Goal: Check status

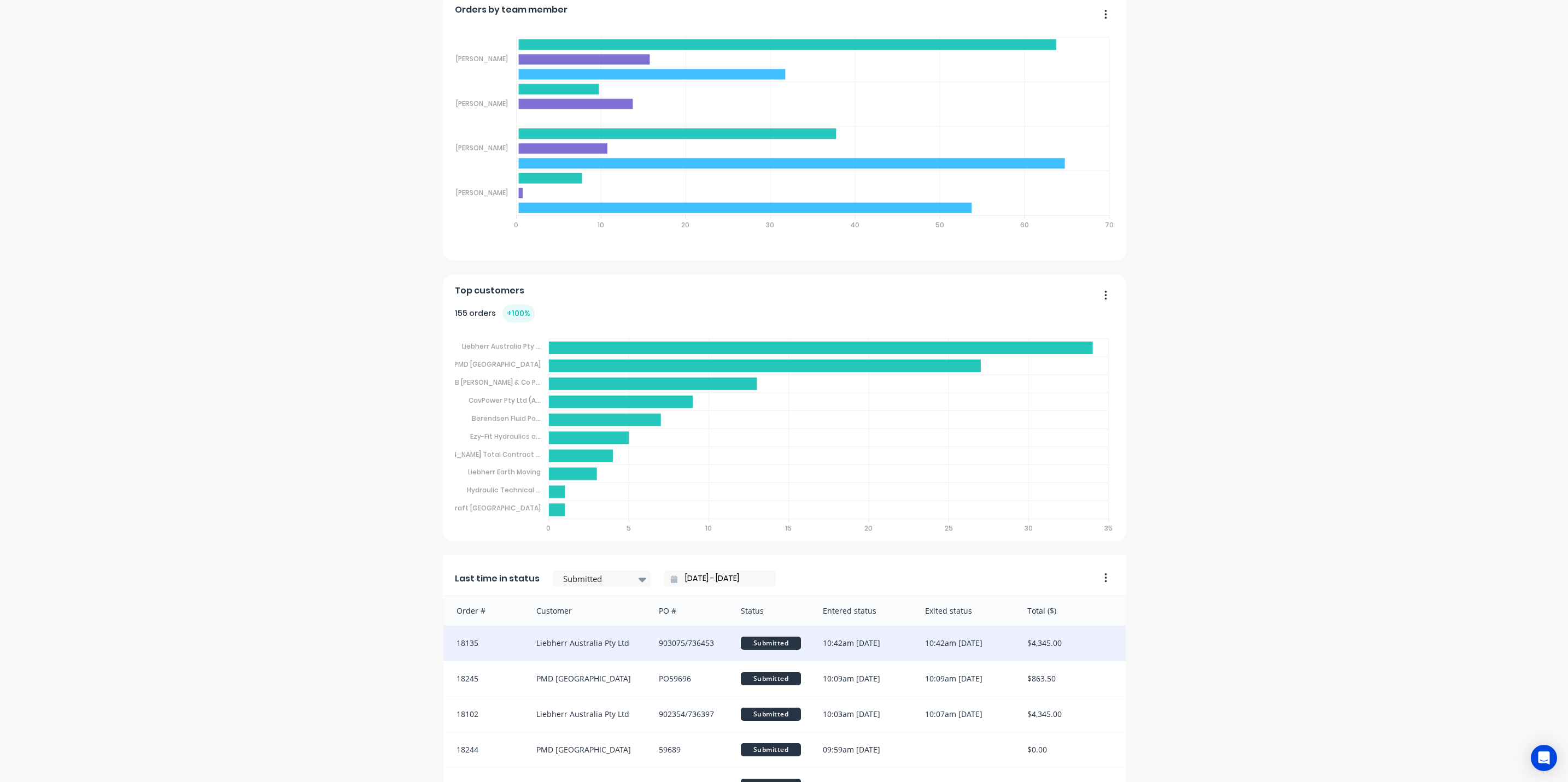
scroll to position [686, 0]
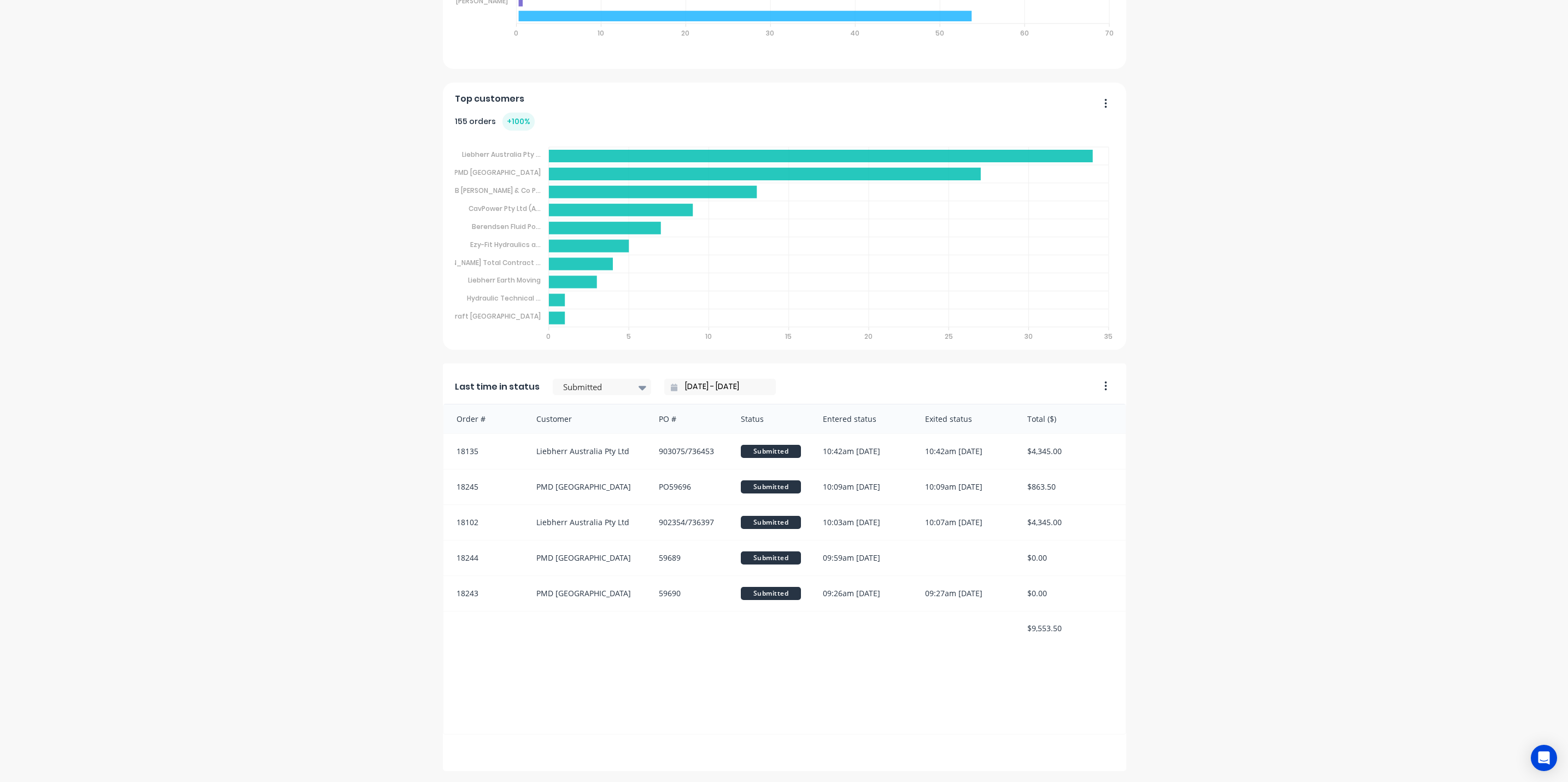
click at [589, 374] on div "Last time in status Submitted 02/10/25 - 02/10/25" at bounding box center [767, 384] width 649 height 41
click at [587, 385] on div at bounding box center [596, 387] width 69 height 14
click at [1314, 342] on div "The Tool Chrome Company Pty Ltd Create sales order Create purchase order Overvi…" at bounding box center [784, 65] width 1568 height 1413
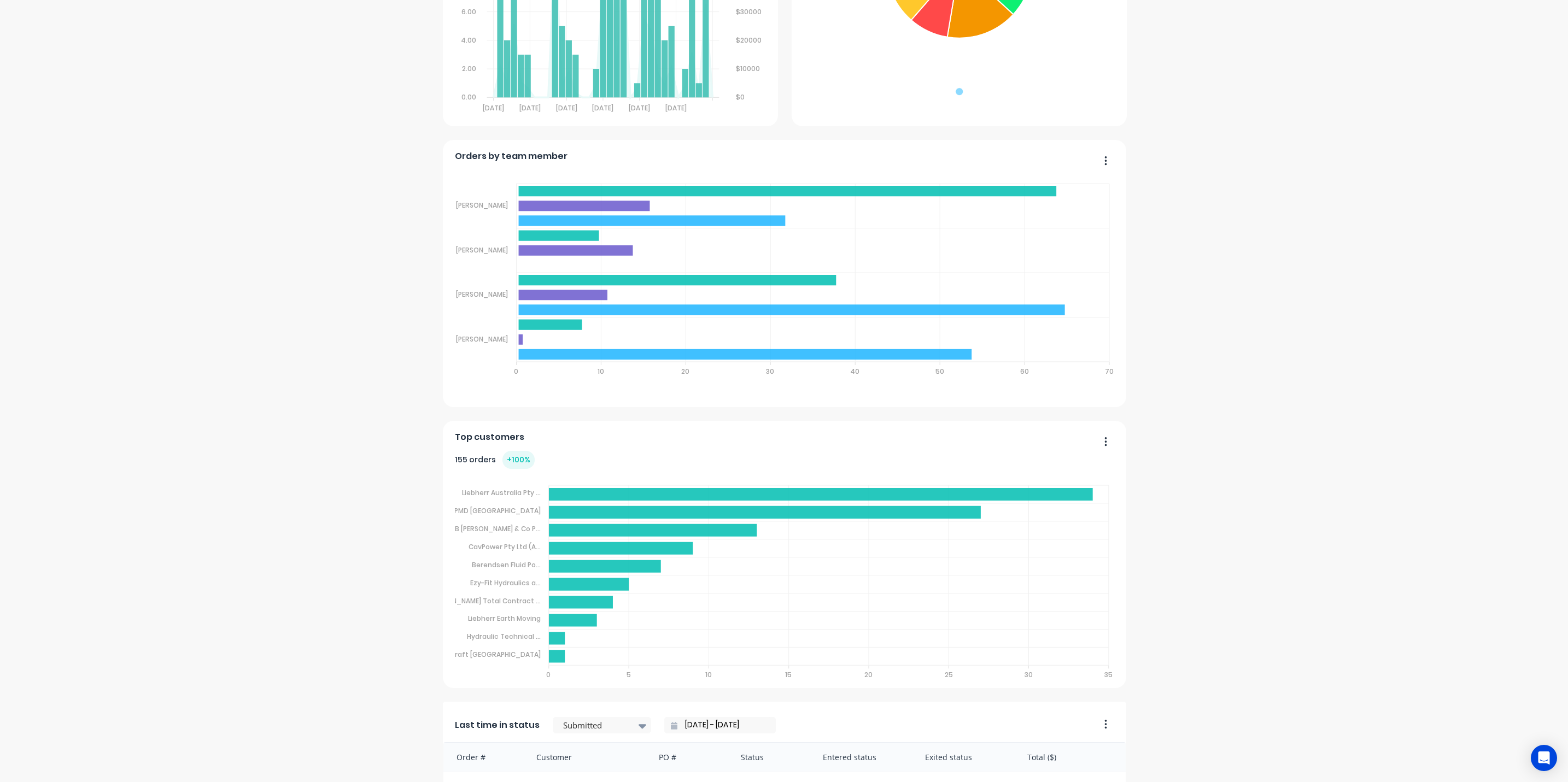
scroll to position [112, 0]
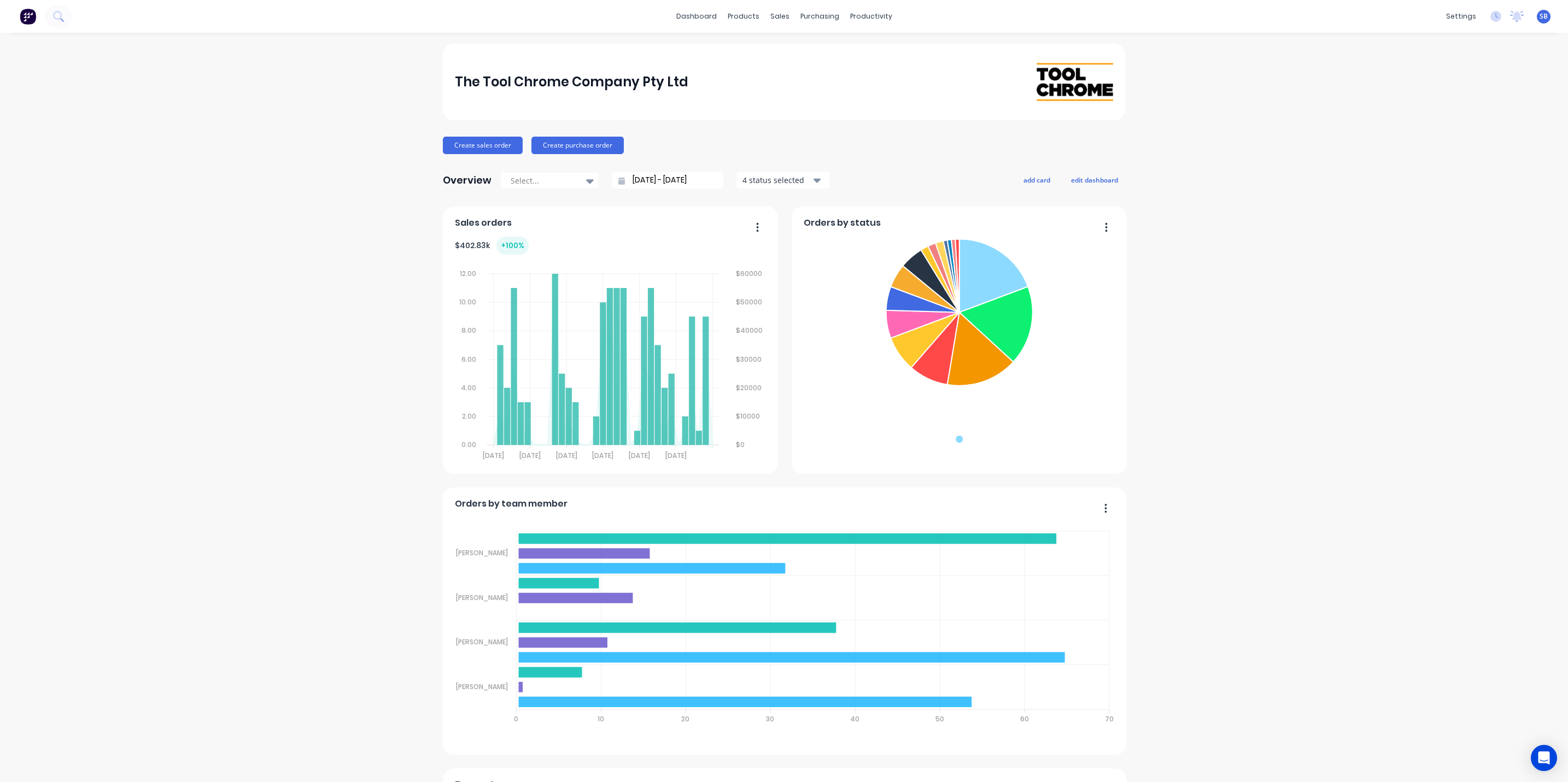
scroll to position [686, 0]
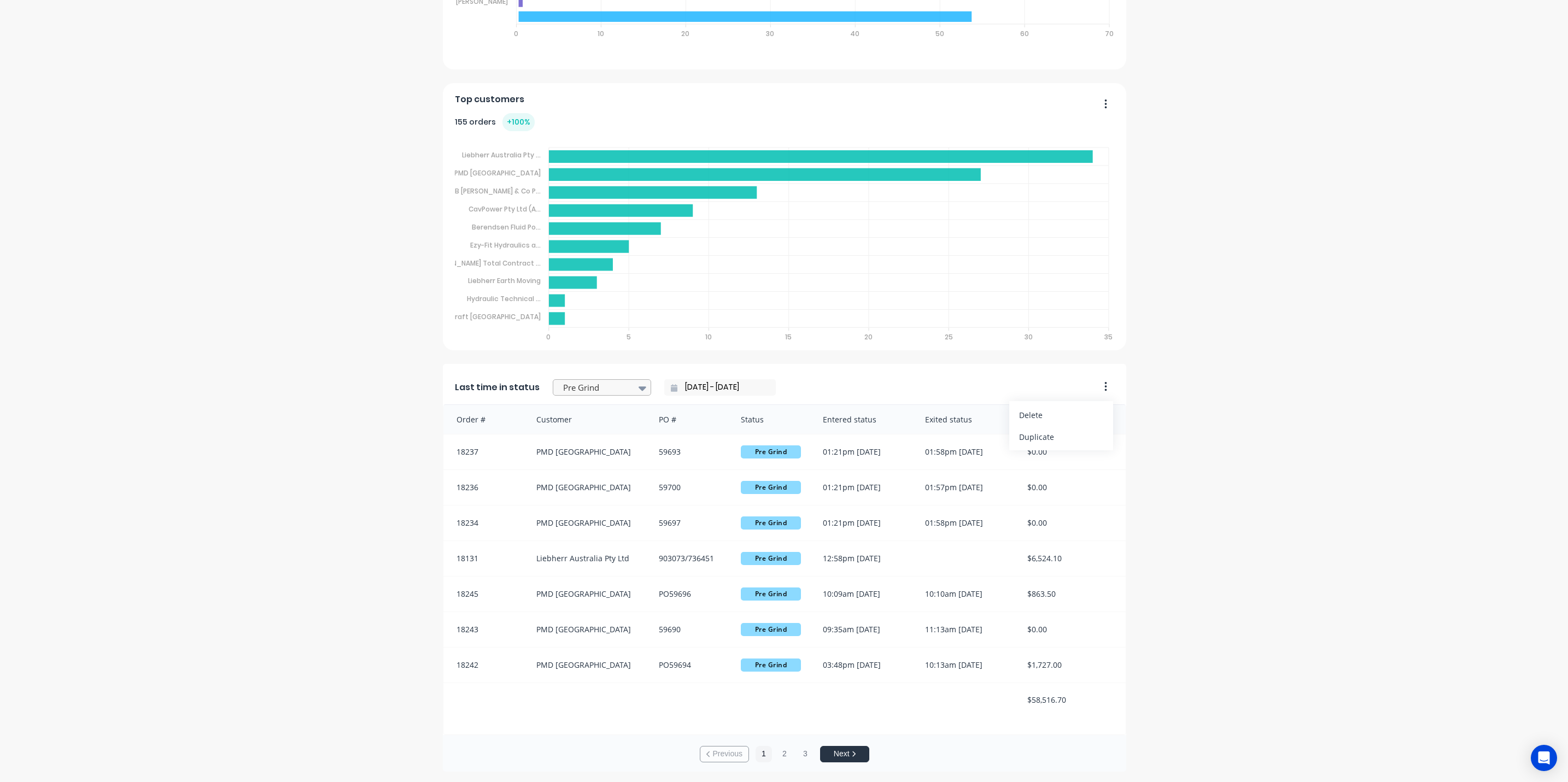
click at [638, 387] on icon at bounding box center [642, 388] width 7 height 12
click at [574, 474] on div "Quote" at bounding box center [602, 473] width 99 height 20
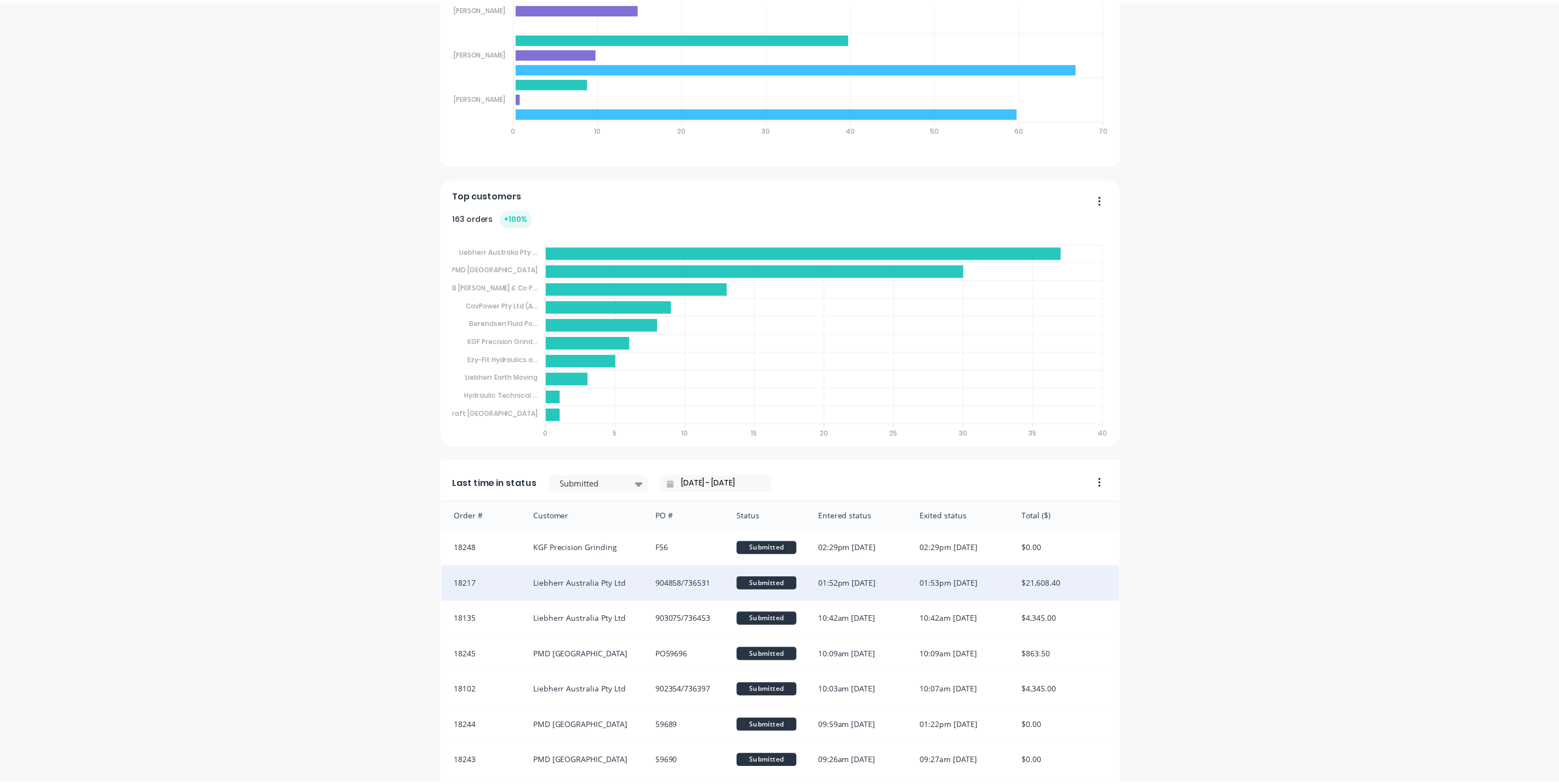
scroll to position [687, 0]
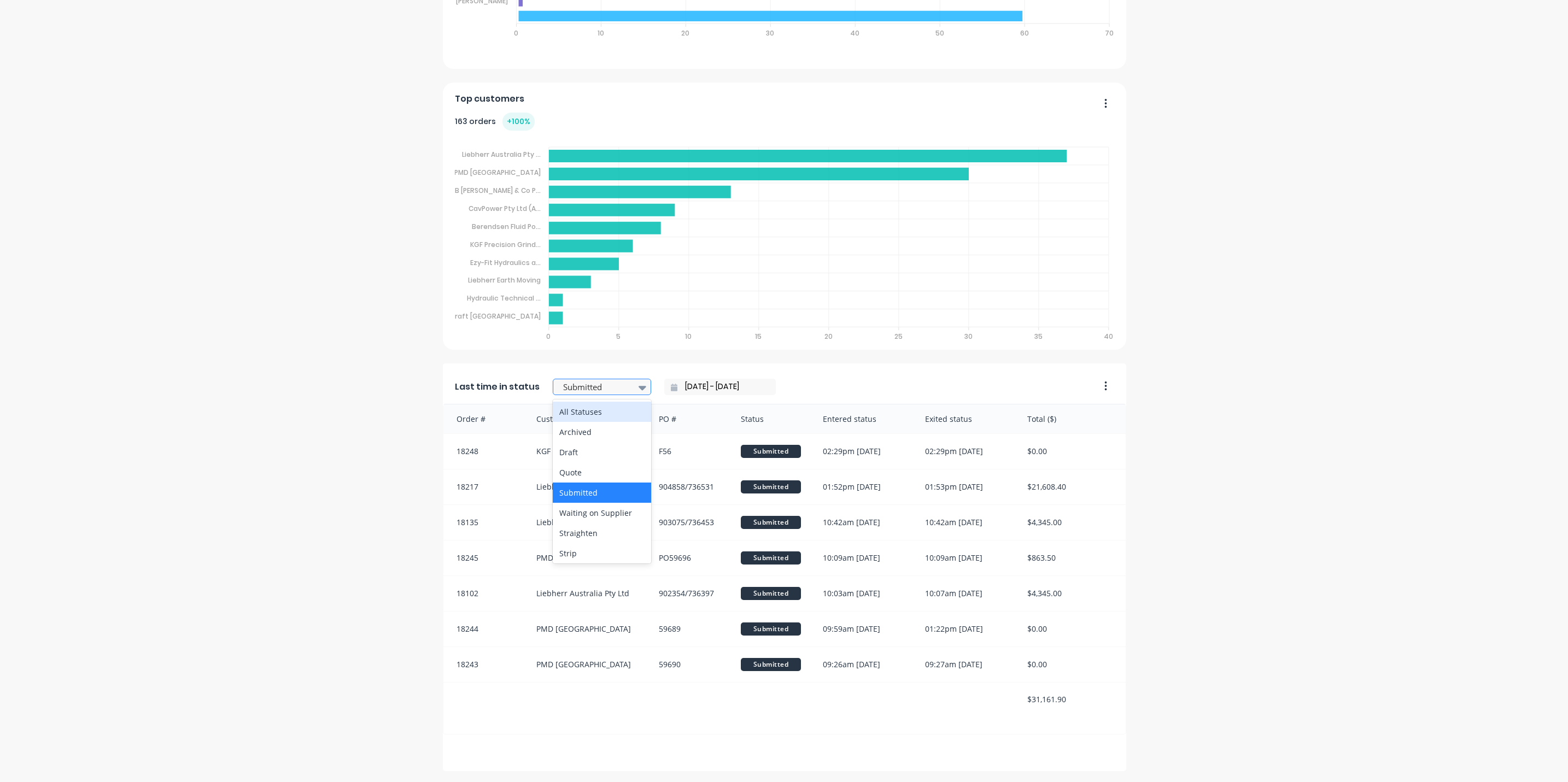
click at [636, 389] on div at bounding box center [642, 387] width 16 height 18
click at [571, 467] on div "Quote" at bounding box center [602, 472] width 99 height 20
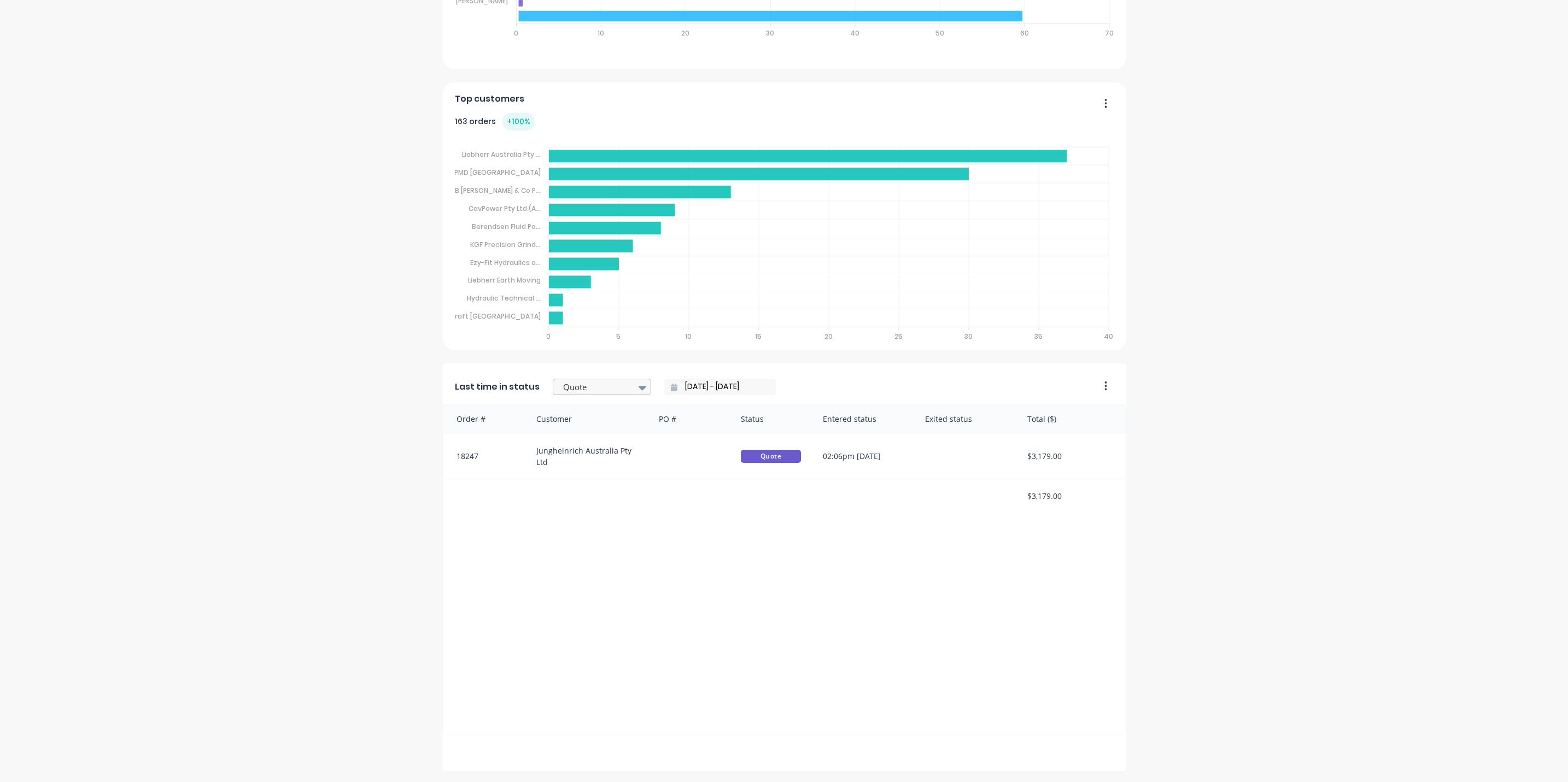
click at [638, 387] on icon at bounding box center [642, 388] width 7 height 4
click at [589, 489] on div "Submitted" at bounding box center [602, 493] width 99 height 20
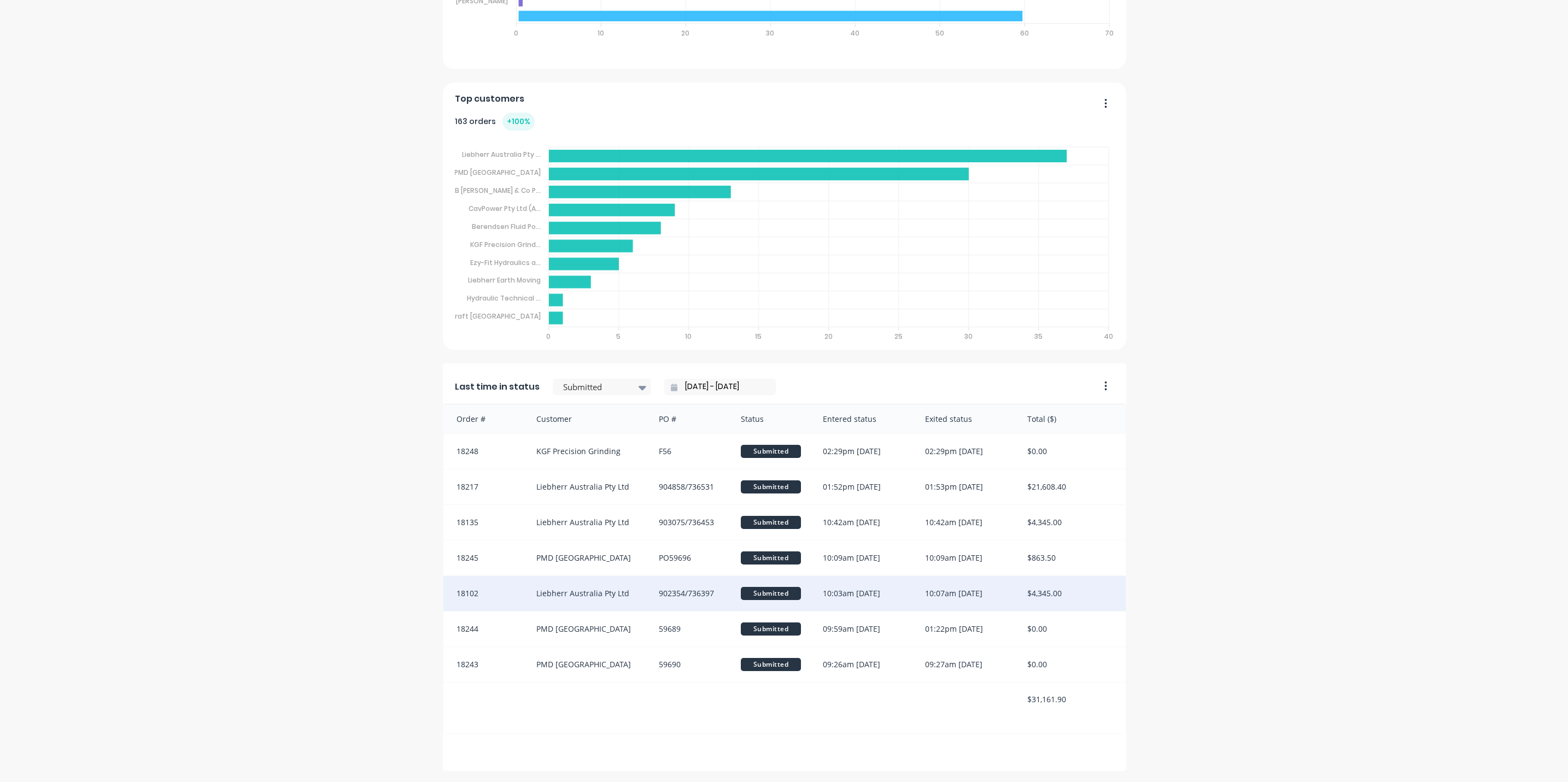
click at [600, 592] on div "Liebherr Australia Pty Ltd" at bounding box center [587, 593] width 123 height 35
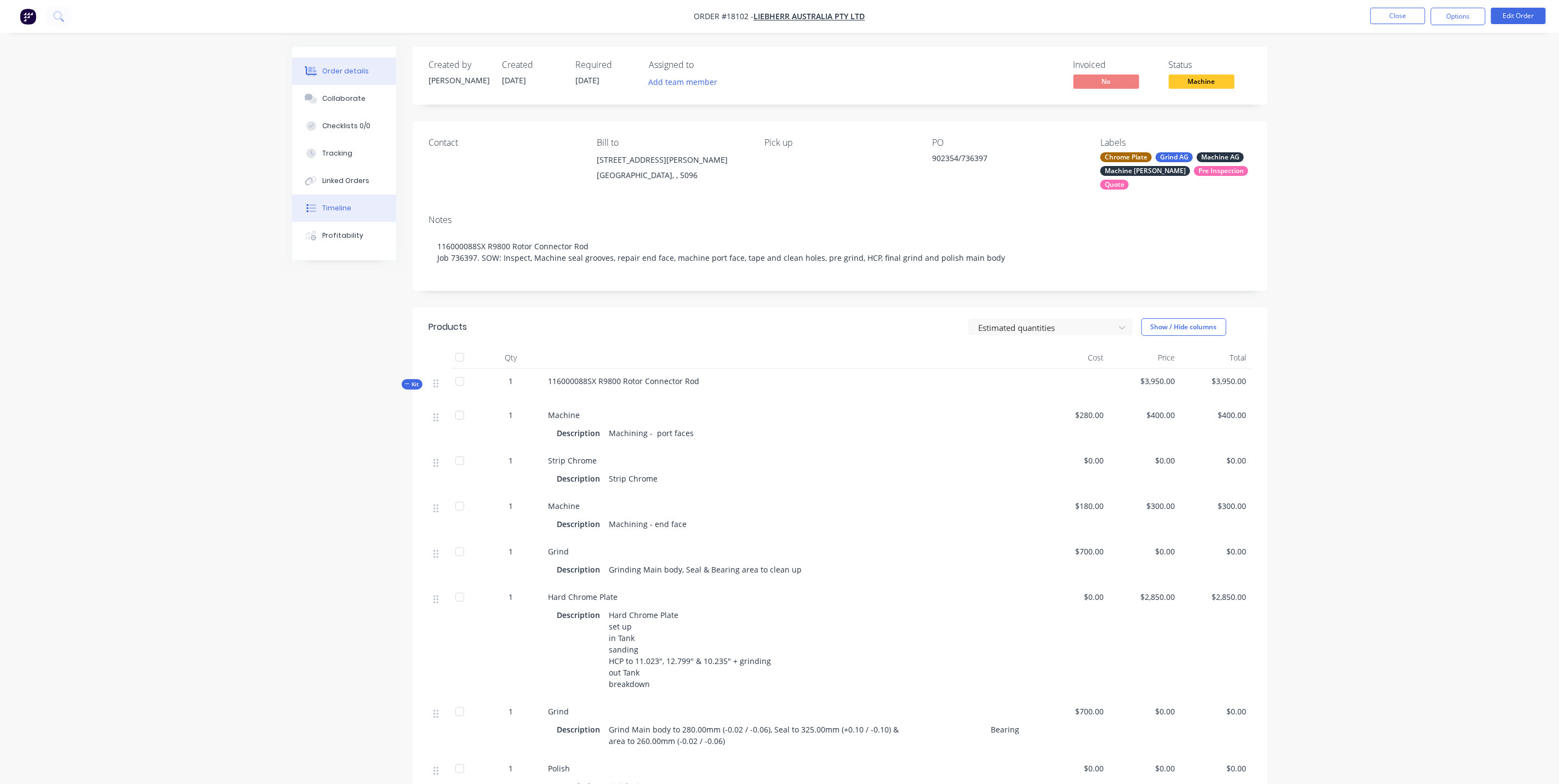
click at [341, 202] on button "Timeline" at bounding box center [344, 208] width 104 height 27
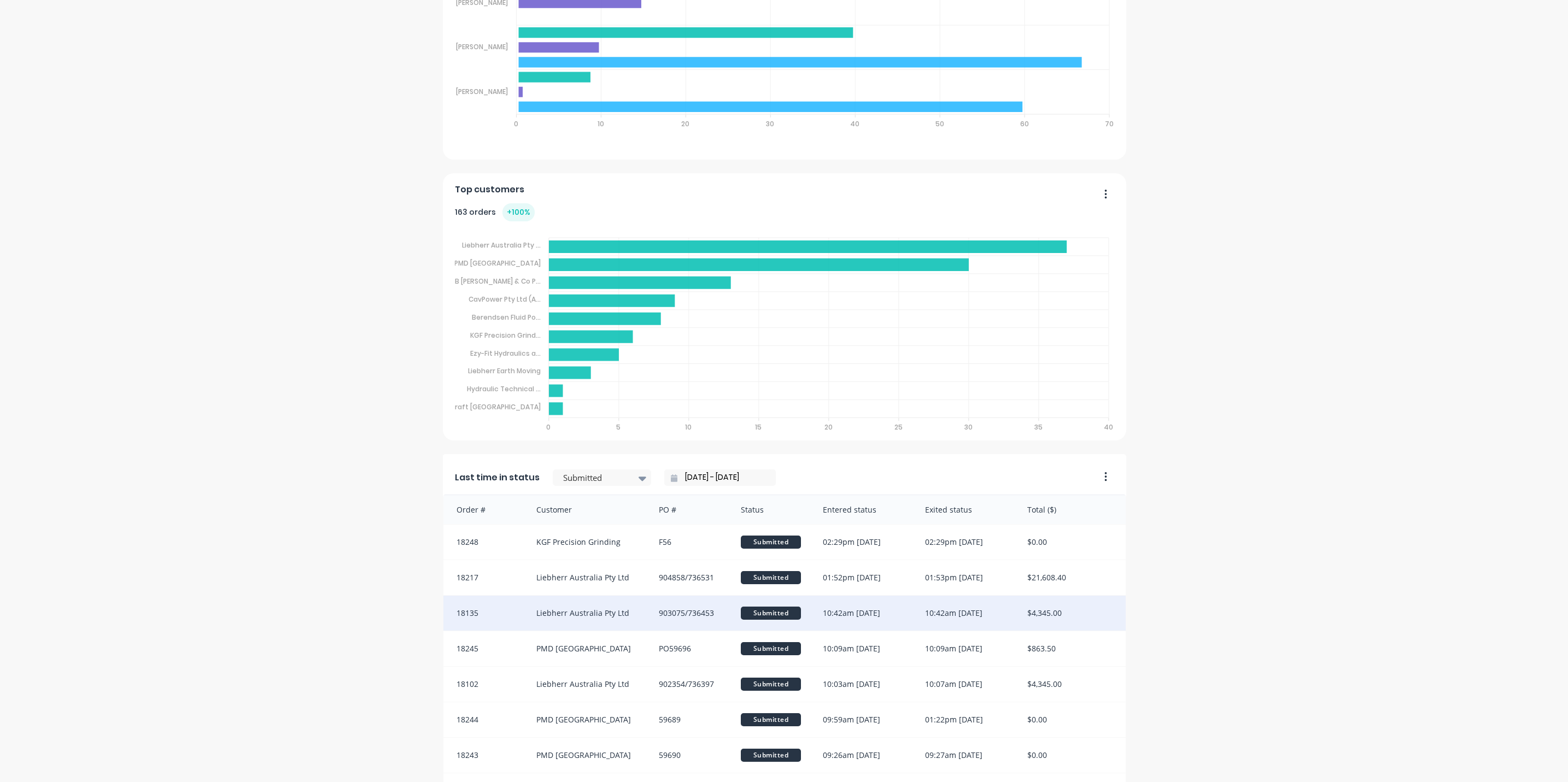
scroll to position [656, 0]
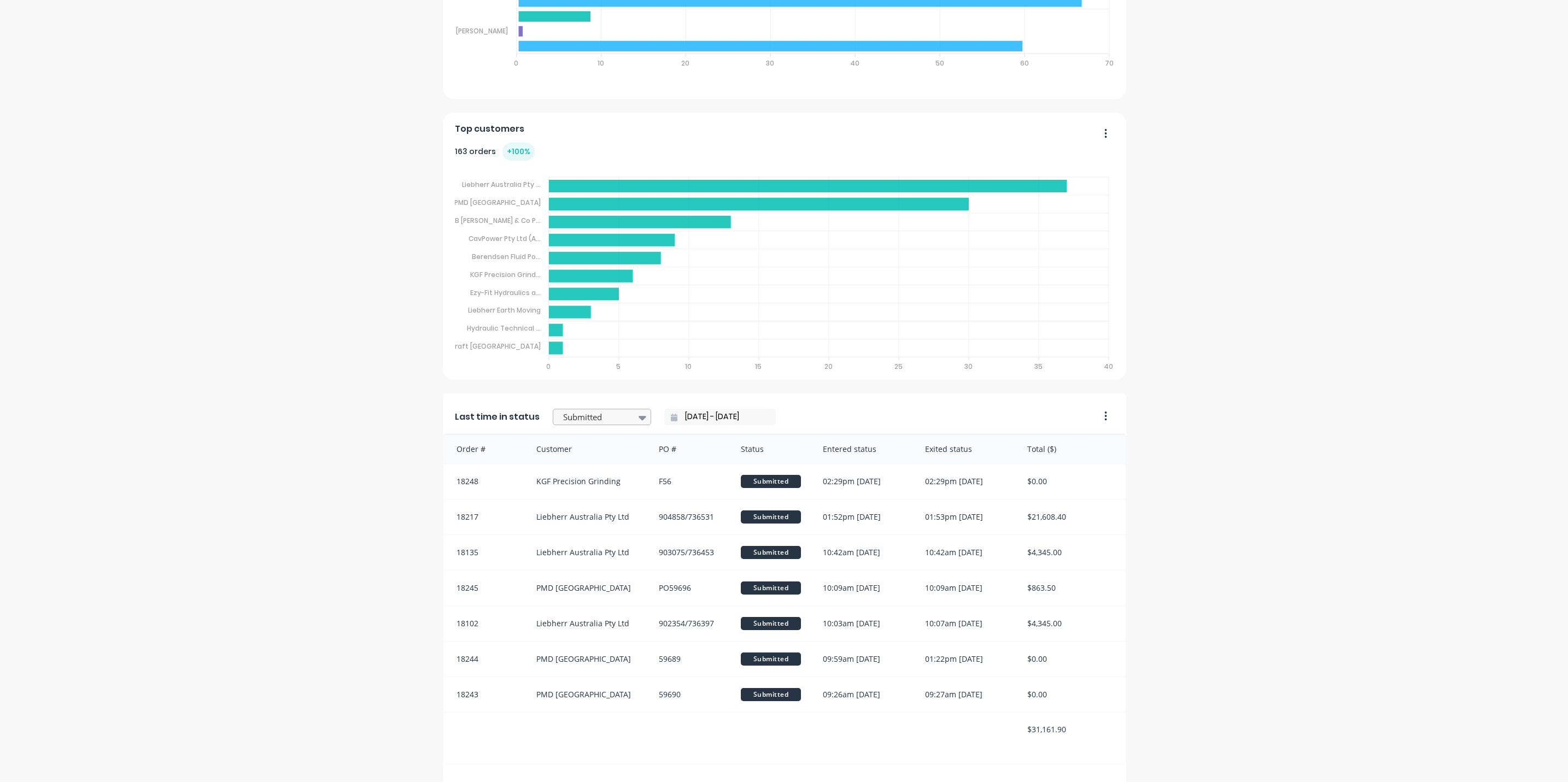
click at [634, 418] on div at bounding box center [642, 417] width 16 height 18
click at [551, 724] on div at bounding box center [587, 729] width 123 height 33
click at [635, 415] on div at bounding box center [642, 417] width 16 height 18
click at [568, 503] on div "Quote" at bounding box center [602, 503] width 99 height 20
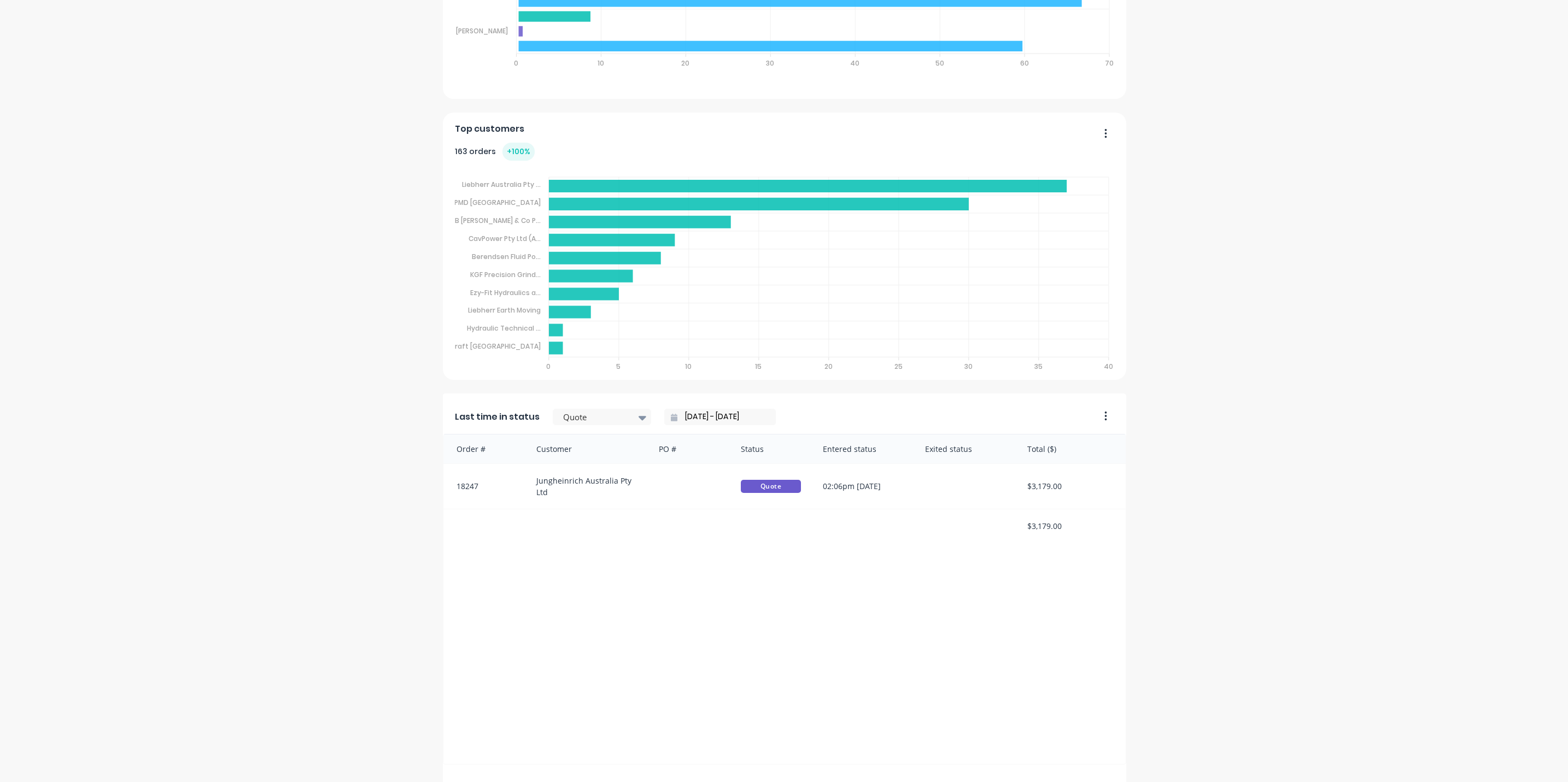
click at [682, 419] on input "02/10/25 - 02/10/25" at bounding box center [724, 417] width 94 height 16
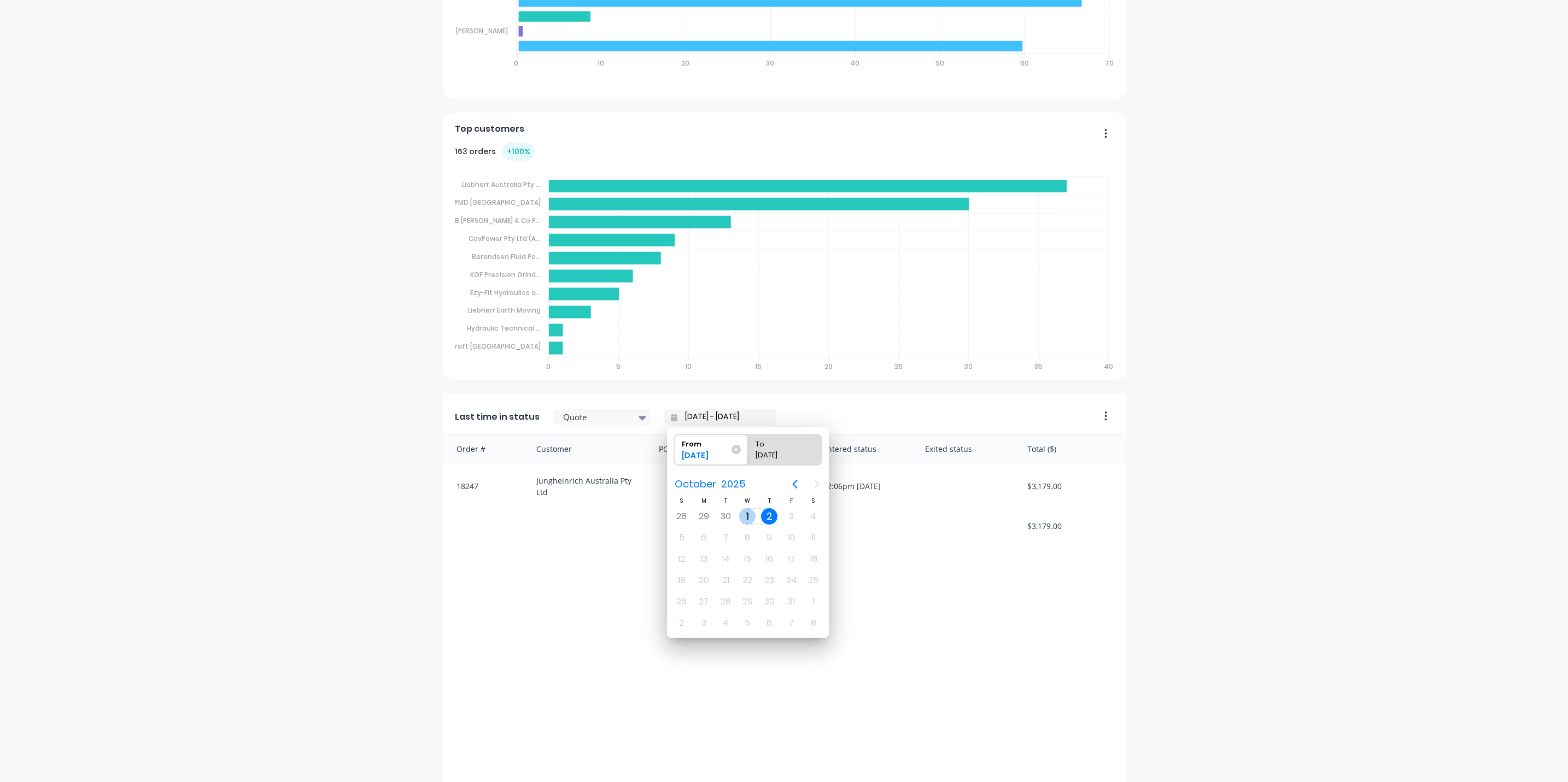
click at [750, 510] on div "1" at bounding box center [747, 516] width 16 height 16
type input "01/10/25 - 02/10/25"
radio input "false"
radio input "true"
click at [542, 633] on div "Order # Customer PO # Status Entered status Exited status Total ($) 18247 Jungh…" at bounding box center [784, 599] width 683 height 331
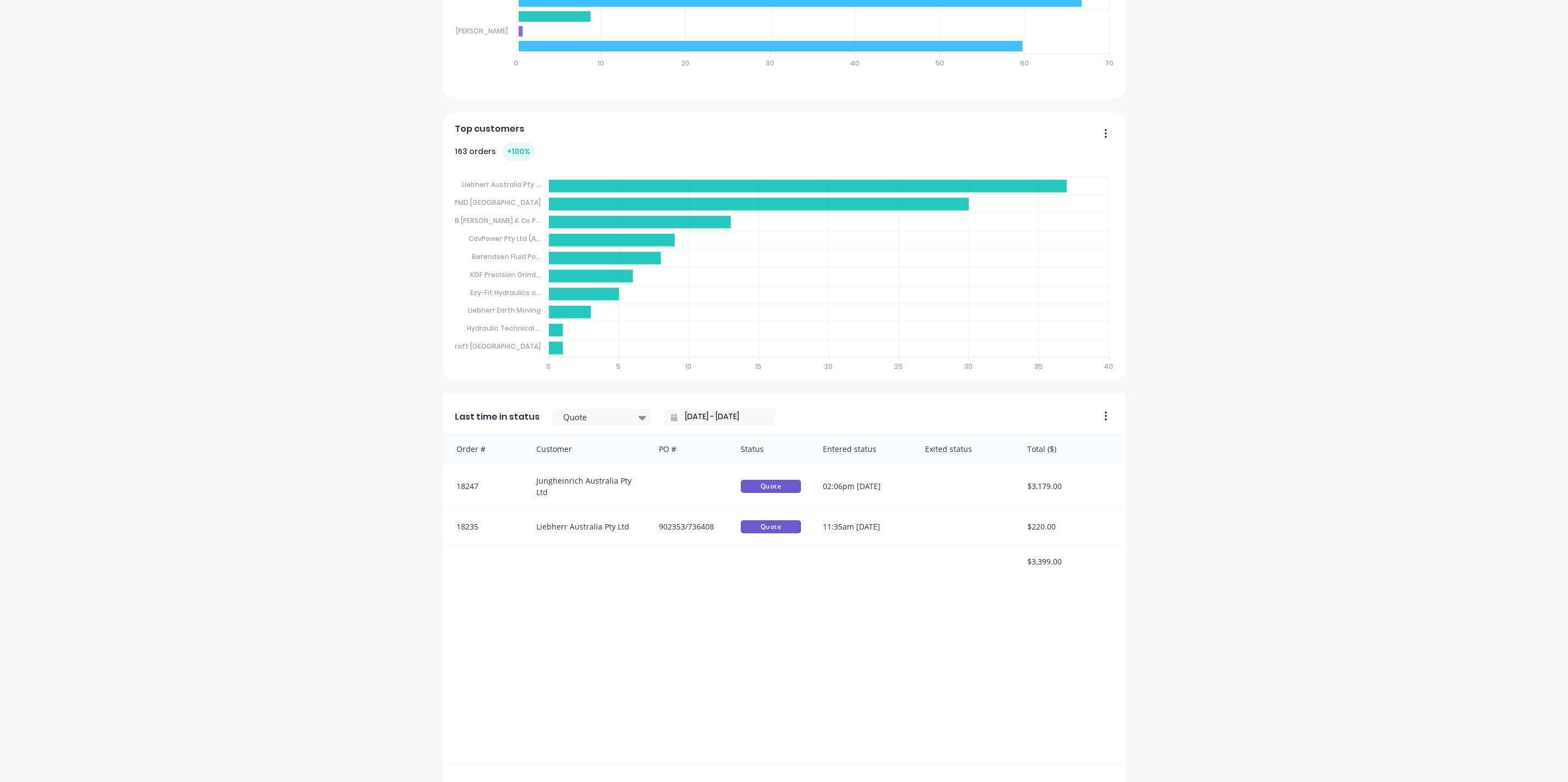
click at [677, 416] on input "01/10/25 - 02/10/25" at bounding box center [724, 417] width 94 height 16
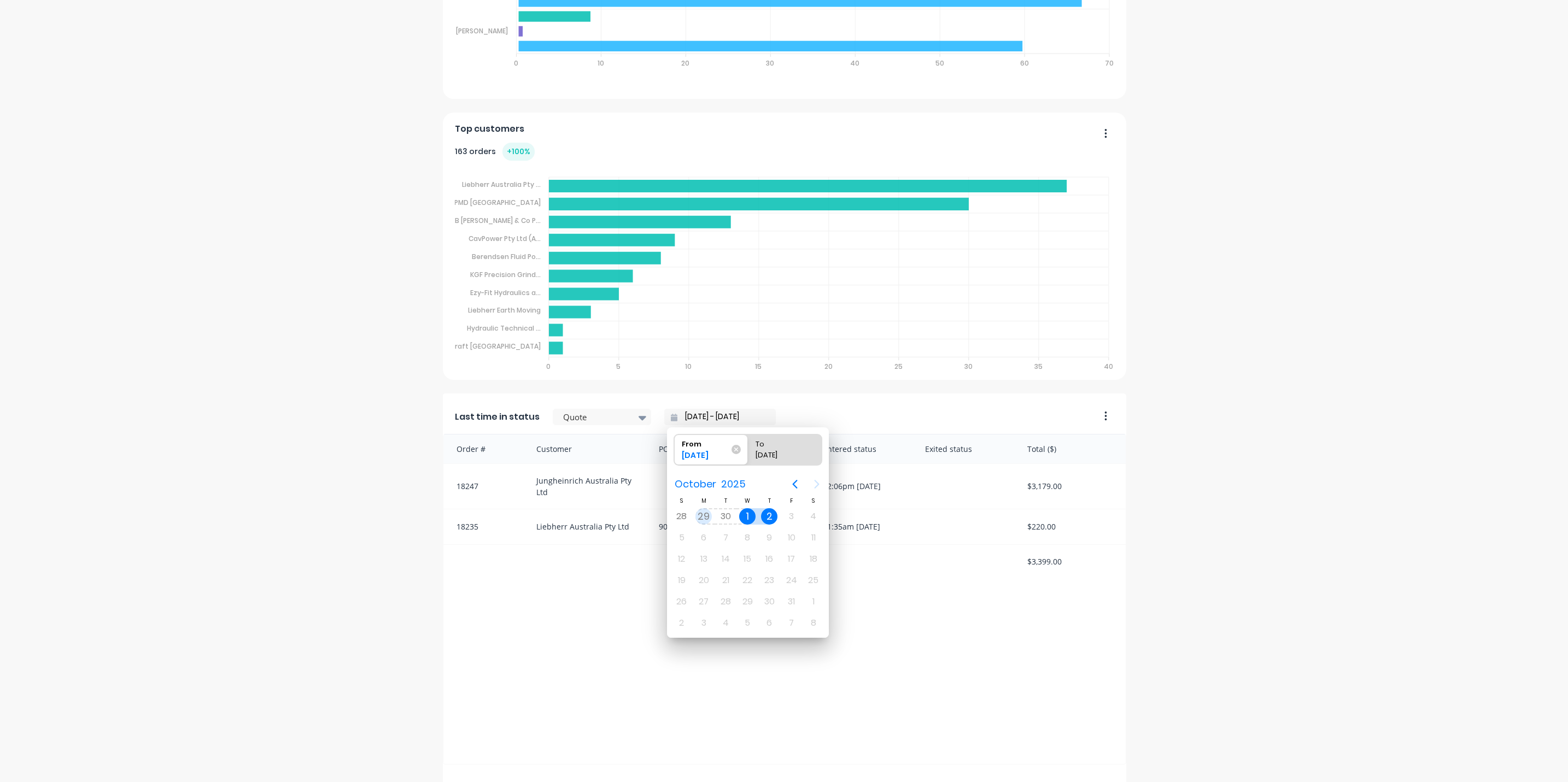
click at [699, 517] on div "29" at bounding box center [703, 516] width 16 height 16
type input "29/09/25 - 02/10/25"
radio input "false"
radio input "true"
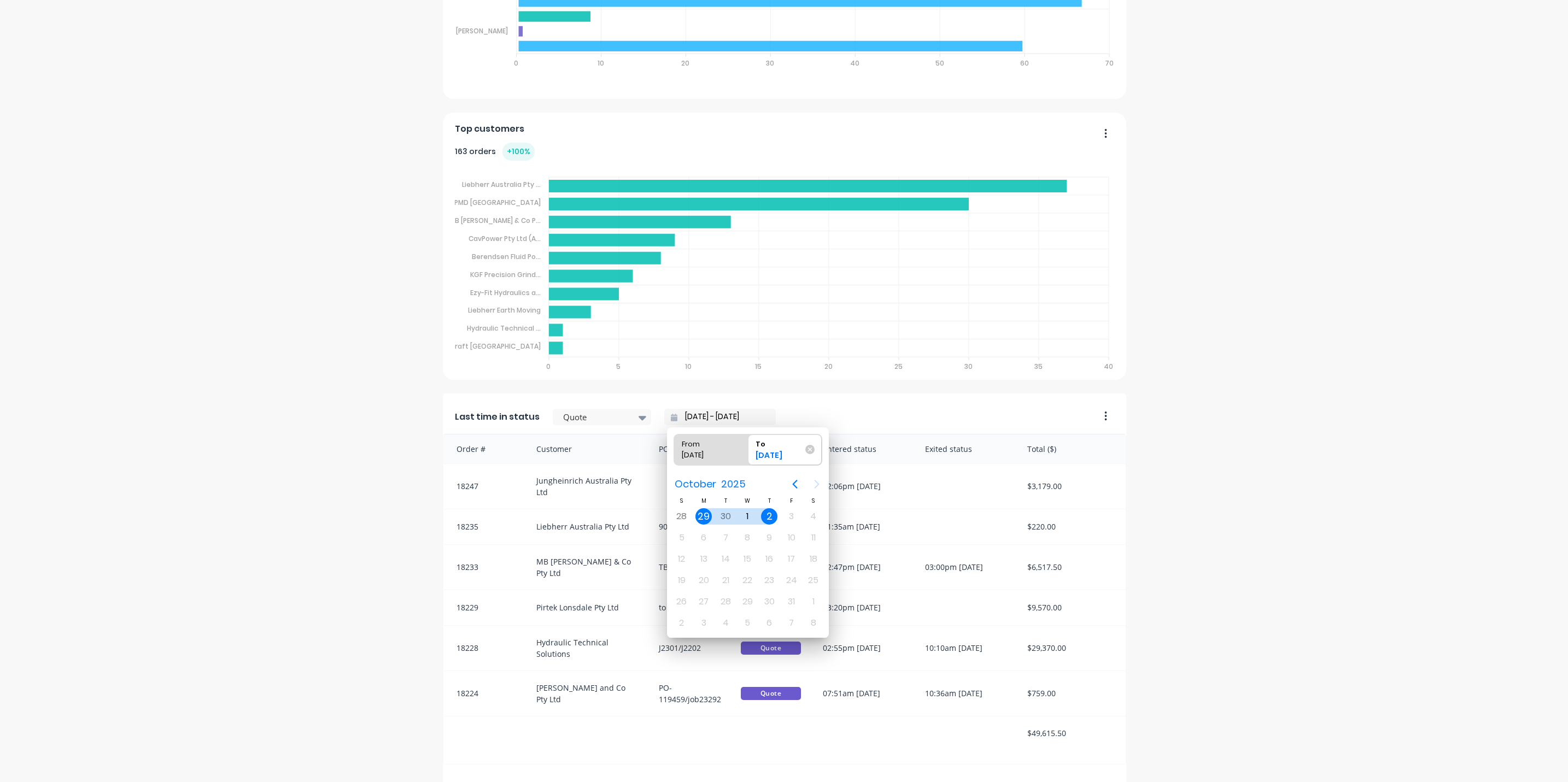
click at [635, 735] on div at bounding box center [587, 732] width 123 height 33
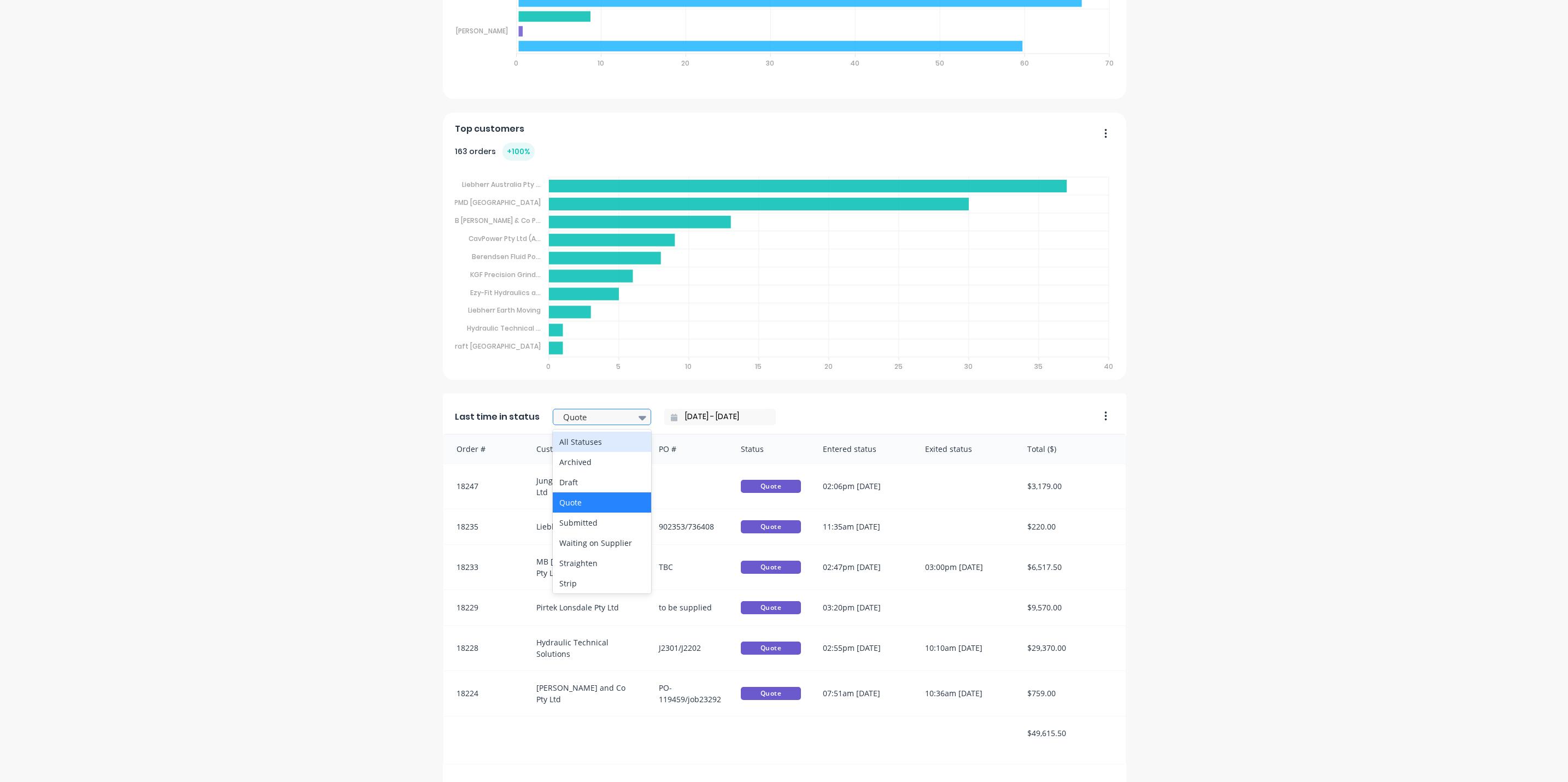
click at [638, 416] on icon at bounding box center [642, 418] width 7 height 12
click at [572, 442] on div "All Statuses" at bounding box center [602, 442] width 99 height 20
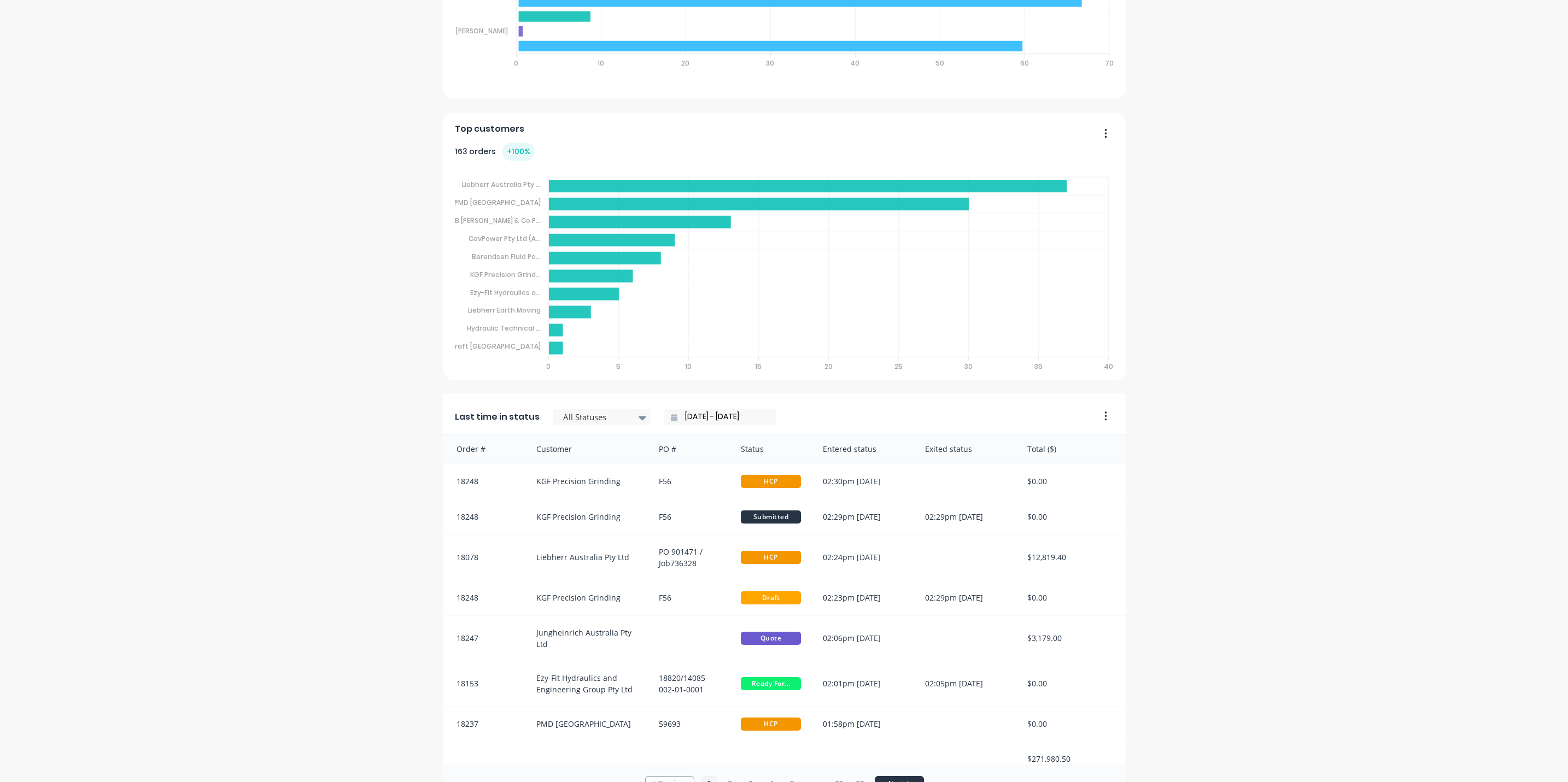
click at [691, 422] on input "29/09/25 - 02/10/25" at bounding box center [724, 417] width 94 height 16
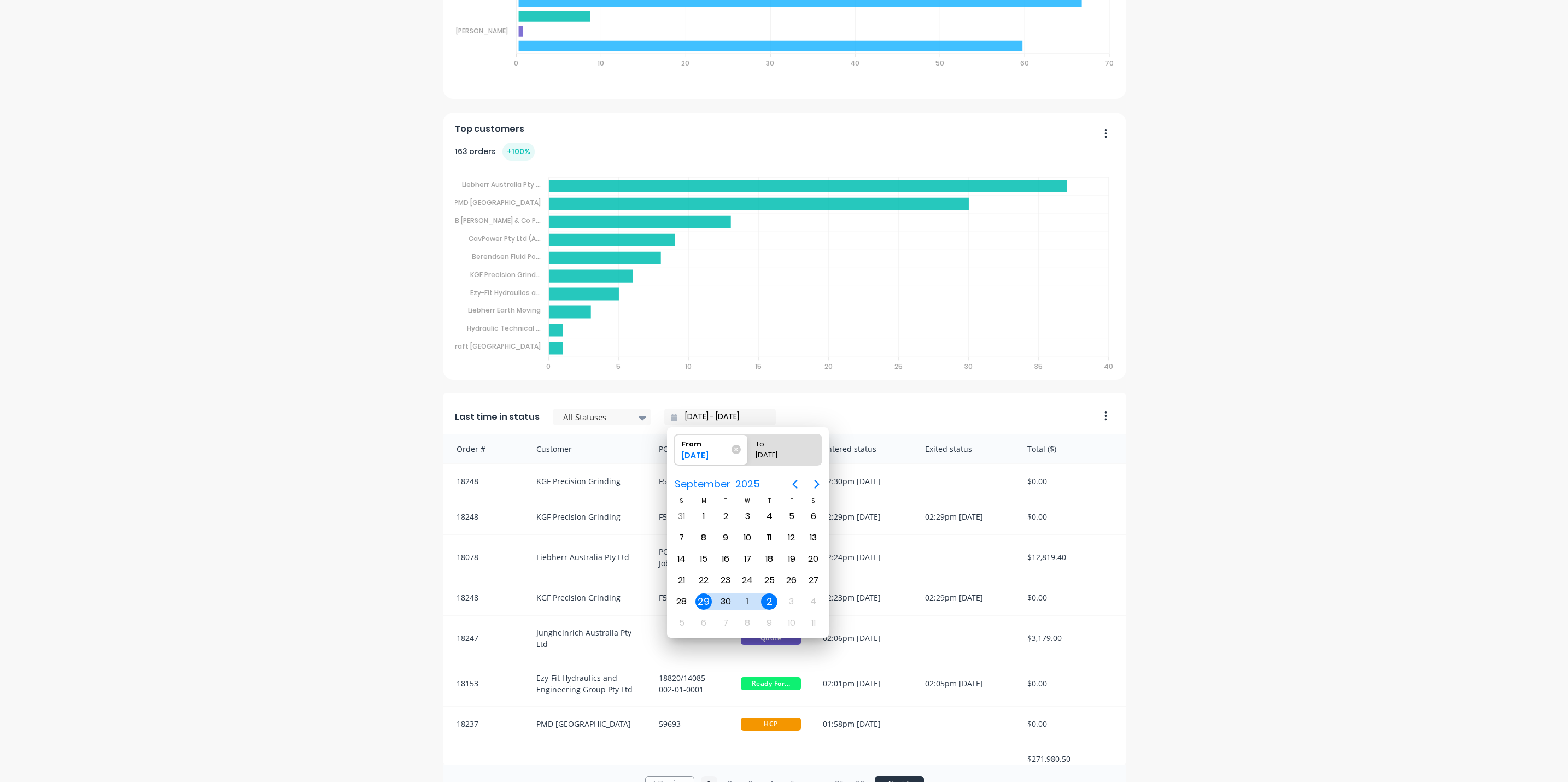
click at [768, 601] on div "2" at bounding box center [769, 601] width 16 height 16
type input "02/10/25 - 02/10/25"
radio input "false"
radio input "true"
click at [1043, 410] on div "Last time in status All Statuses 02/10/25 - 02/10/25" at bounding box center [767, 414] width 649 height 41
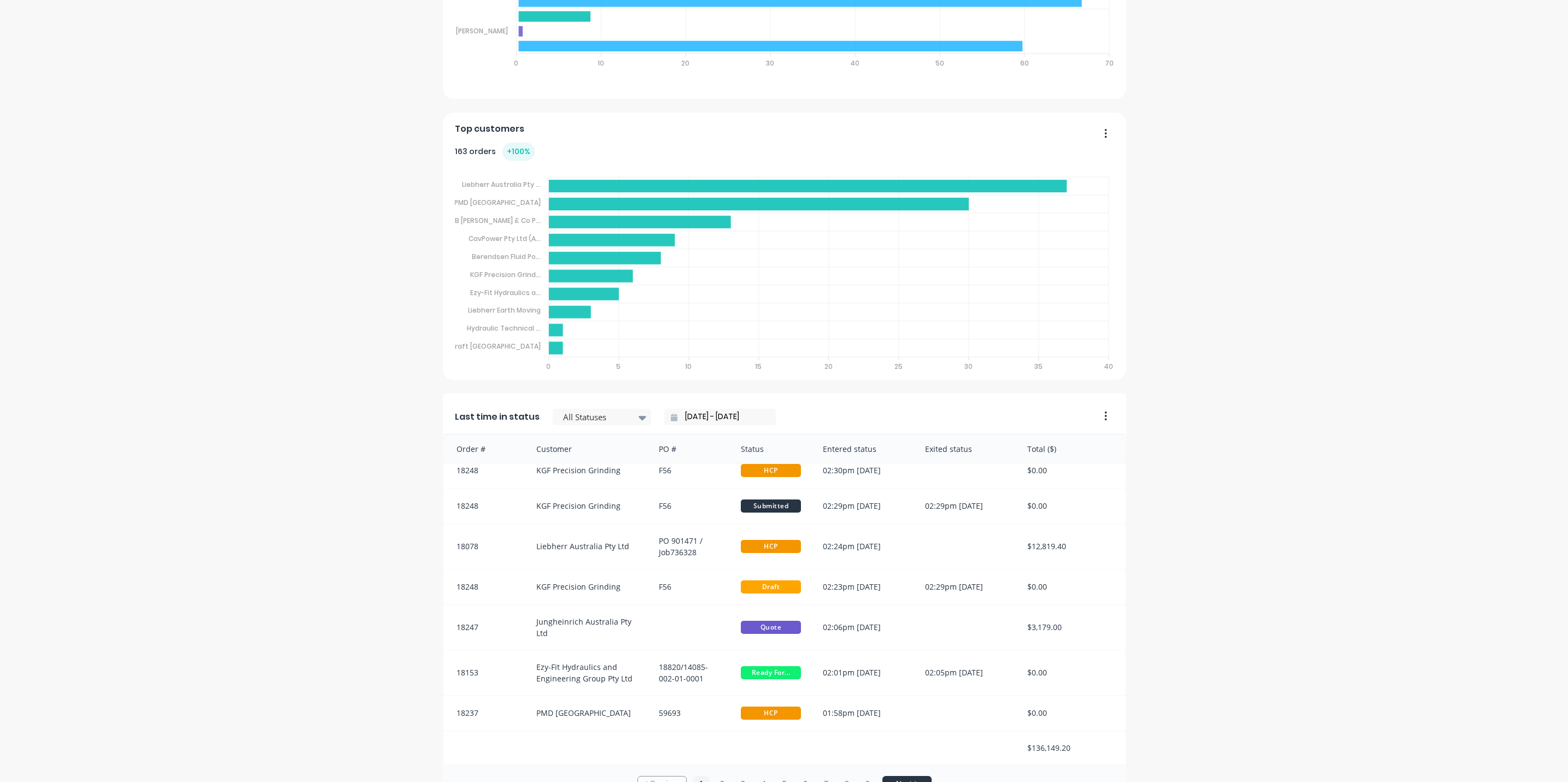
scroll to position [686, 0]
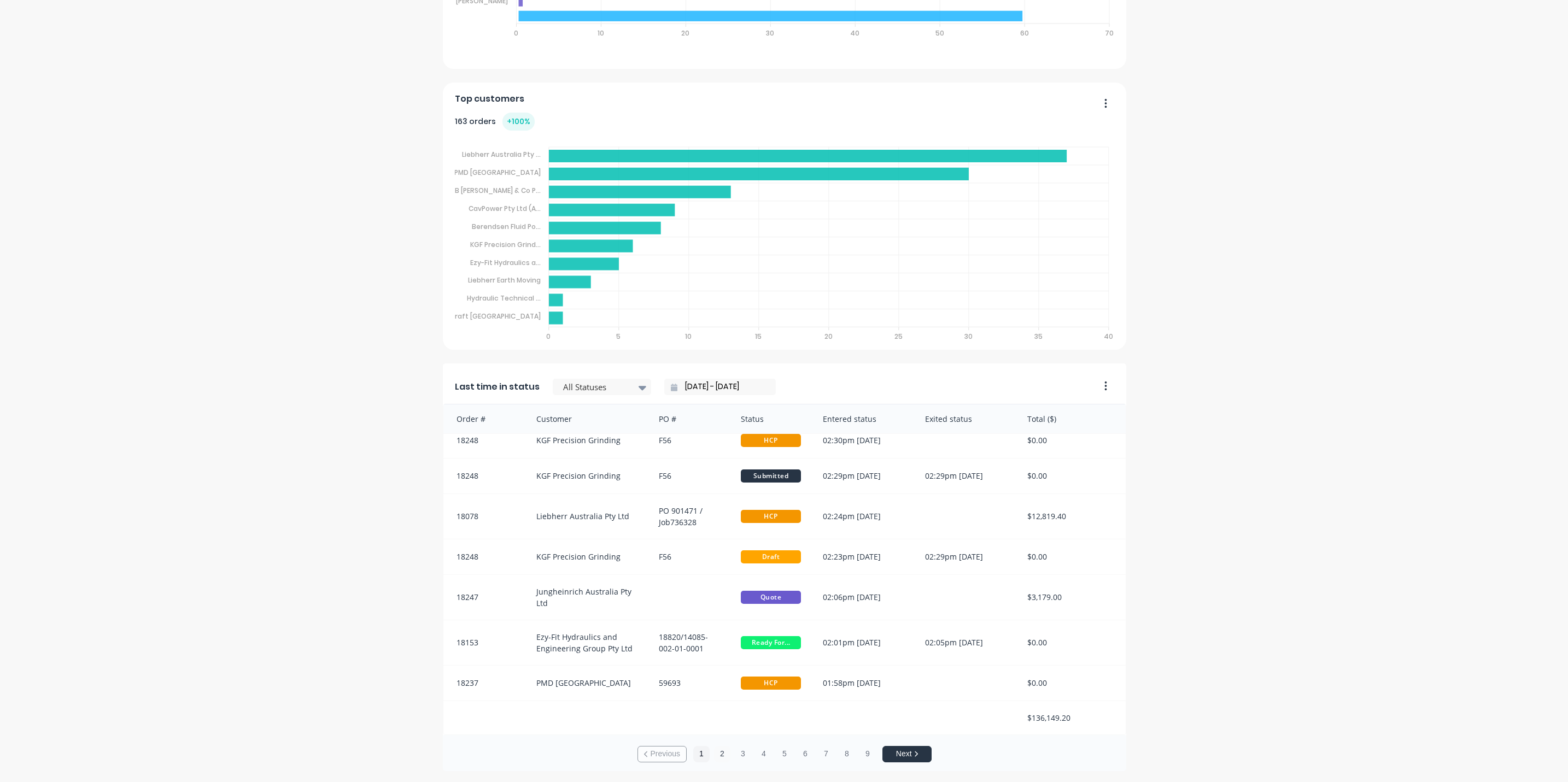
click at [716, 751] on button "2" at bounding box center [722, 754] width 16 height 16
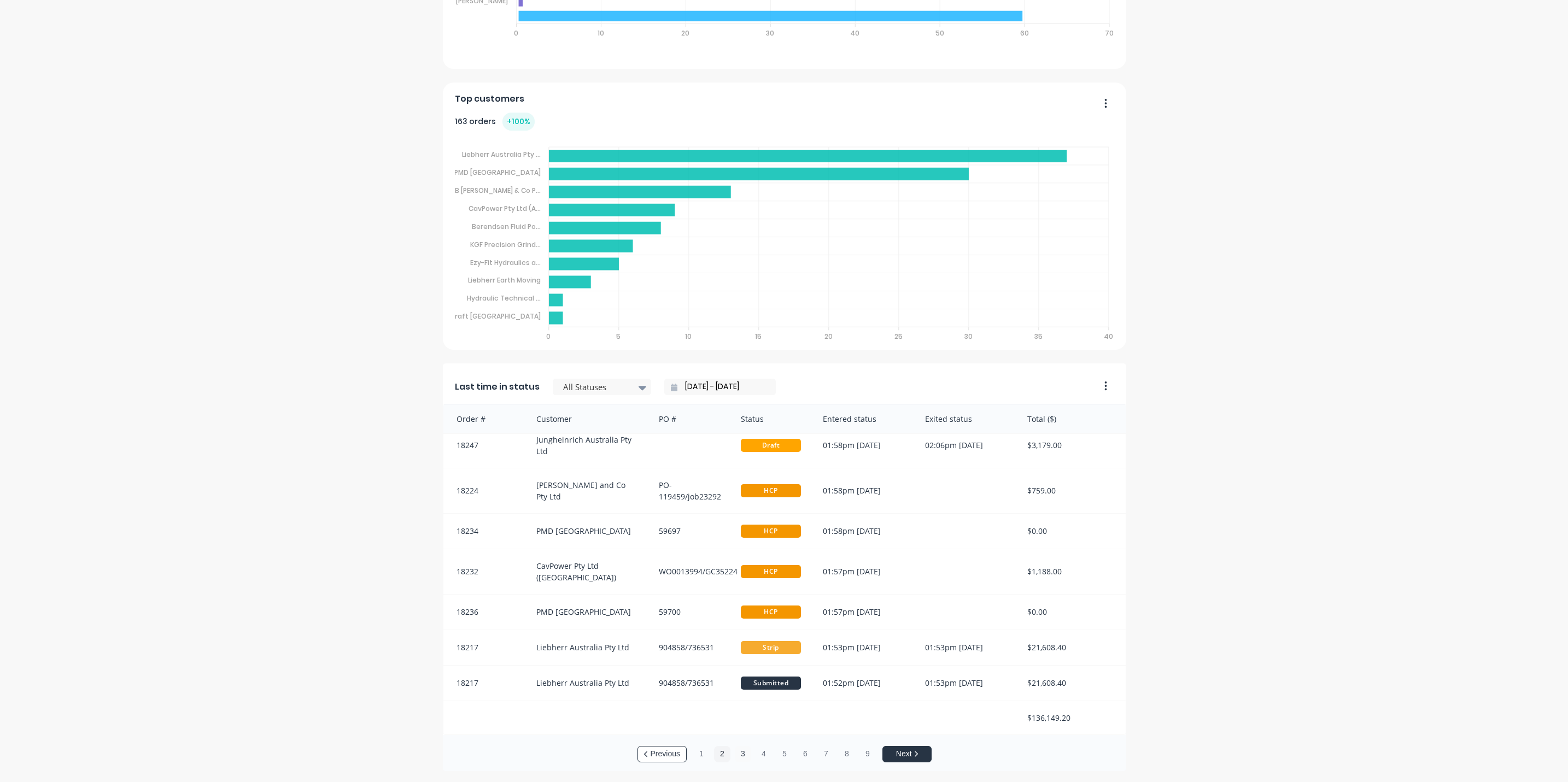
click at [736, 756] on button "3" at bounding box center [743, 754] width 16 height 16
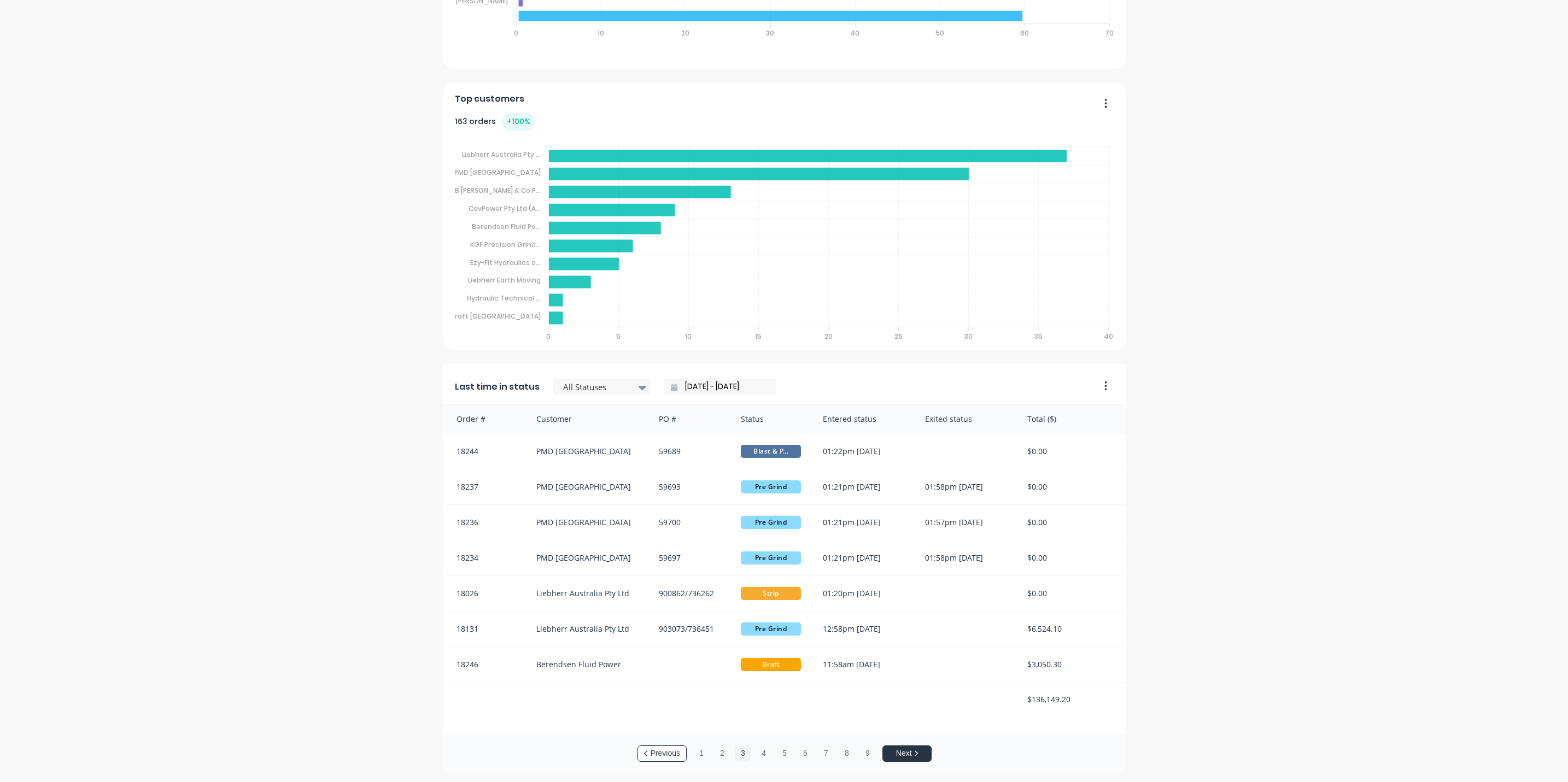
scroll to position [0, 0]
click at [755, 751] on button "4" at bounding box center [763, 753] width 16 height 16
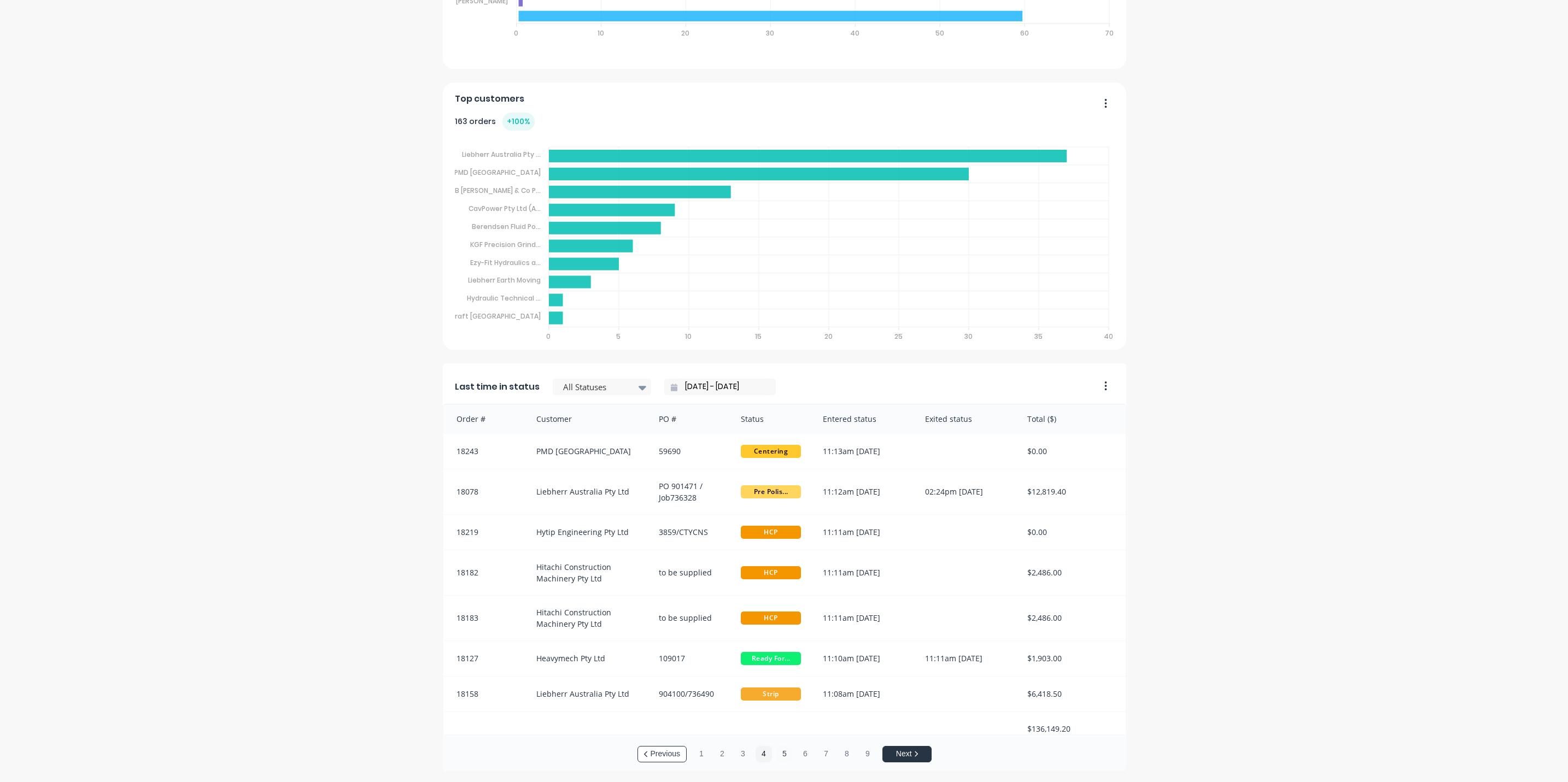
click at [778, 753] on button "5" at bounding box center [784, 754] width 16 height 16
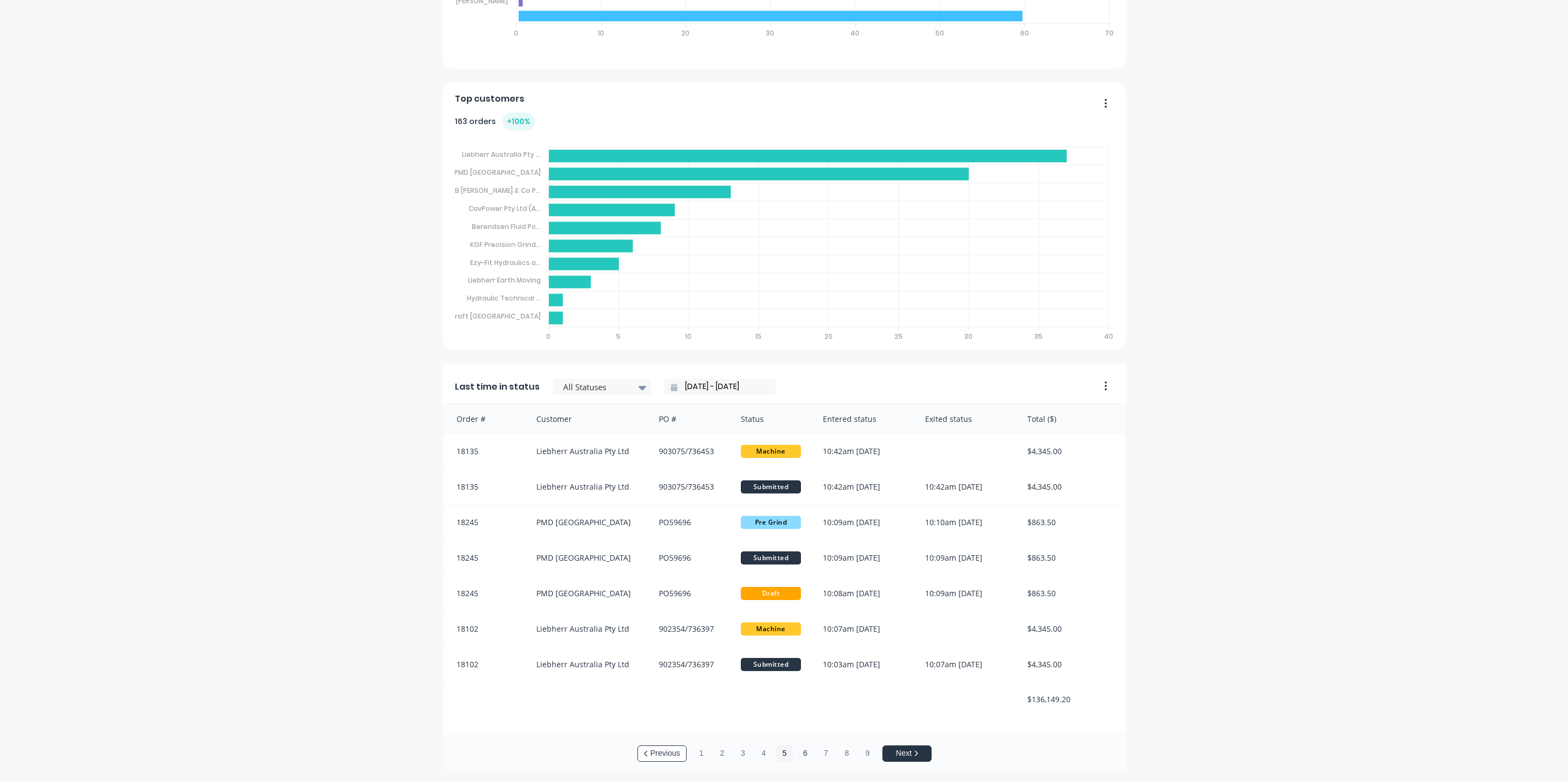
click at [800, 749] on button "6" at bounding box center [805, 753] width 16 height 16
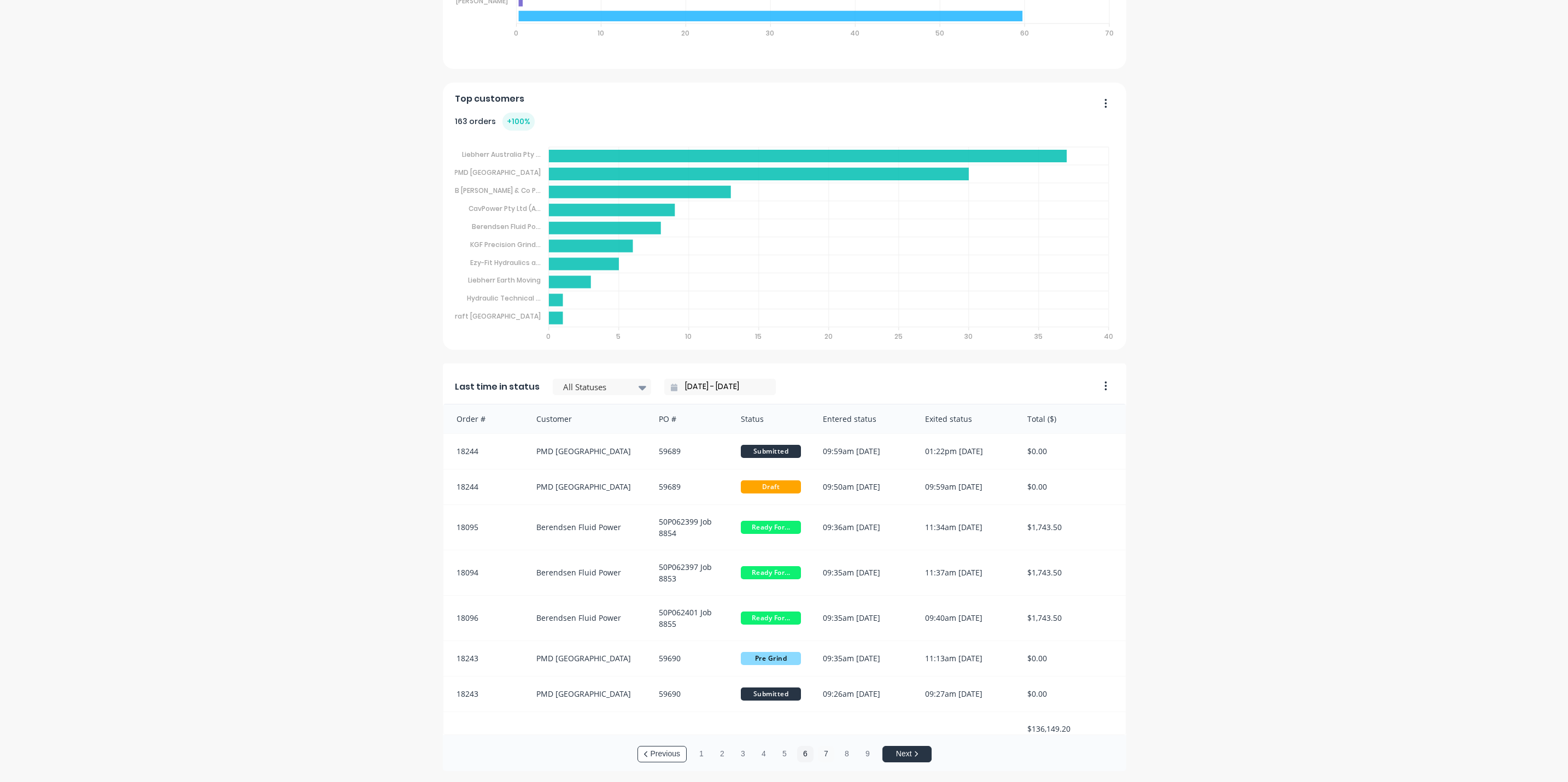
click at [820, 753] on button "7" at bounding box center [826, 754] width 16 height 16
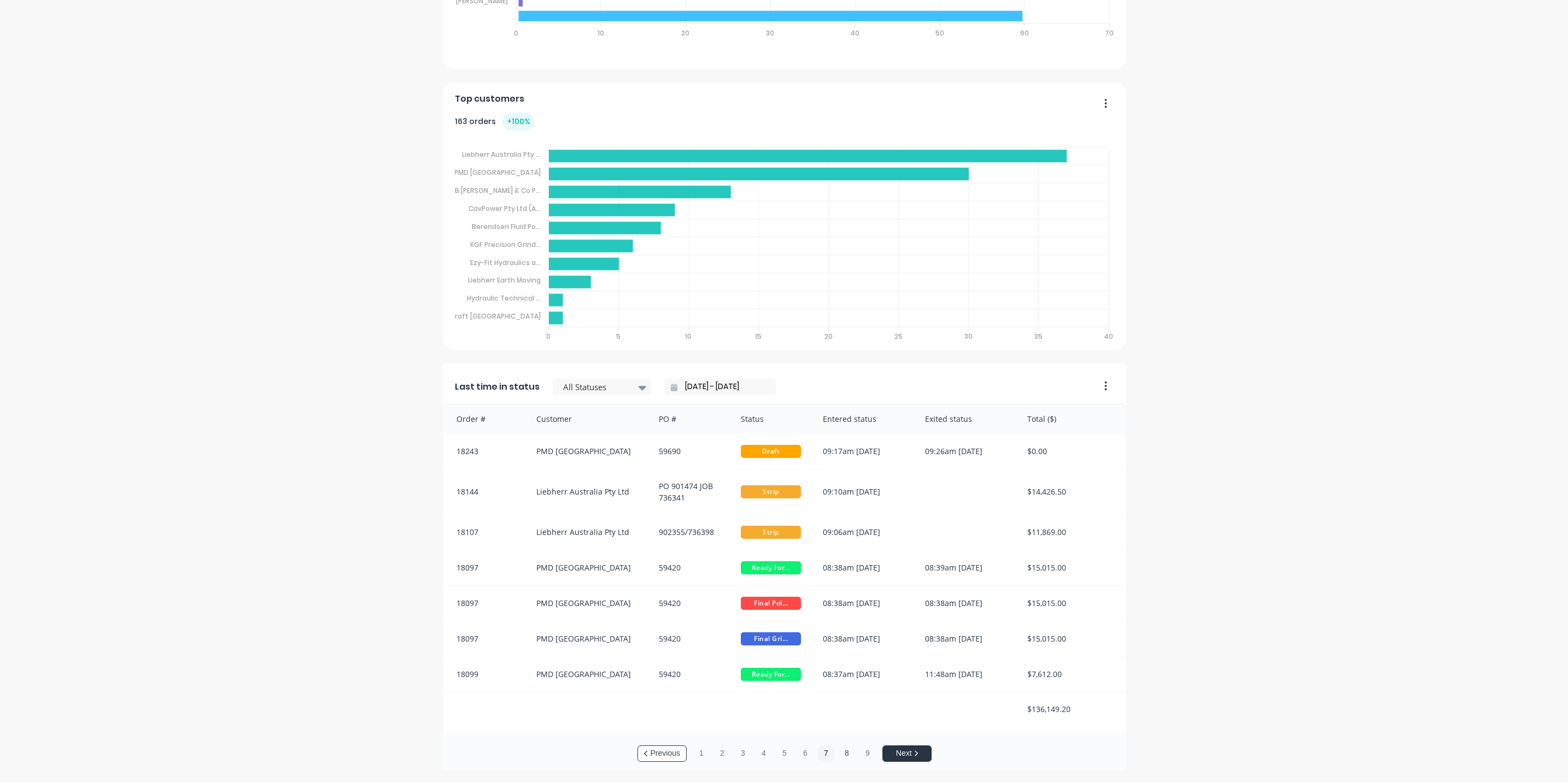
click at [839, 749] on button "8" at bounding box center [847, 753] width 16 height 16
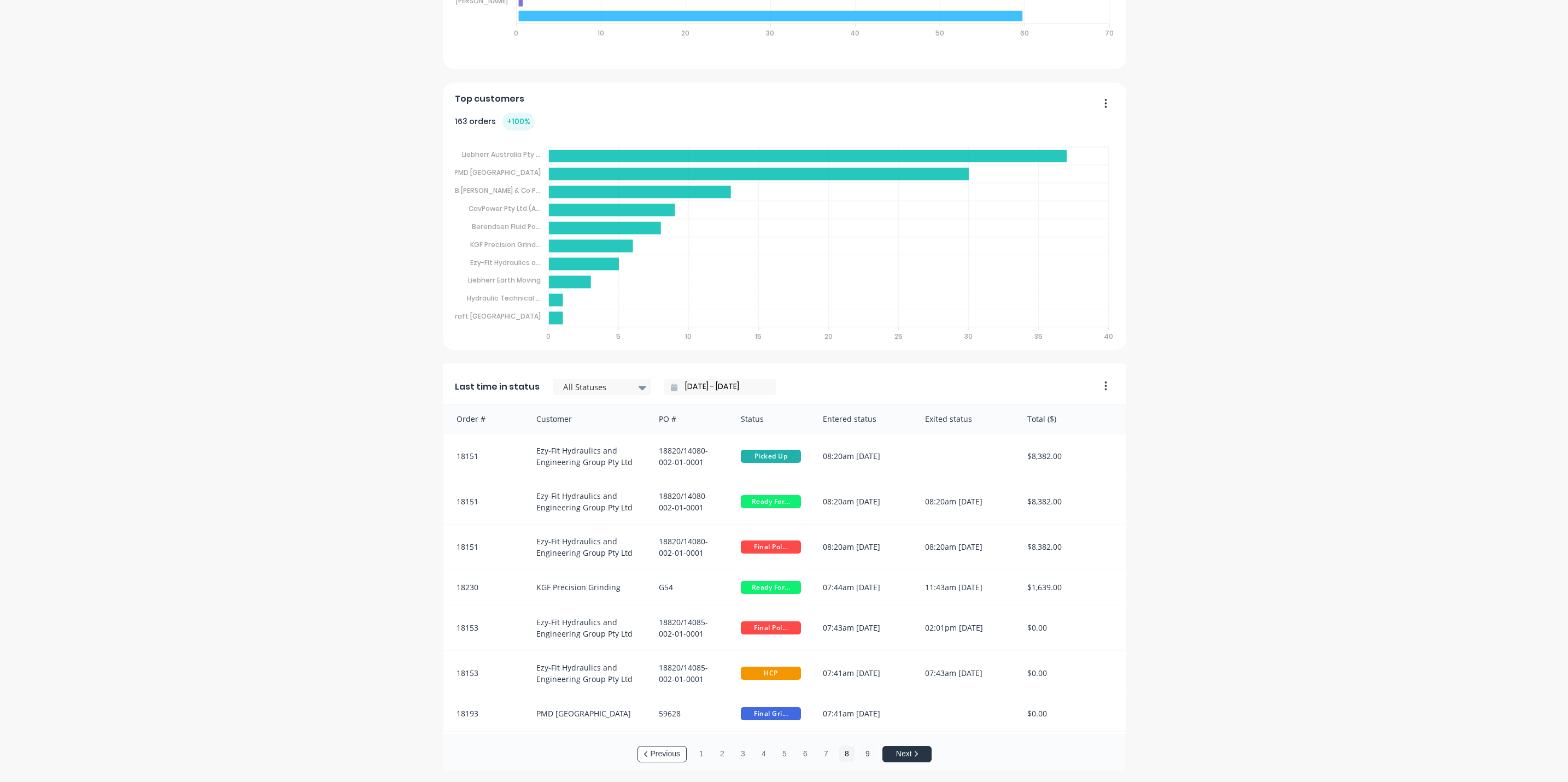
click at [861, 755] on button "9" at bounding box center [867, 754] width 16 height 16
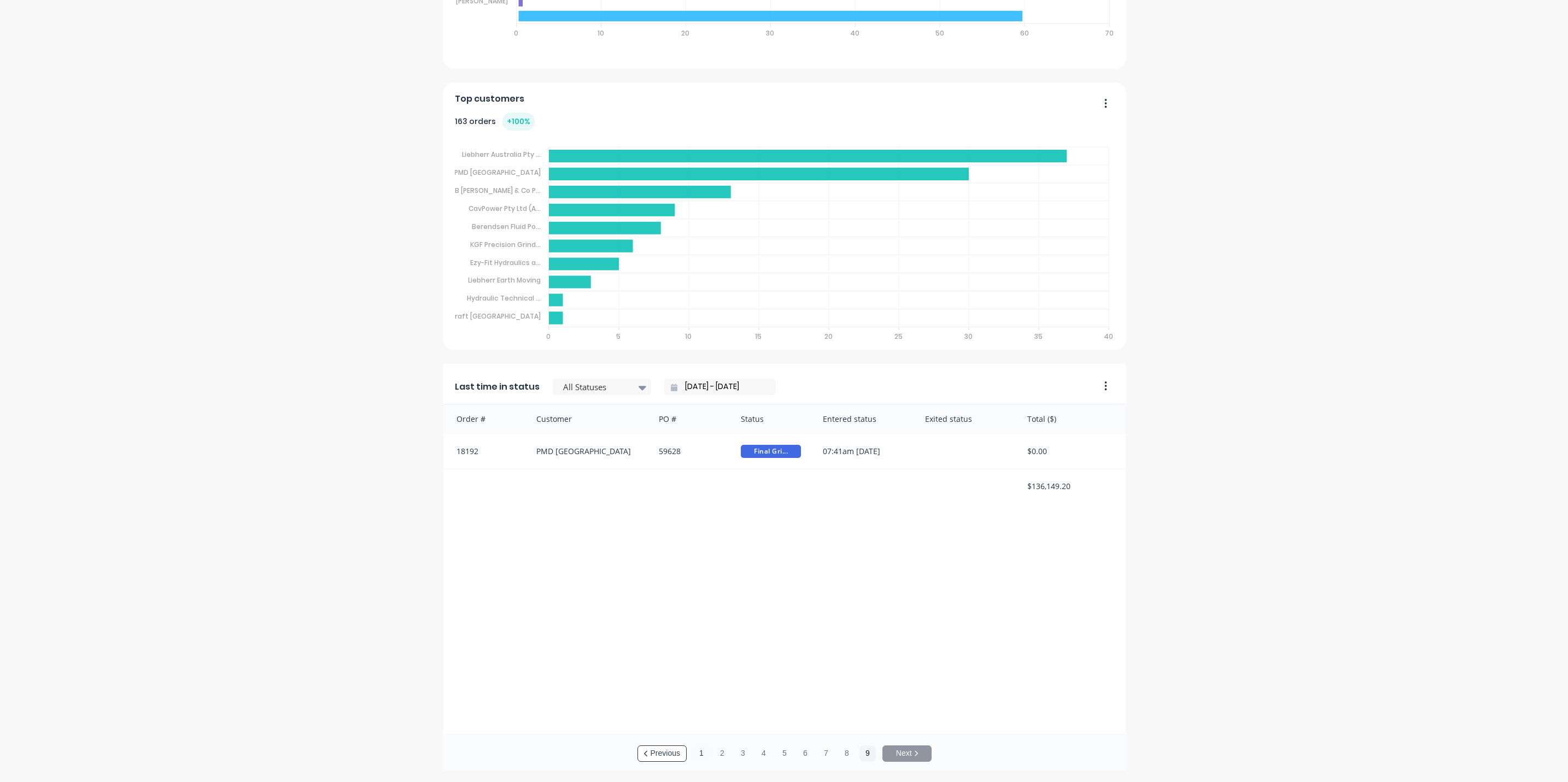
click at [695, 752] on button "1" at bounding box center [701, 753] width 16 height 16
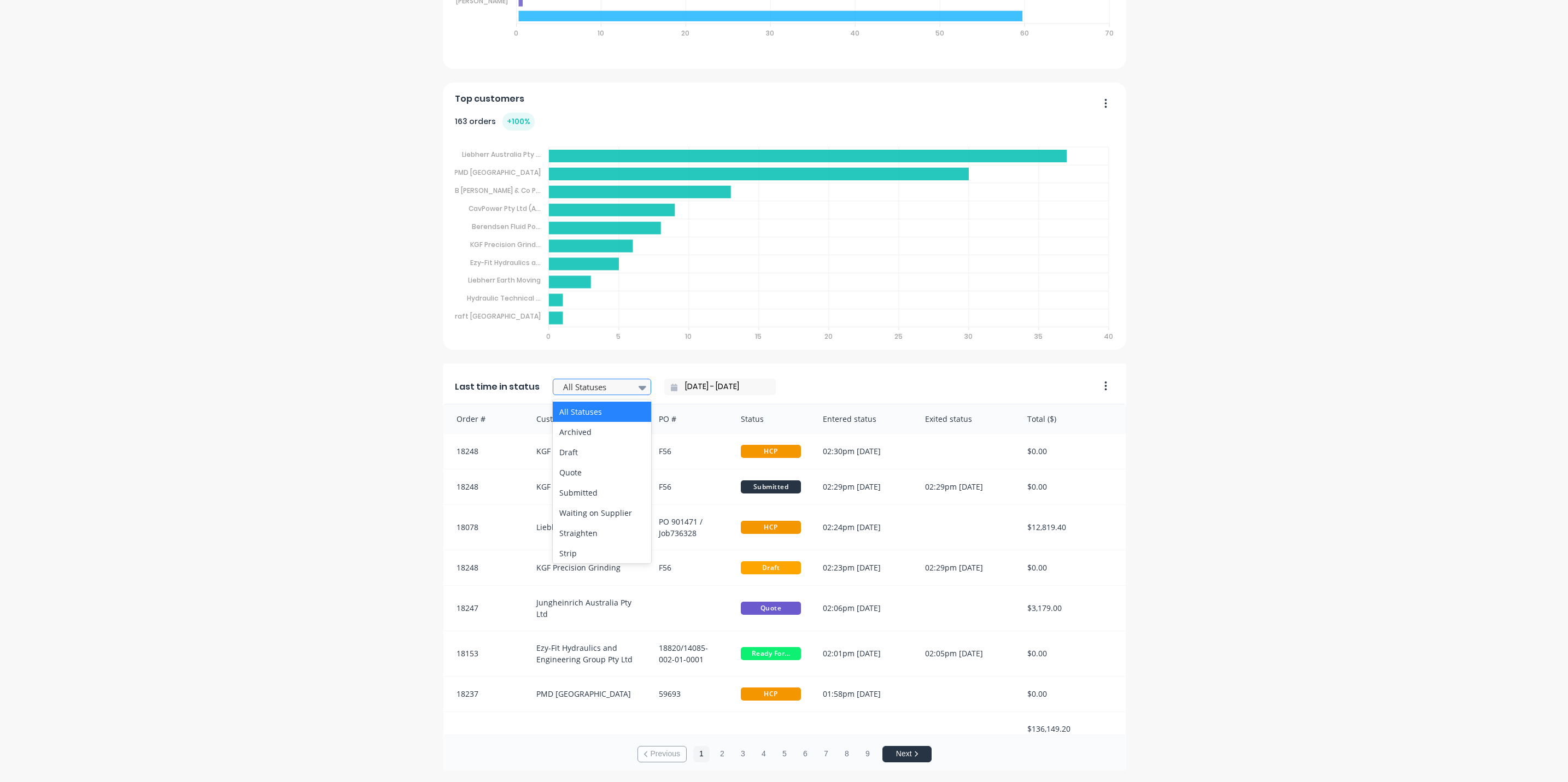
click at [638, 389] on icon at bounding box center [642, 388] width 7 height 4
click at [561, 434] on div "HCP" at bounding box center [602, 436] width 99 height 20
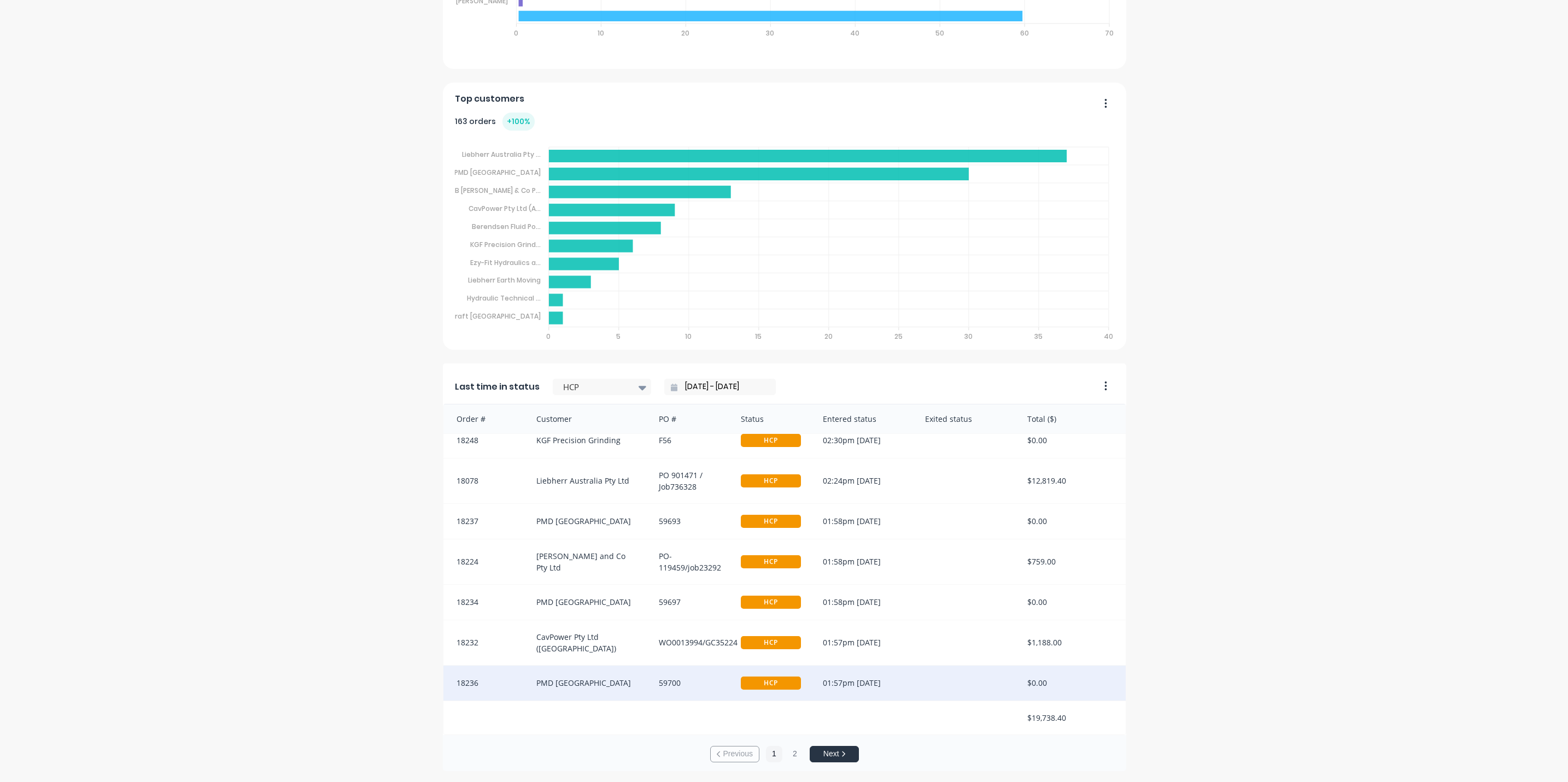
scroll to position [0, 0]
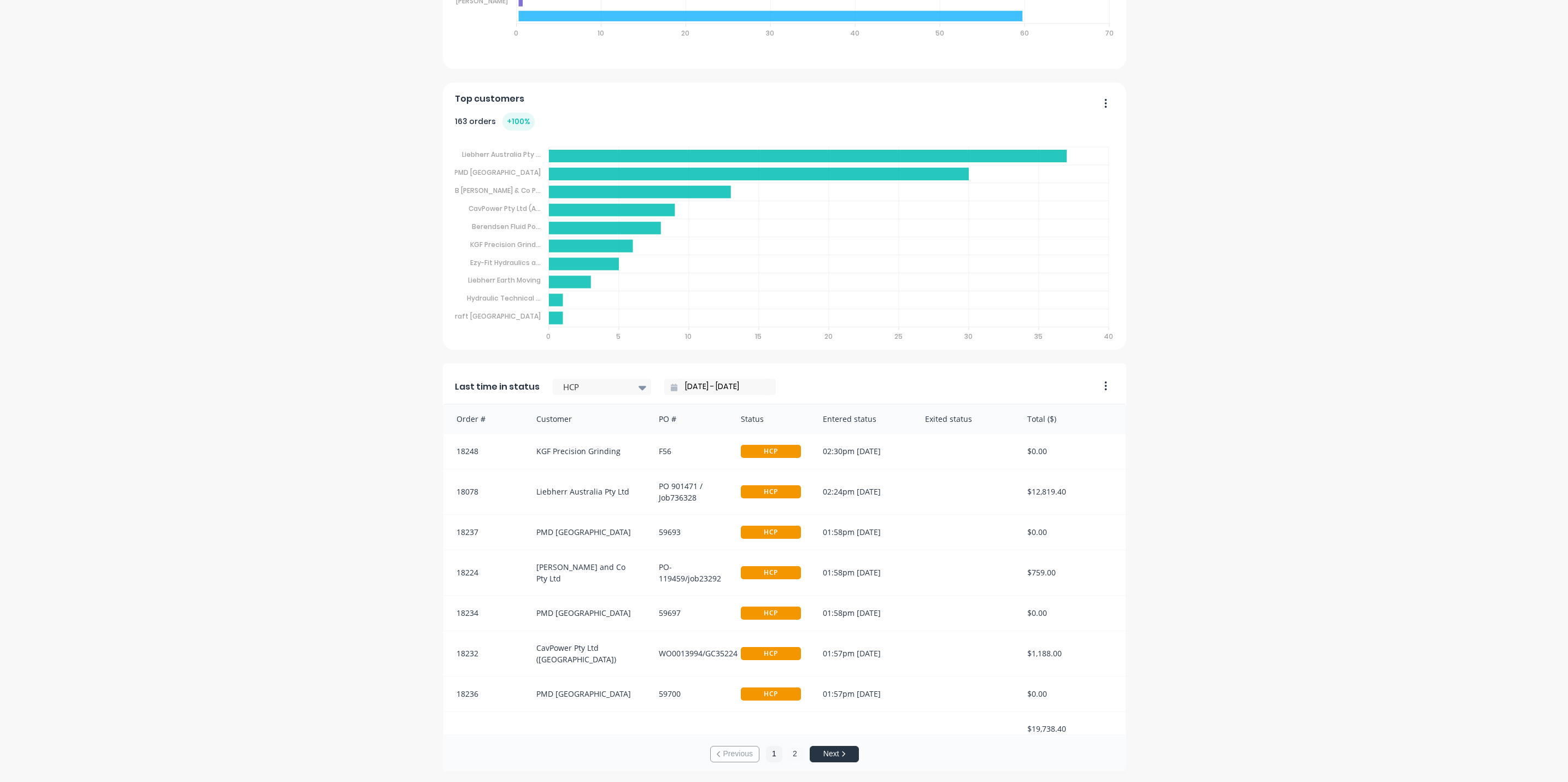
click at [791, 756] on button "2" at bounding box center [795, 754] width 16 height 16
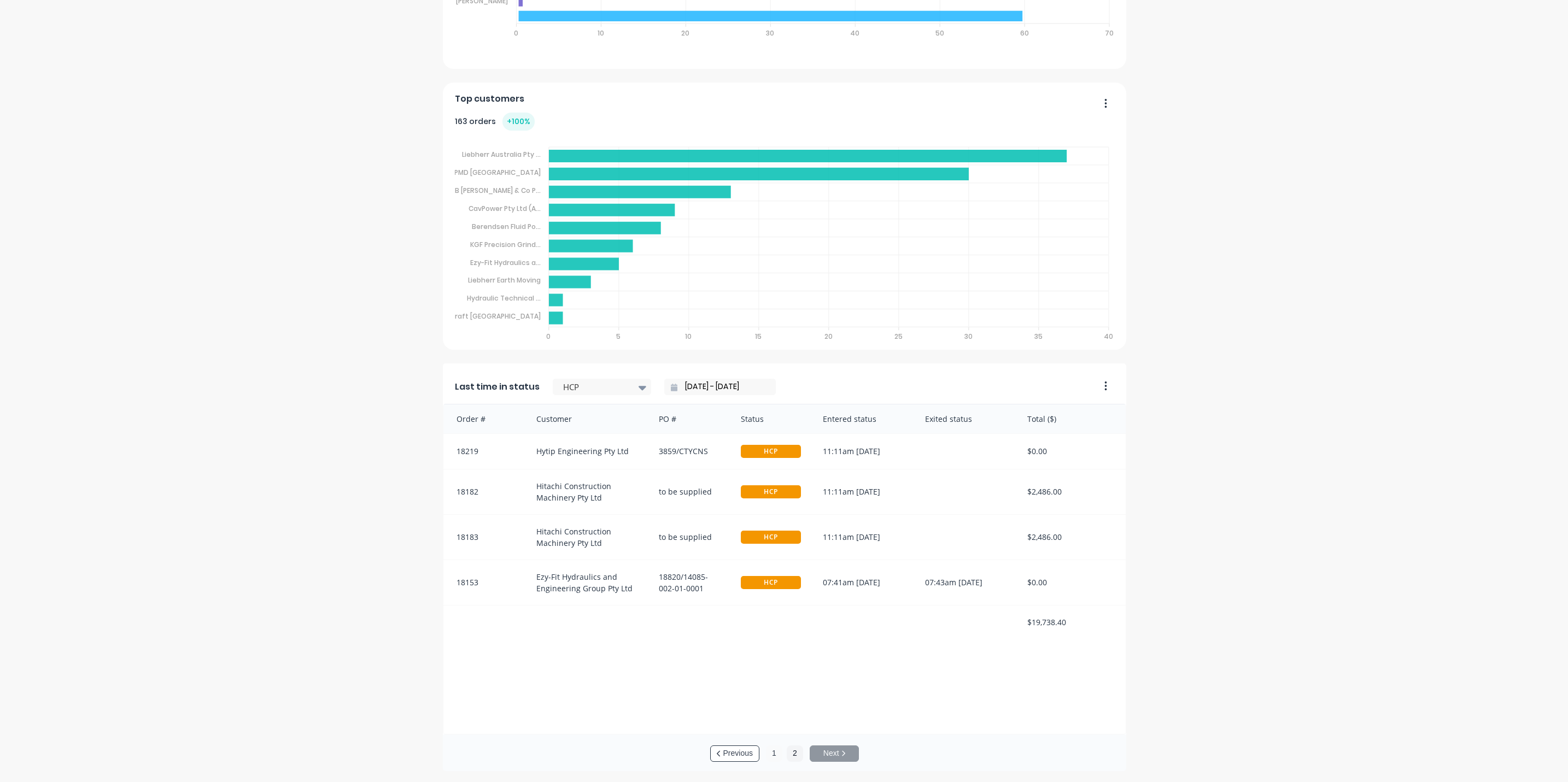
click at [767, 756] on button "1" at bounding box center [774, 753] width 16 height 16
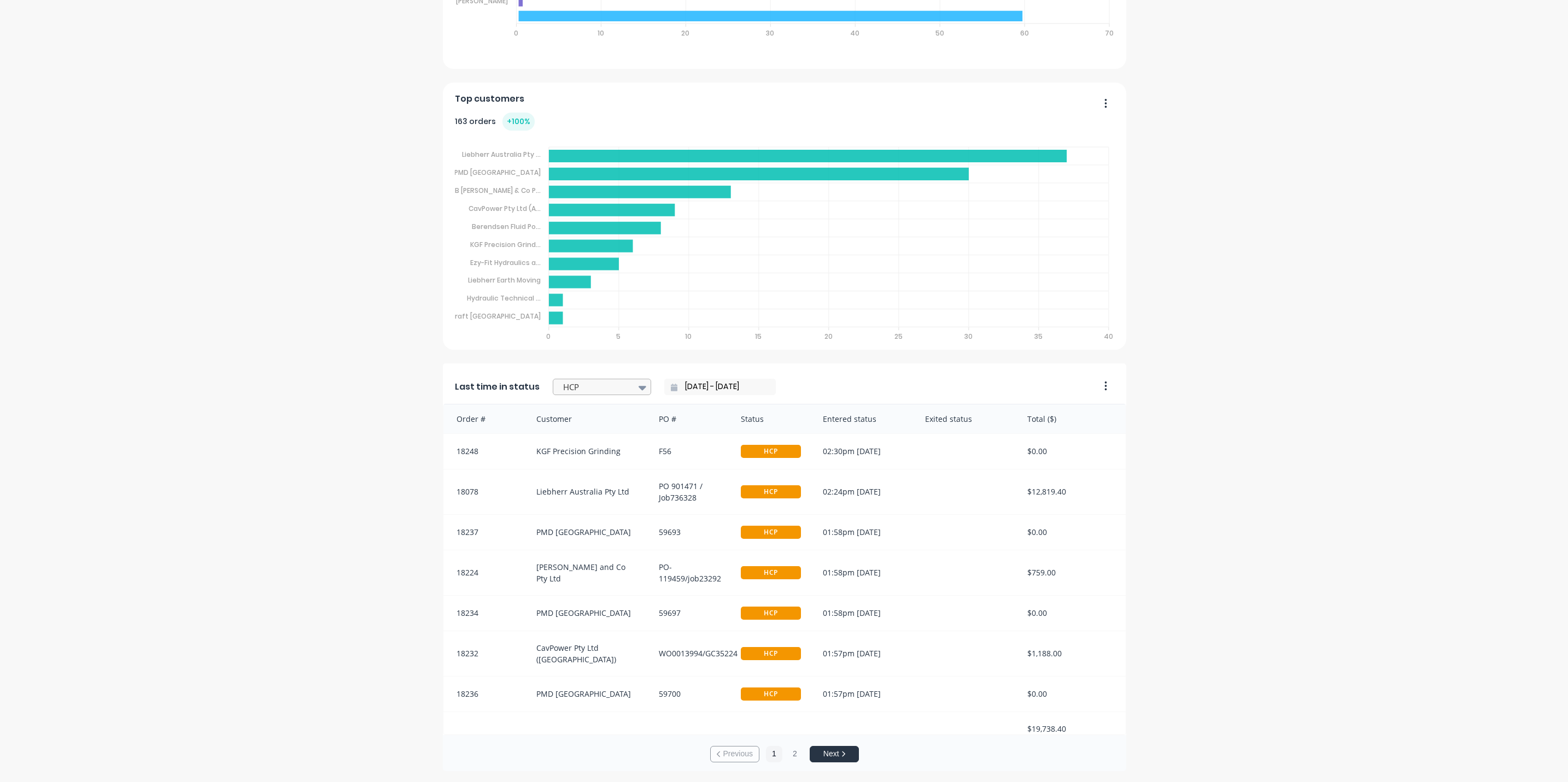
click at [638, 387] on icon at bounding box center [642, 388] width 7 height 4
click at [580, 454] on div "Pre Polish" at bounding box center [602, 455] width 99 height 20
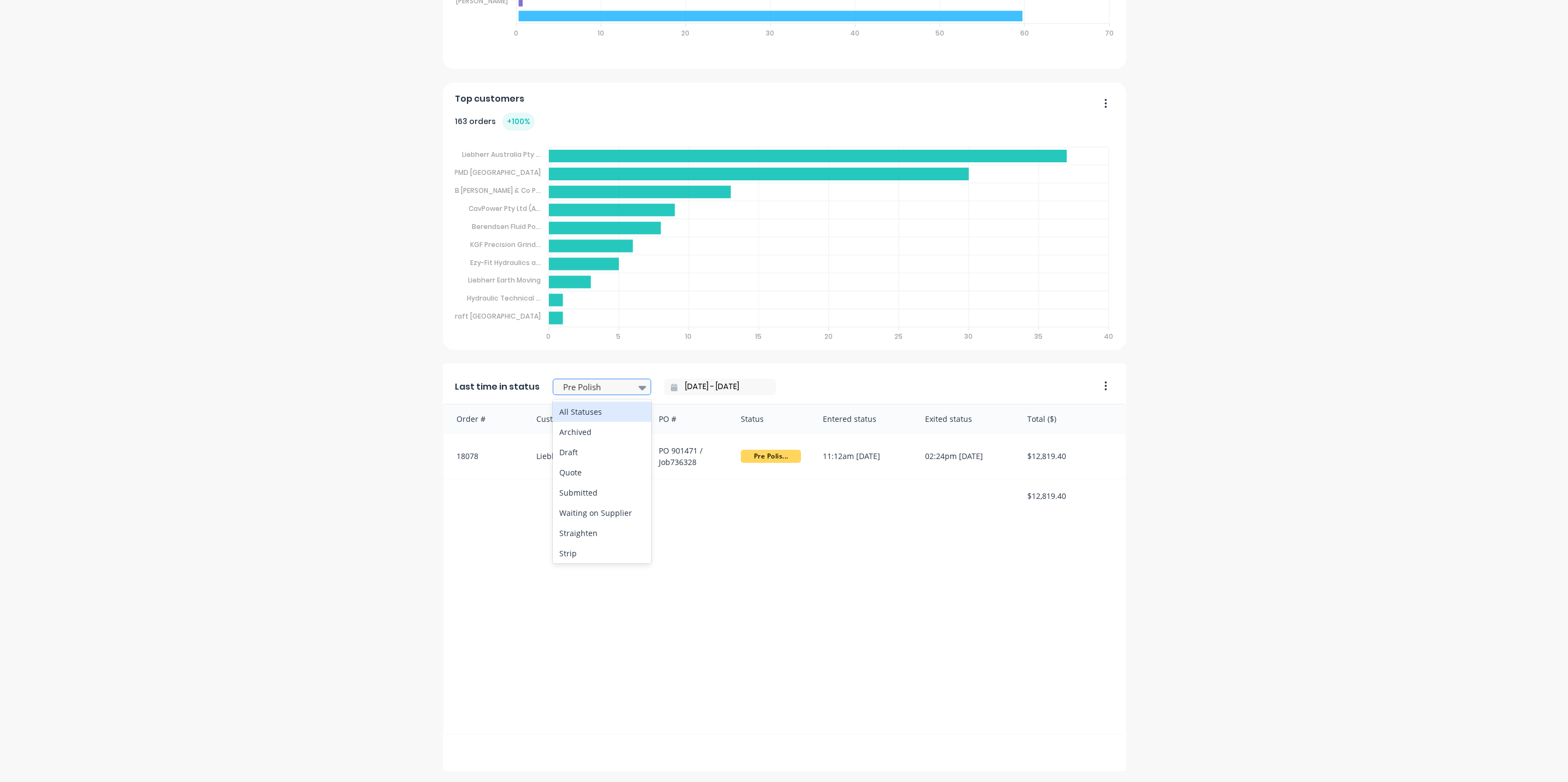
click at [638, 386] on icon at bounding box center [642, 387] width 7 height 12
click at [572, 490] on div "Final Polish & Inspection" at bounding box center [602, 494] width 99 height 32
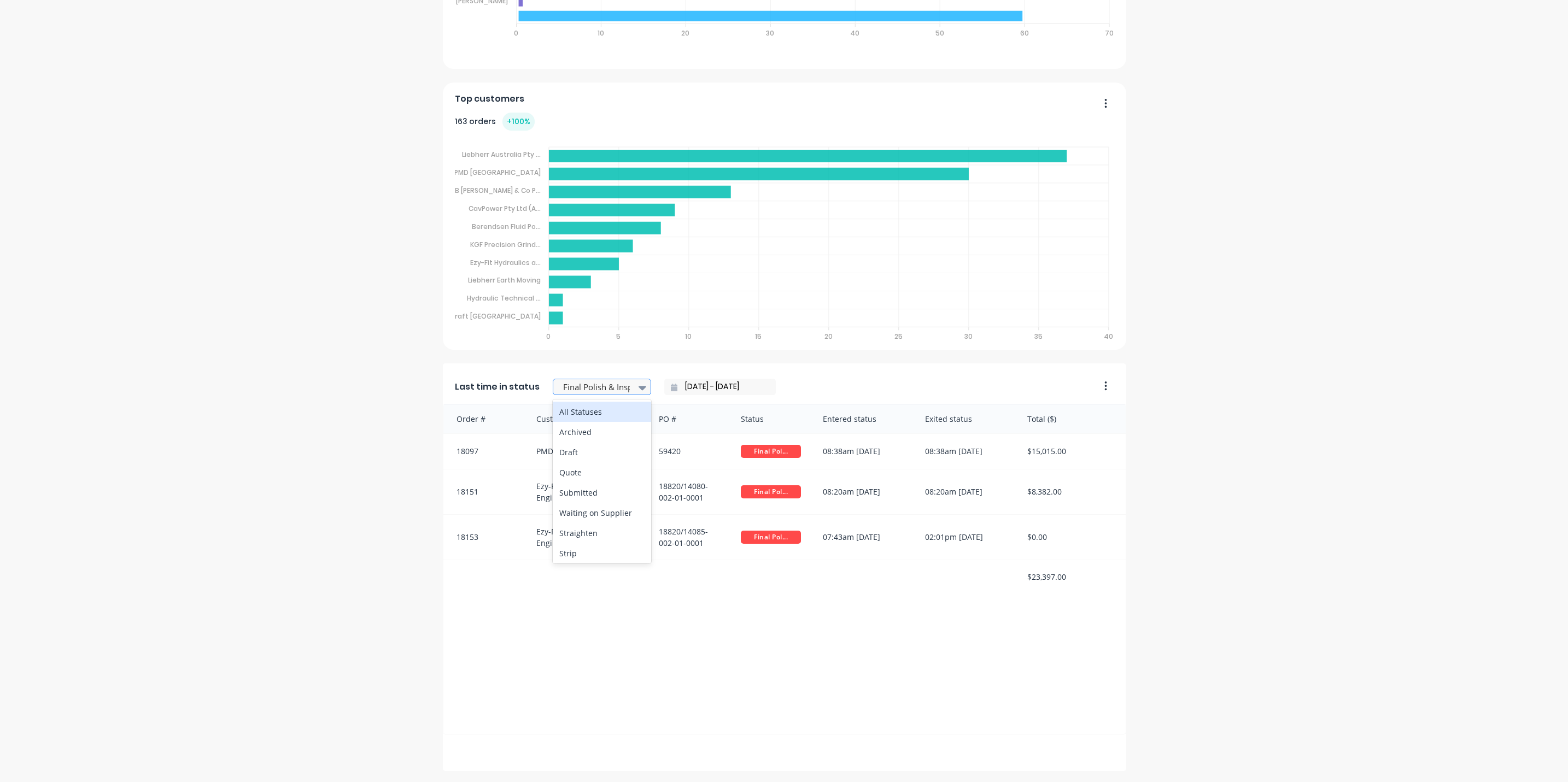
click at [638, 386] on icon at bounding box center [642, 387] width 7 height 12
click at [677, 593] on div at bounding box center [689, 576] width 82 height 33
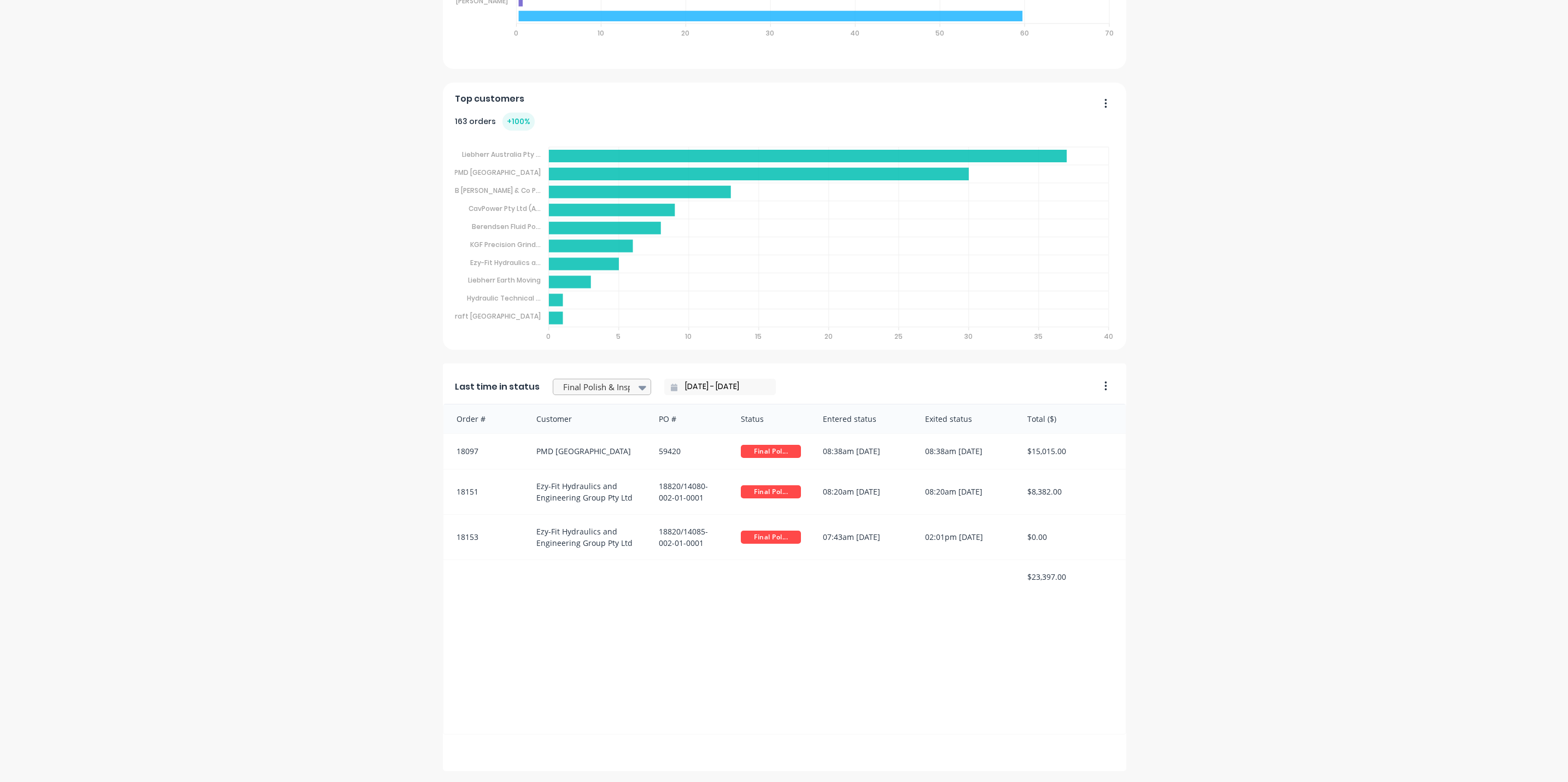
click at [638, 387] on icon at bounding box center [642, 388] width 7 height 4
click at [589, 501] on div "Ready for Pick up / Cart note" at bounding box center [602, 505] width 99 height 32
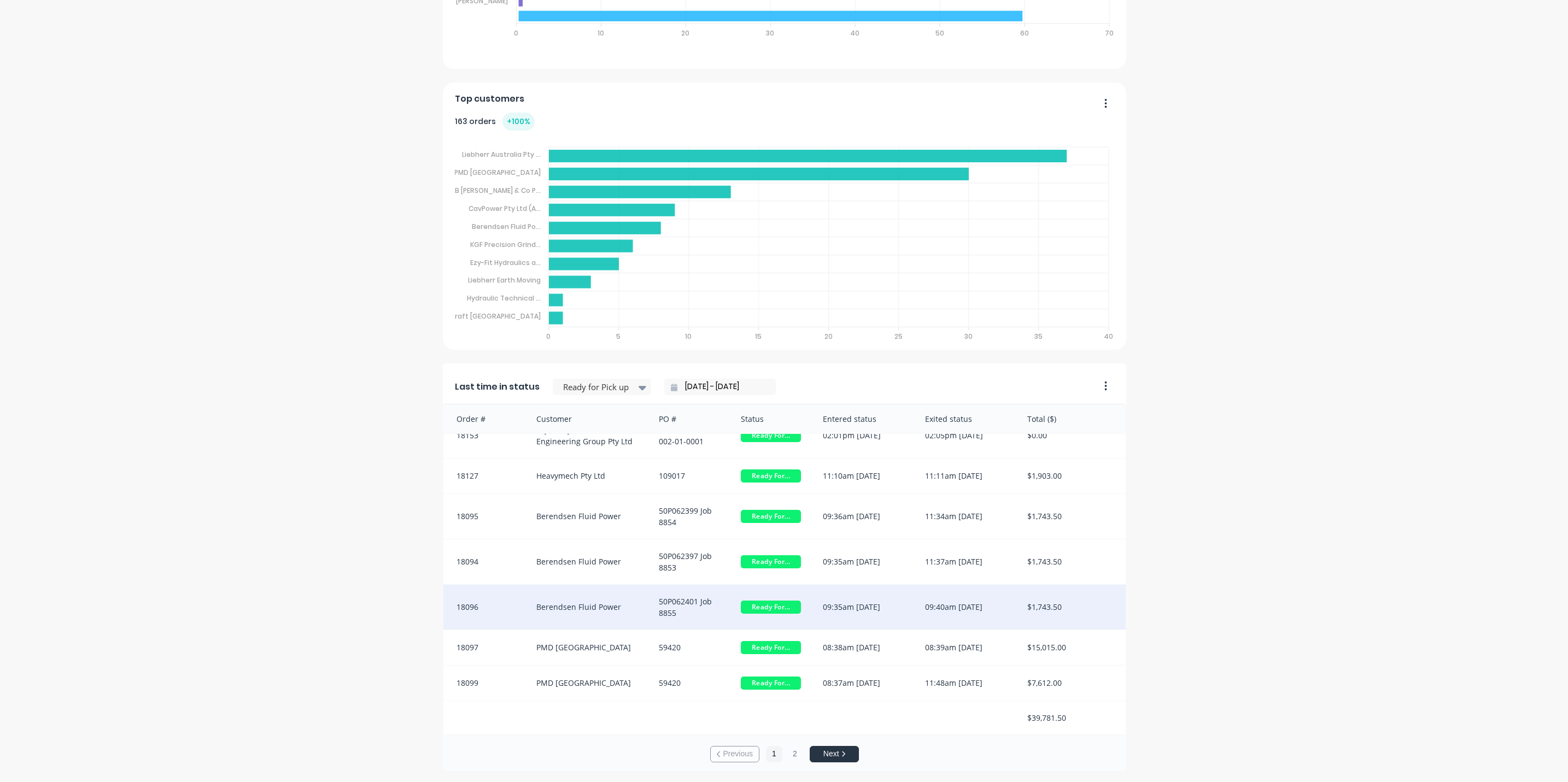
scroll to position [0, 0]
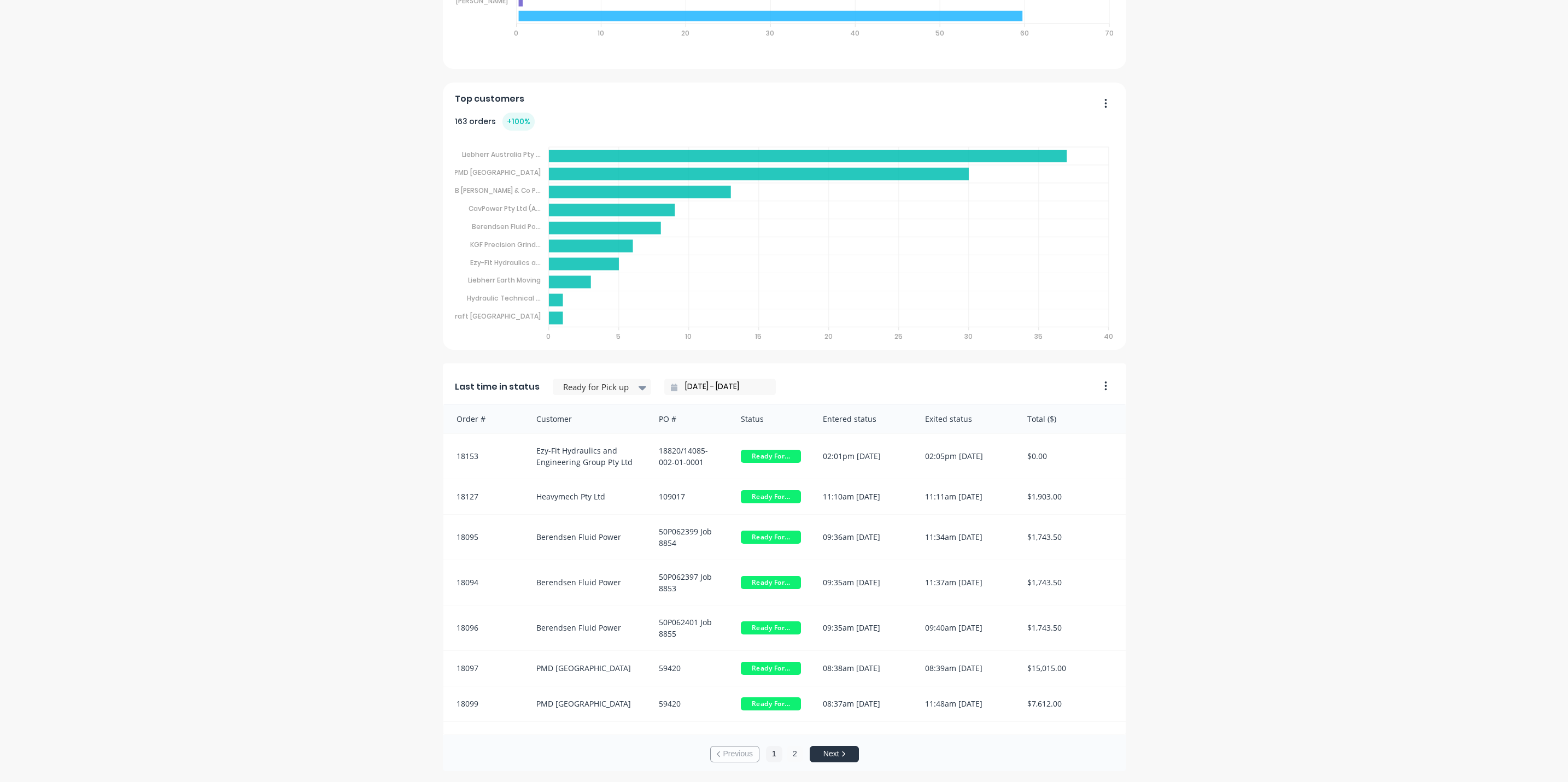
click at [787, 753] on button "2" at bounding box center [795, 754] width 16 height 16
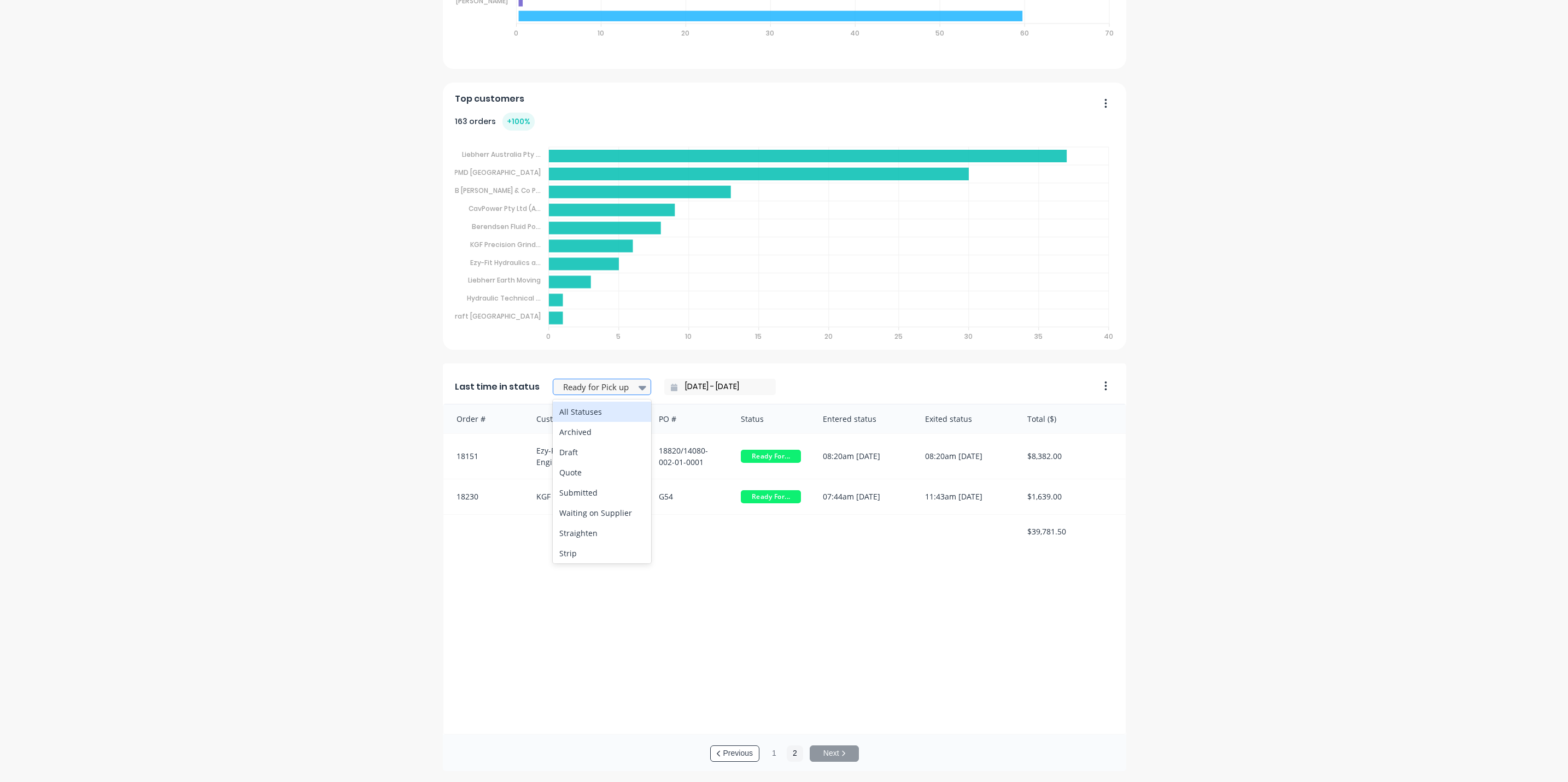
click at [638, 387] on icon at bounding box center [642, 388] width 7 height 4
click at [576, 474] on div "Quote" at bounding box center [602, 472] width 99 height 20
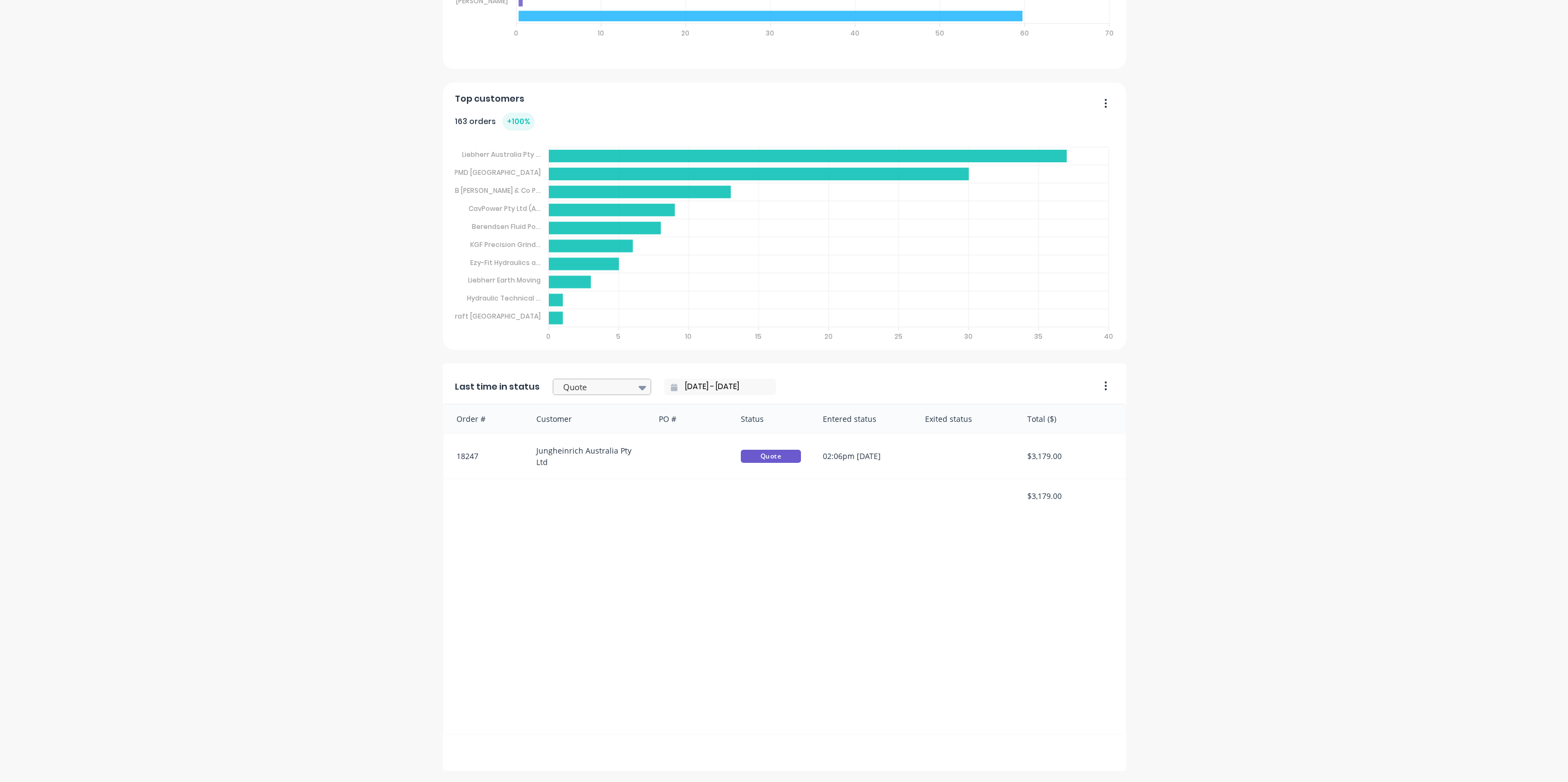
click at [638, 387] on icon at bounding box center [642, 388] width 7 height 4
click at [584, 531] on div "Straighten" at bounding box center [602, 533] width 99 height 20
click at [638, 387] on icon at bounding box center [642, 388] width 7 height 4
click at [566, 556] on div "Strip" at bounding box center [602, 553] width 99 height 20
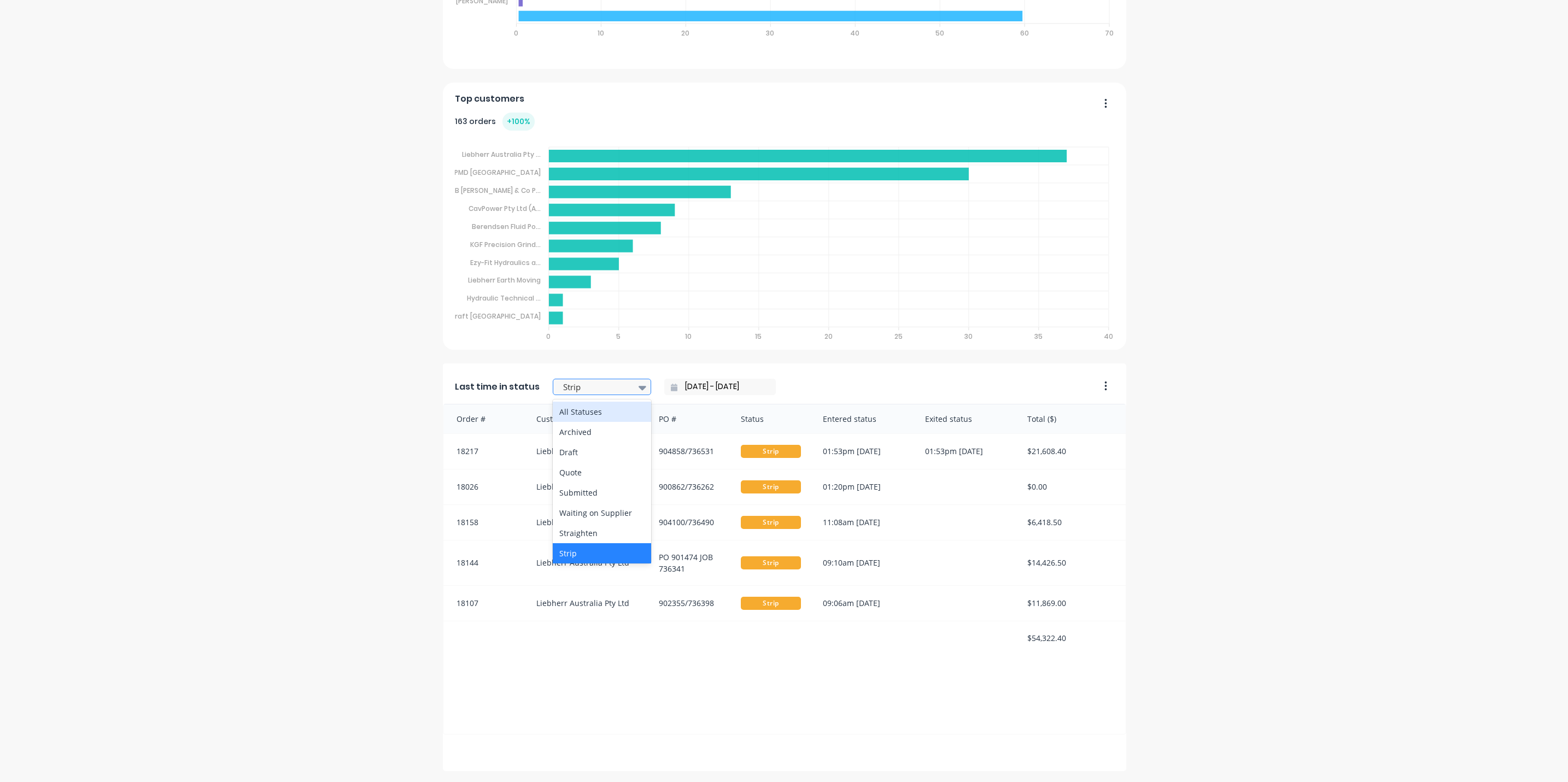
click at [638, 389] on icon at bounding box center [642, 388] width 7 height 4
click at [576, 451] on div "Pre Grind" at bounding box center [602, 450] width 99 height 20
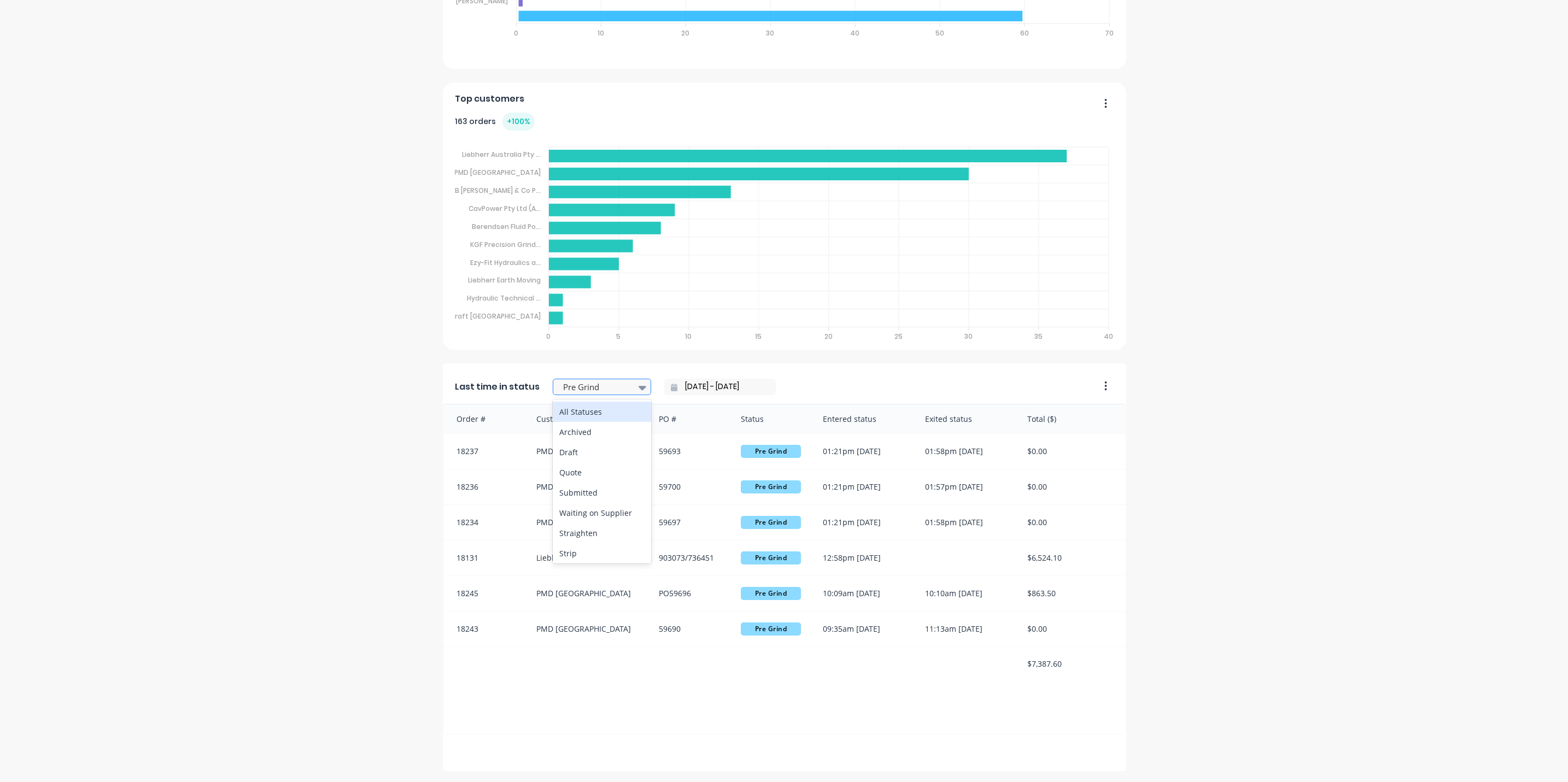
click at [638, 389] on icon at bounding box center [642, 388] width 7 height 4
click at [584, 423] on div "Pre Hone" at bounding box center [602, 425] width 99 height 20
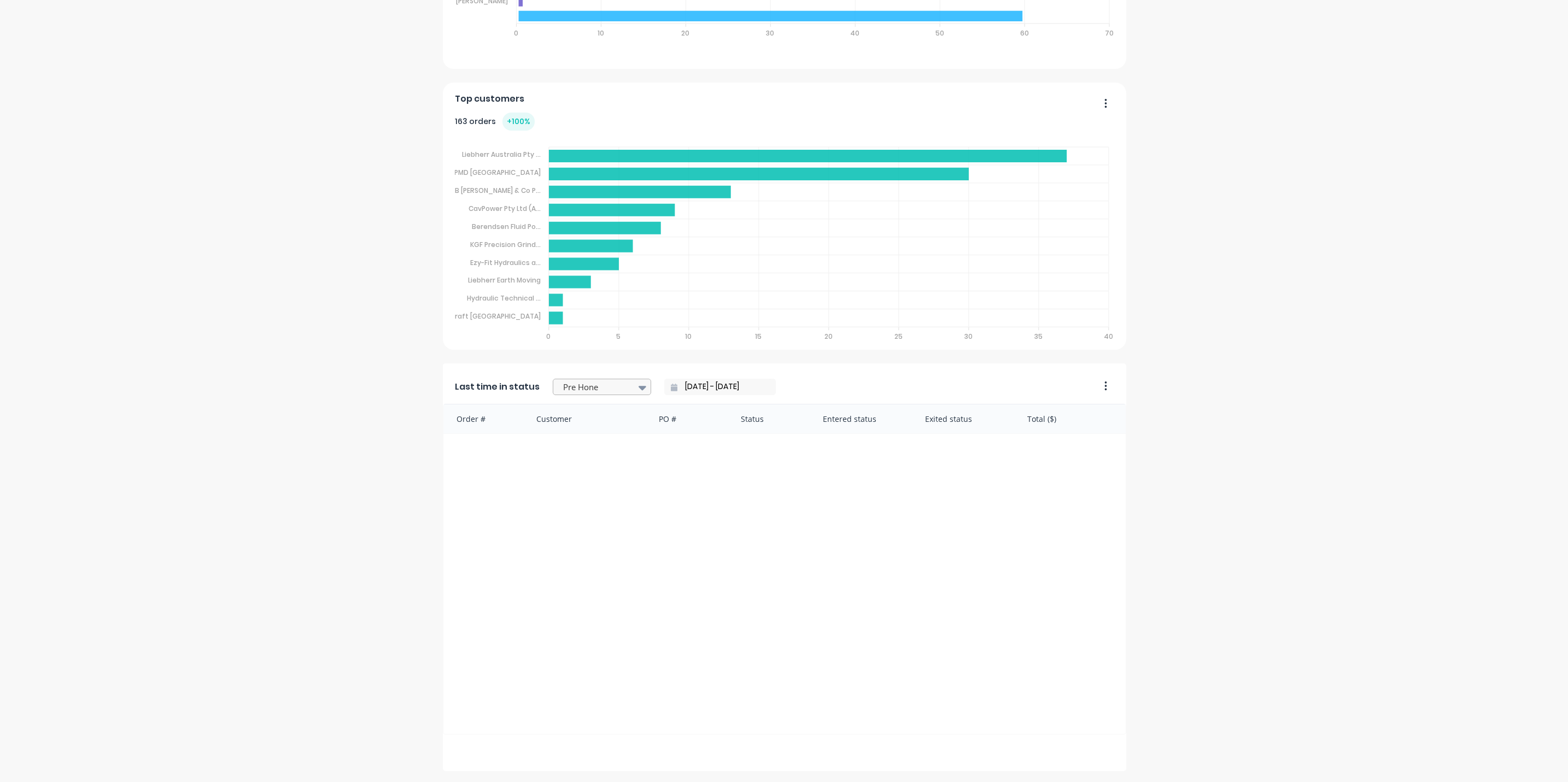
click at [638, 387] on icon at bounding box center [642, 388] width 7 height 4
click at [570, 409] on div "Laser Clad" at bounding box center [602, 412] width 99 height 20
click at [638, 387] on icon at bounding box center [642, 388] width 7 height 4
click at [638, 389] on icon at bounding box center [642, 388] width 7 height 4
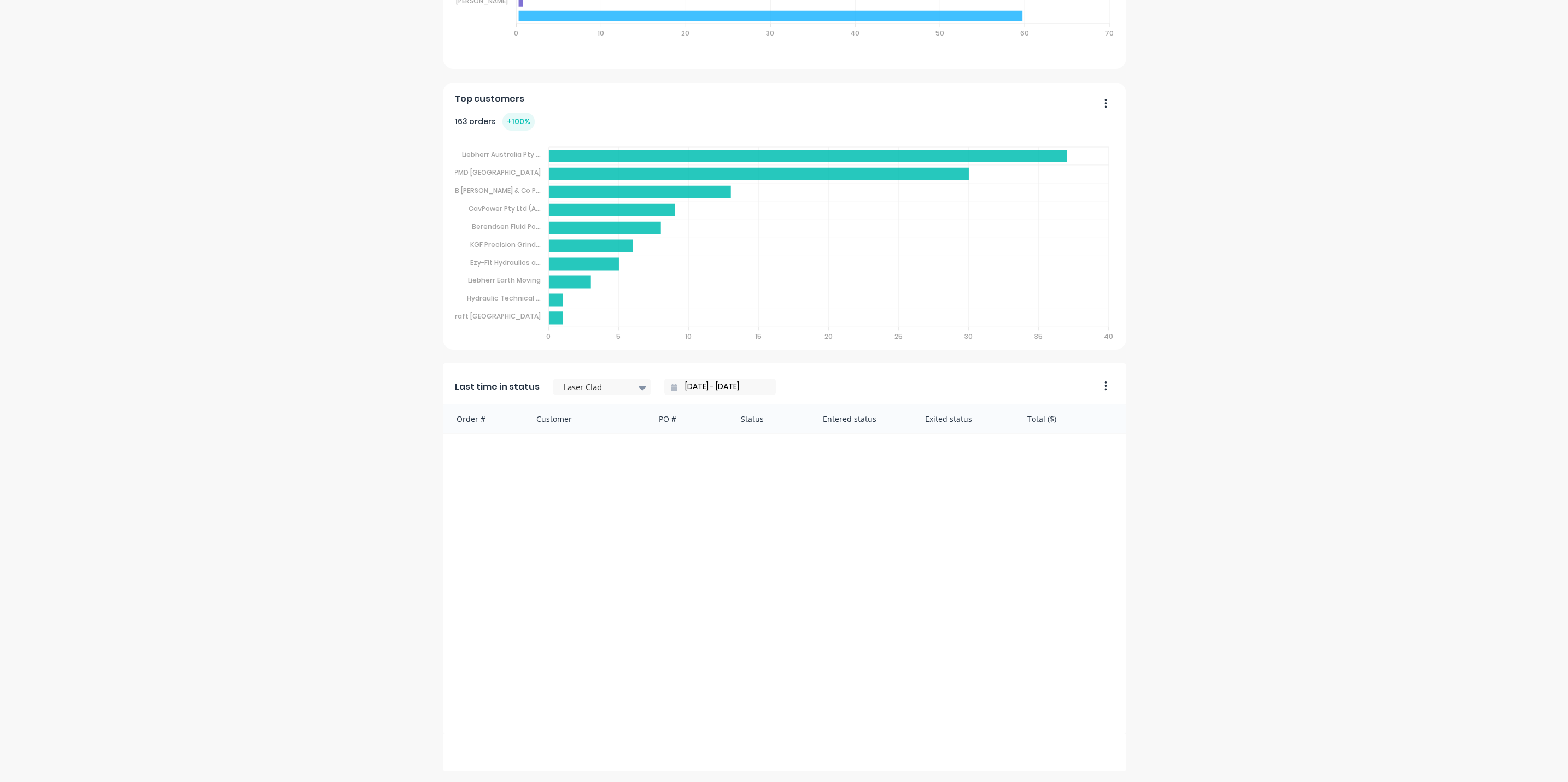
click at [677, 387] on input "02/10/25 - 02/10/25" at bounding box center [724, 387] width 94 height 16
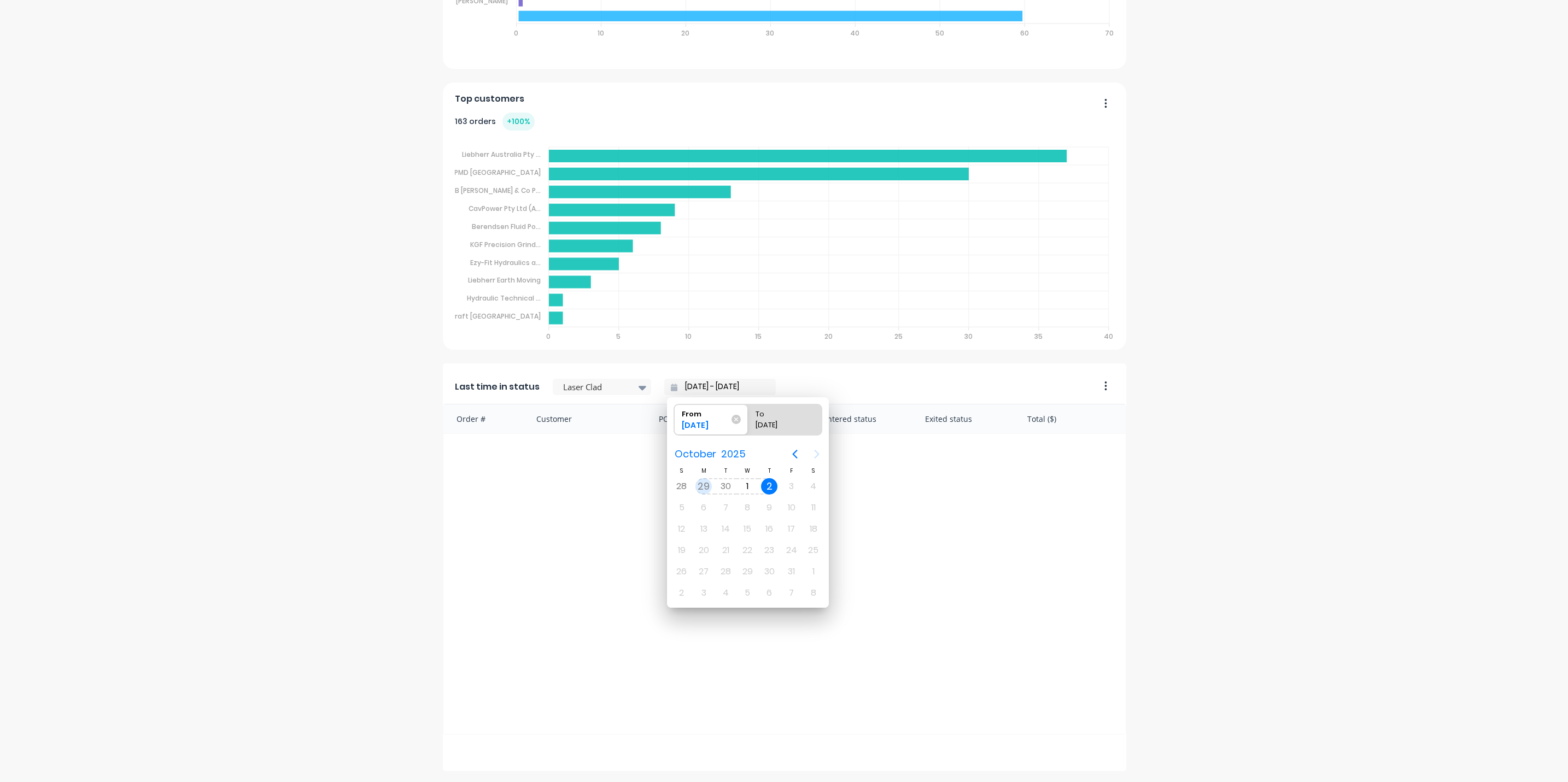
click at [703, 482] on div "29" at bounding box center [703, 486] width 16 height 16
type input "29/09/25 - 02/10/25"
radio input "false"
radio input "true"
click at [875, 464] on div "Order # Customer PO # Status Entered status Exited status Total ($)" at bounding box center [784, 569] width 683 height 331
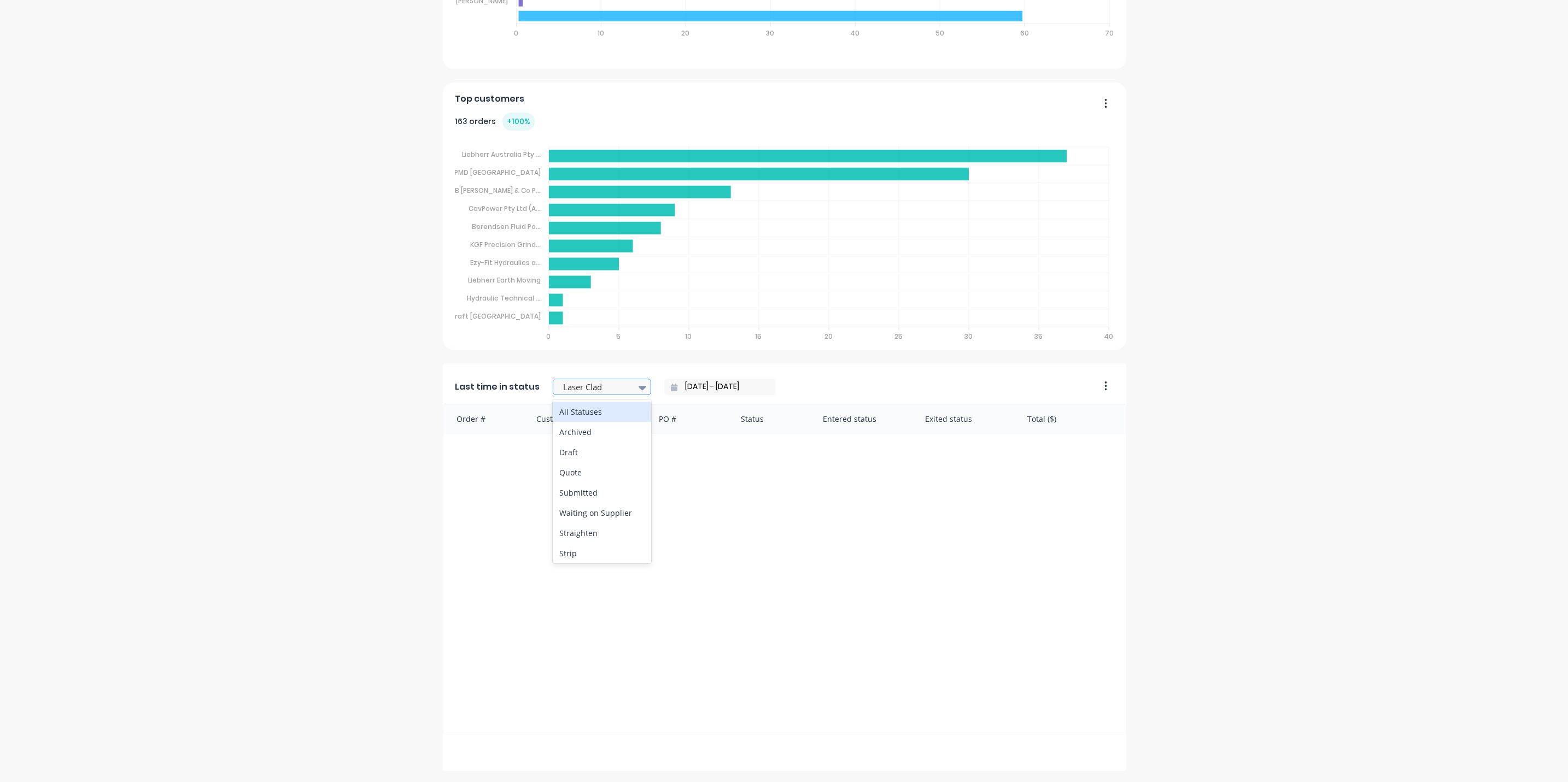
click at [638, 385] on icon at bounding box center [642, 387] width 7 height 12
click at [691, 395] on div "Last time in status Laser Clad 29/09/25 - 02/10/25" at bounding box center [767, 384] width 649 height 41
click at [692, 392] on input "29/09/25 - 02/10/25" at bounding box center [724, 387] width 94 height 16
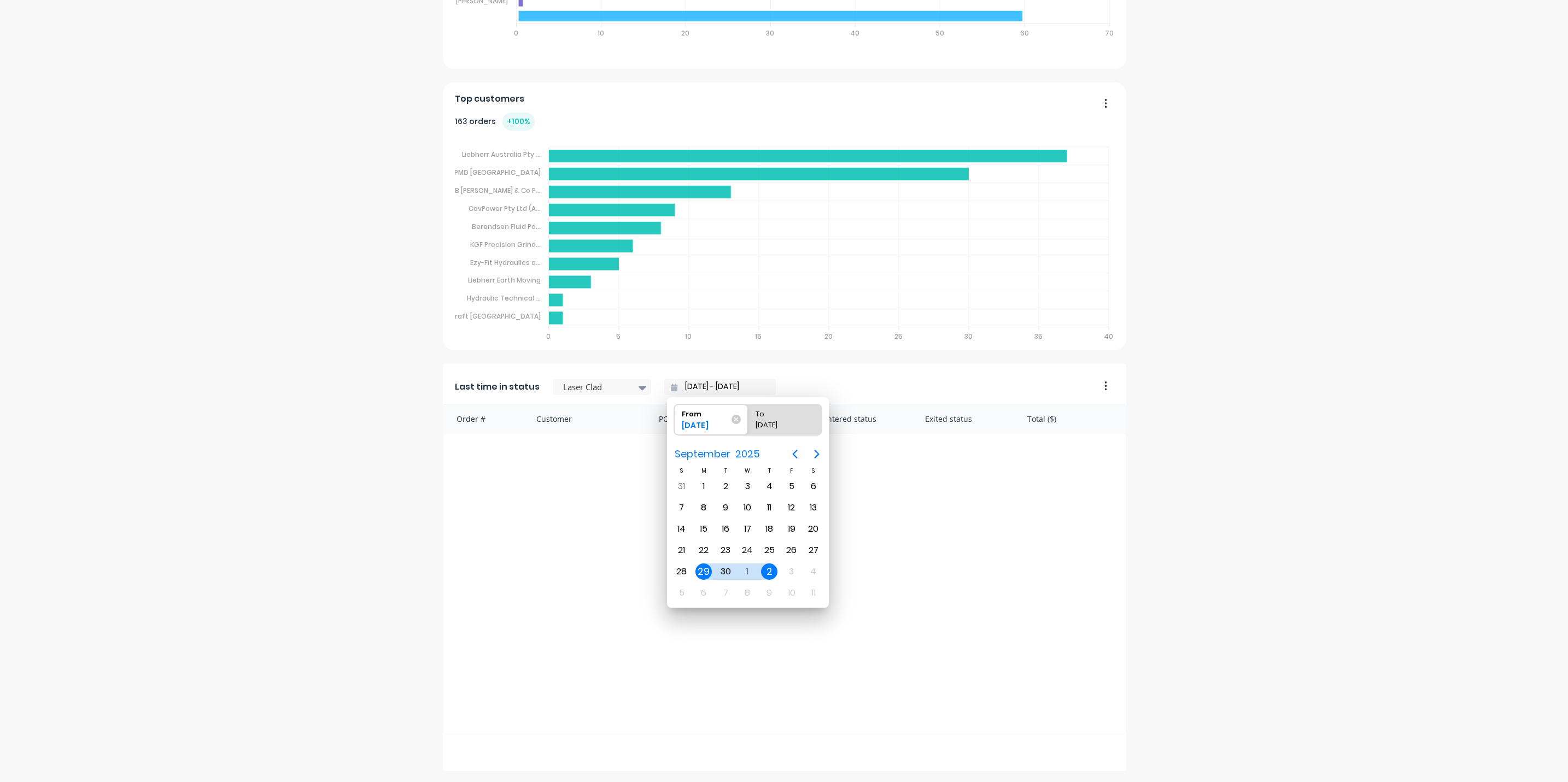
click at [767, 568] on div "2" at bounding box center [769, 571] width 16 height 16
type input "02/10/25 - 02/10/25"
radio input "false"
radio input "true"
click at [579, 520] on div "Order # Customer PO # Status Entered status Exited status Total ($)" at bounding box center [784, 569] width 683 height 331
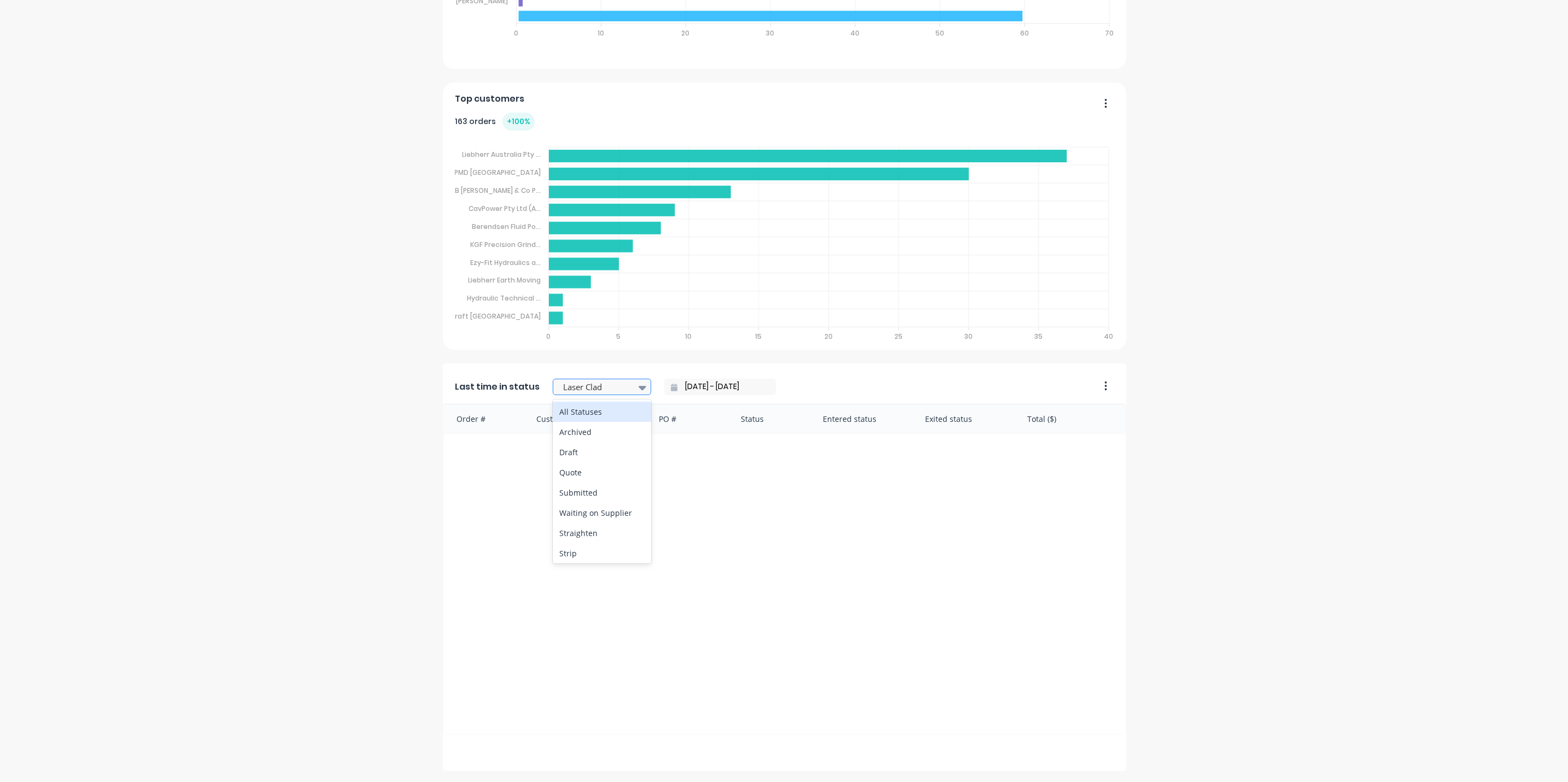
click at [638, 386] on icon at bounding box center [642, 387] width 7 height 12
click at [576, 459] on div "Final Grind" at bounding box center [602, 458] width 99 height 20
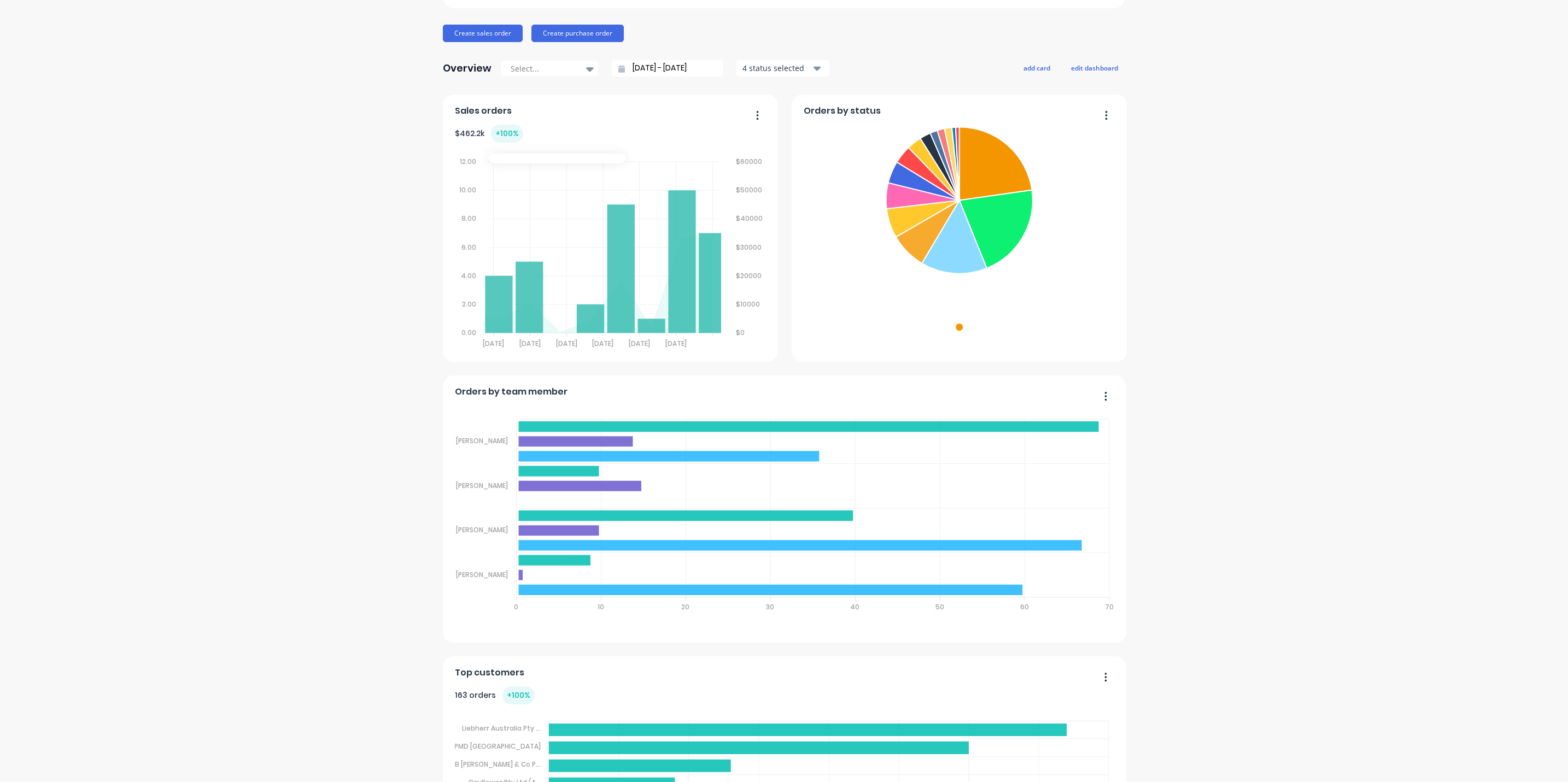
scroll to position [0, 0]
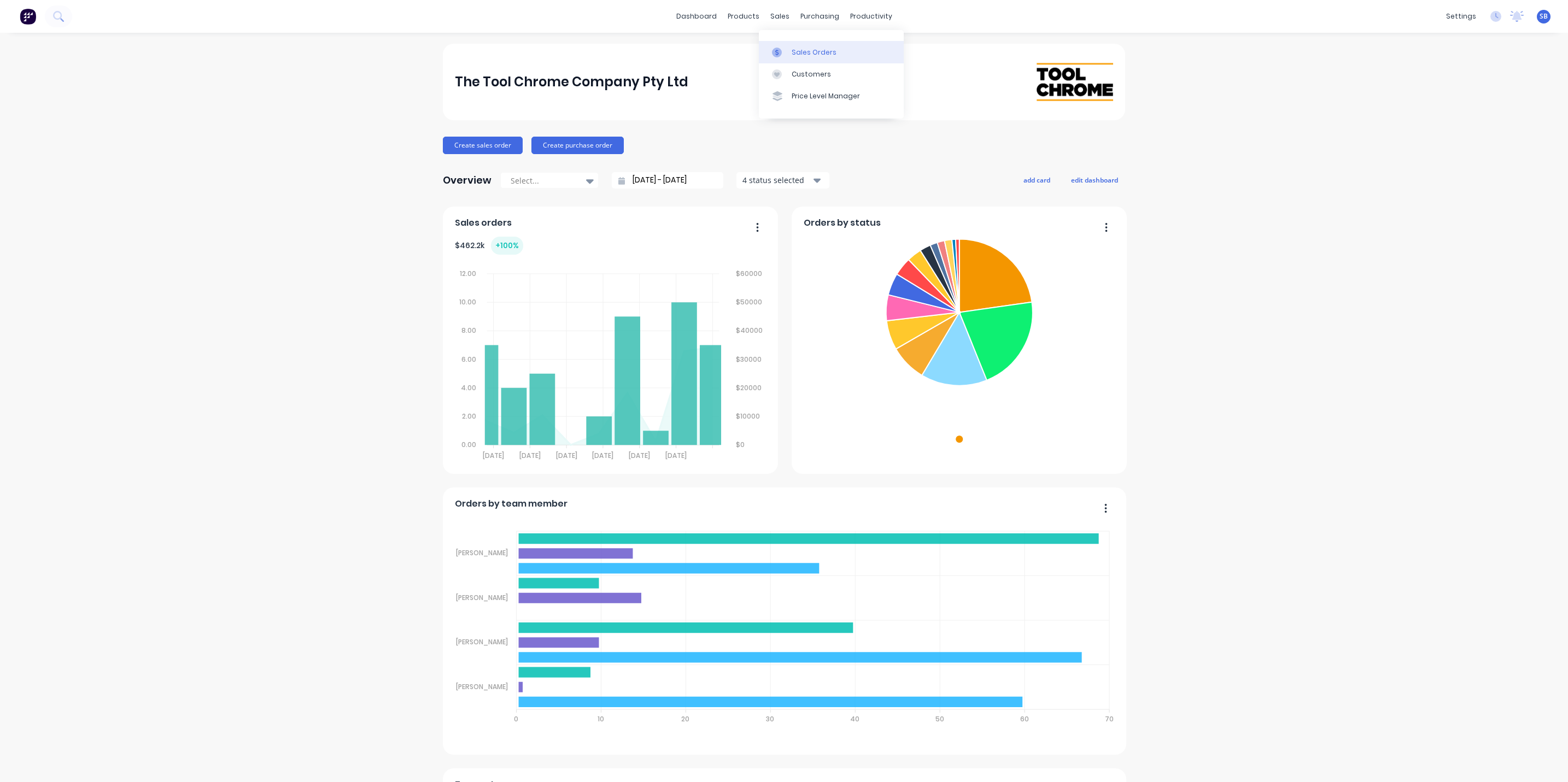
click at [811, 53] on div "Sales Orders" at bounding box center [814, 52] width 45 height 10
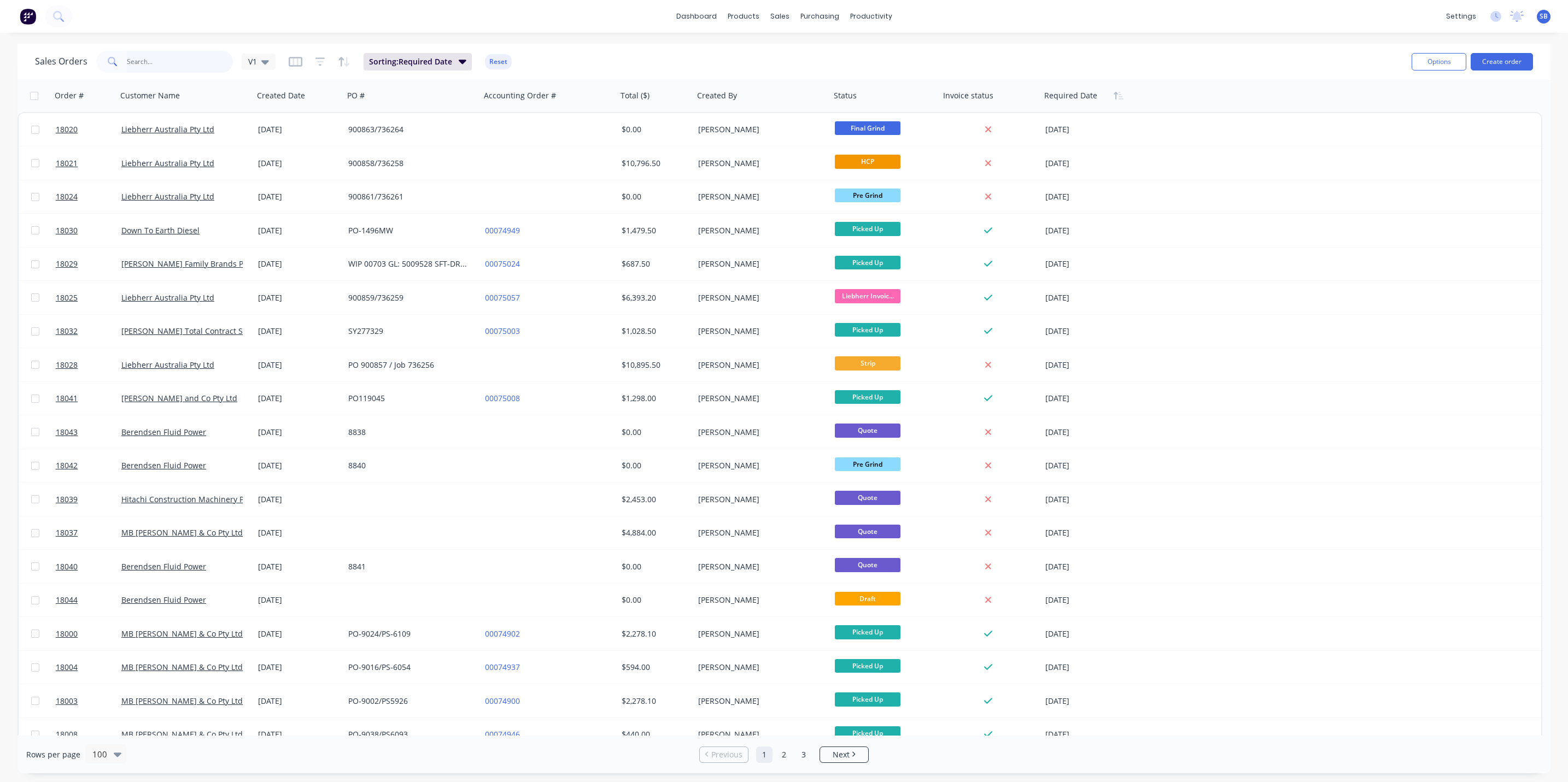
click at [144, 63] on input "text" at bounding box center [180, 62] width 107 height 22
click at [141, 64] on input "text" at bounding box center [180, 62] width 107 height 22
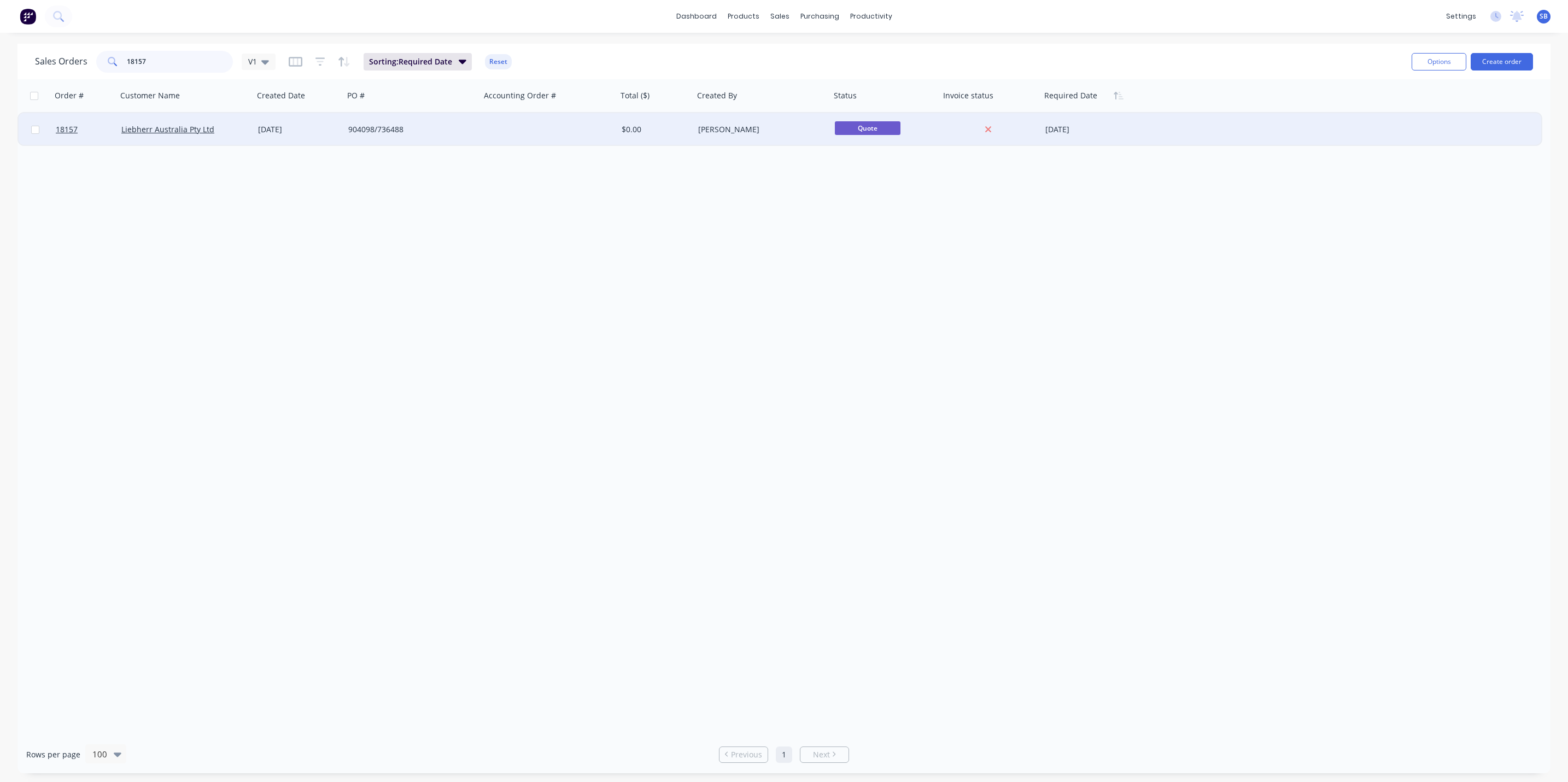
type input "18157"
click at [436, 128] on div "904098/736488" at bounding box center [408, 130] width 122 height 11
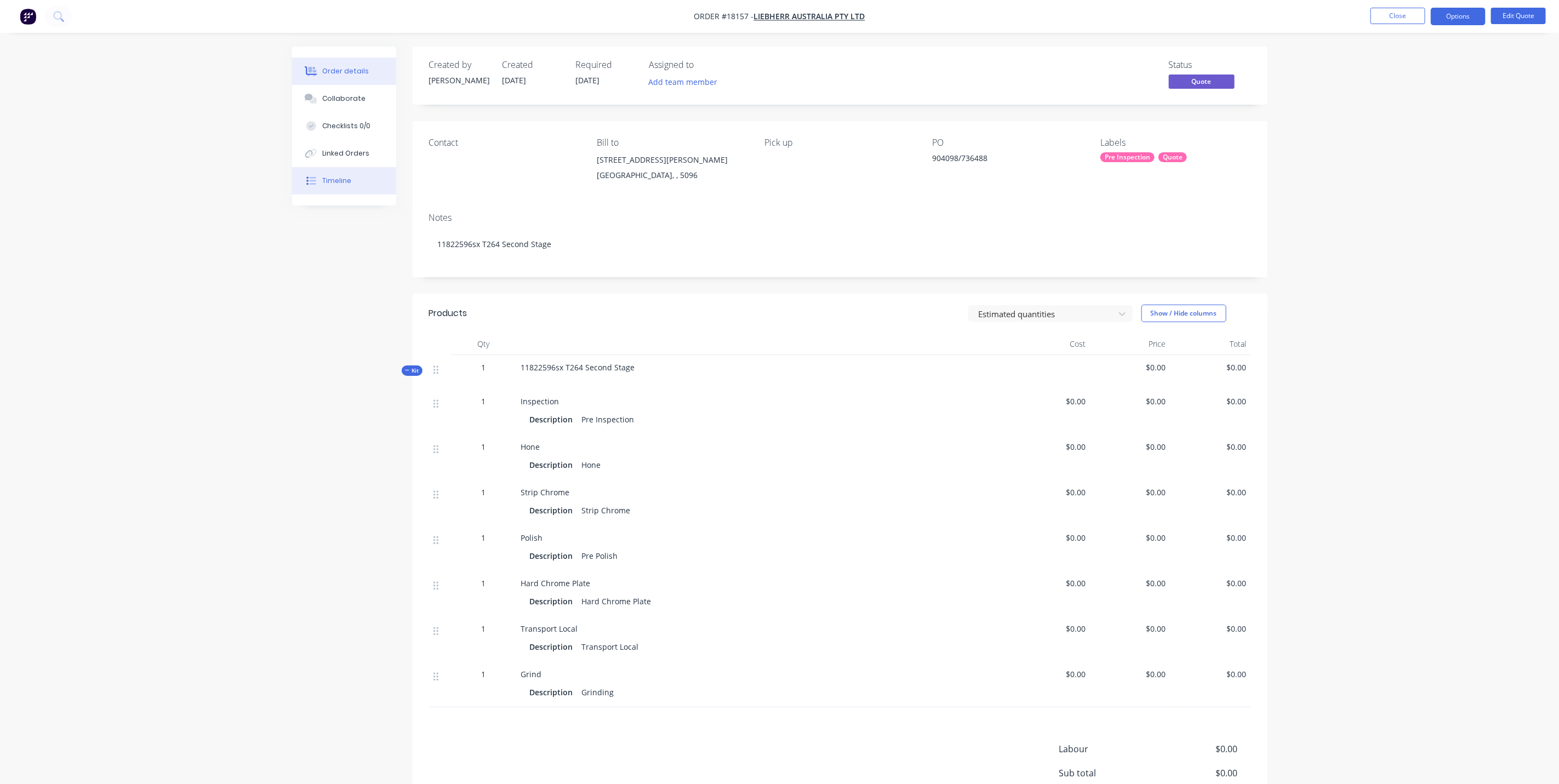
click at [343, 178] on div "Timeline" at bounding box center [337, 181] width 29 height 10
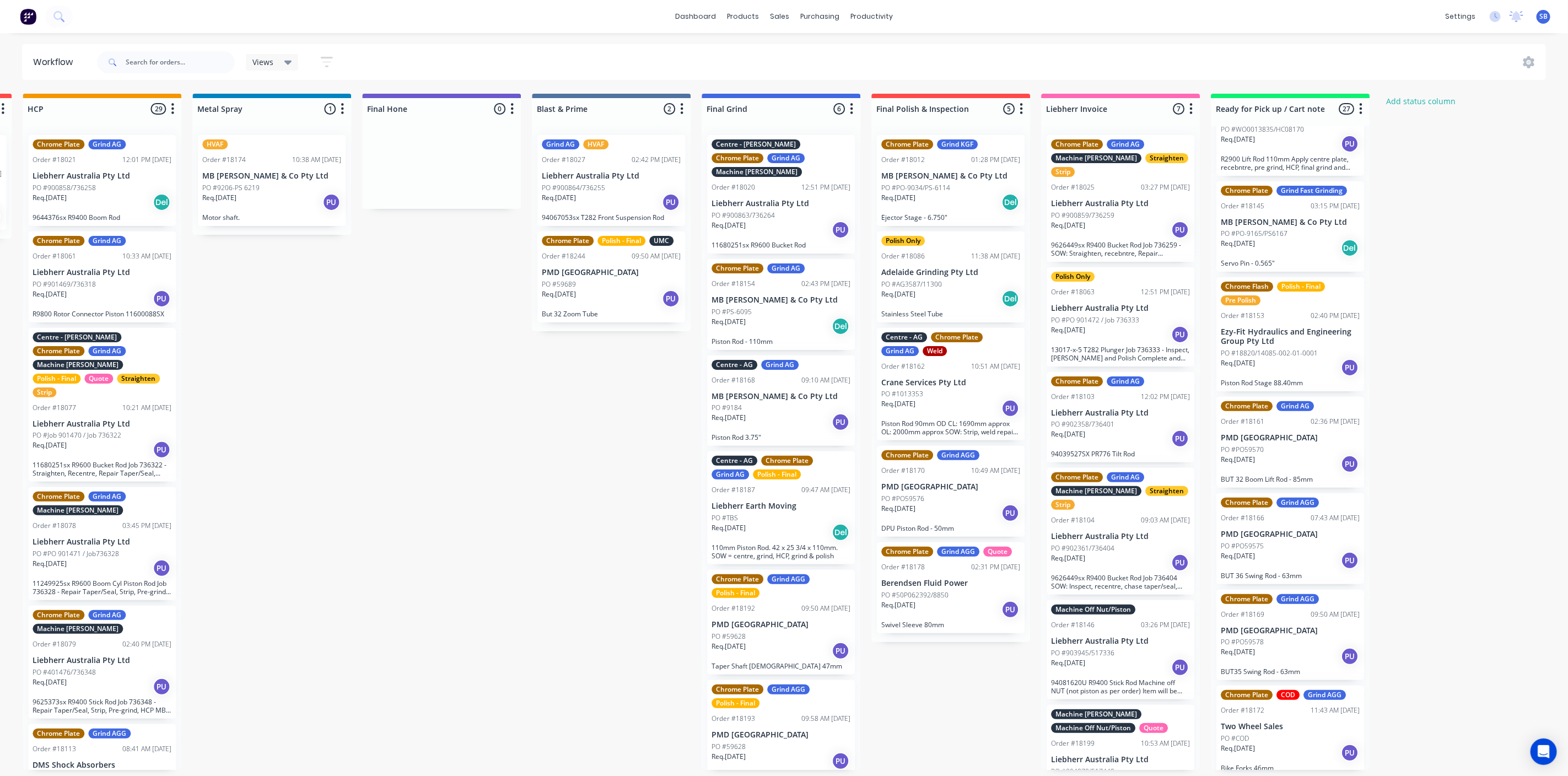
scroll to position [2068, 0]
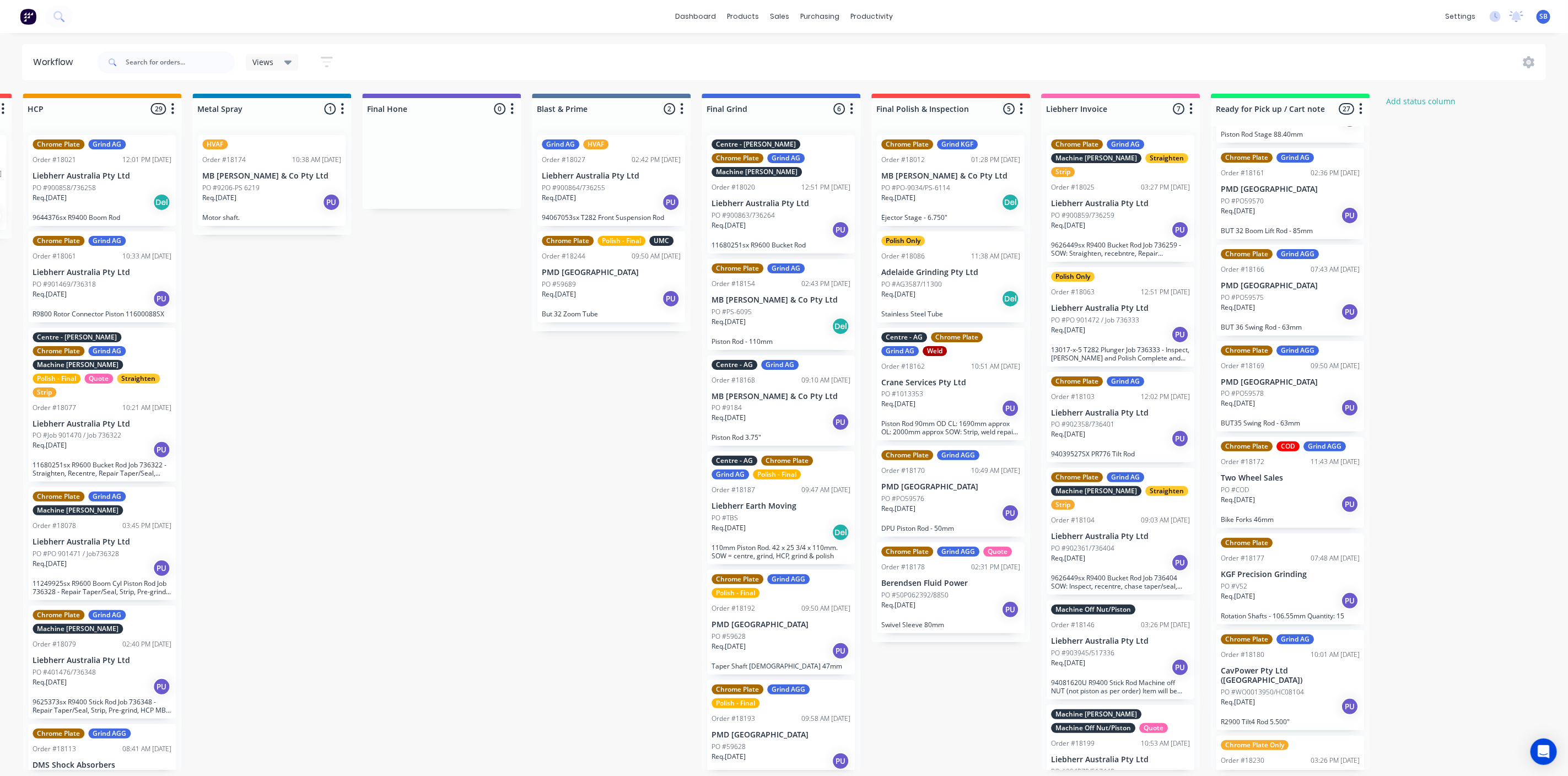
click at [1292, 495] on div "Req. [DATE] PU" at bounding box center [1290, 504] width 139 height 19
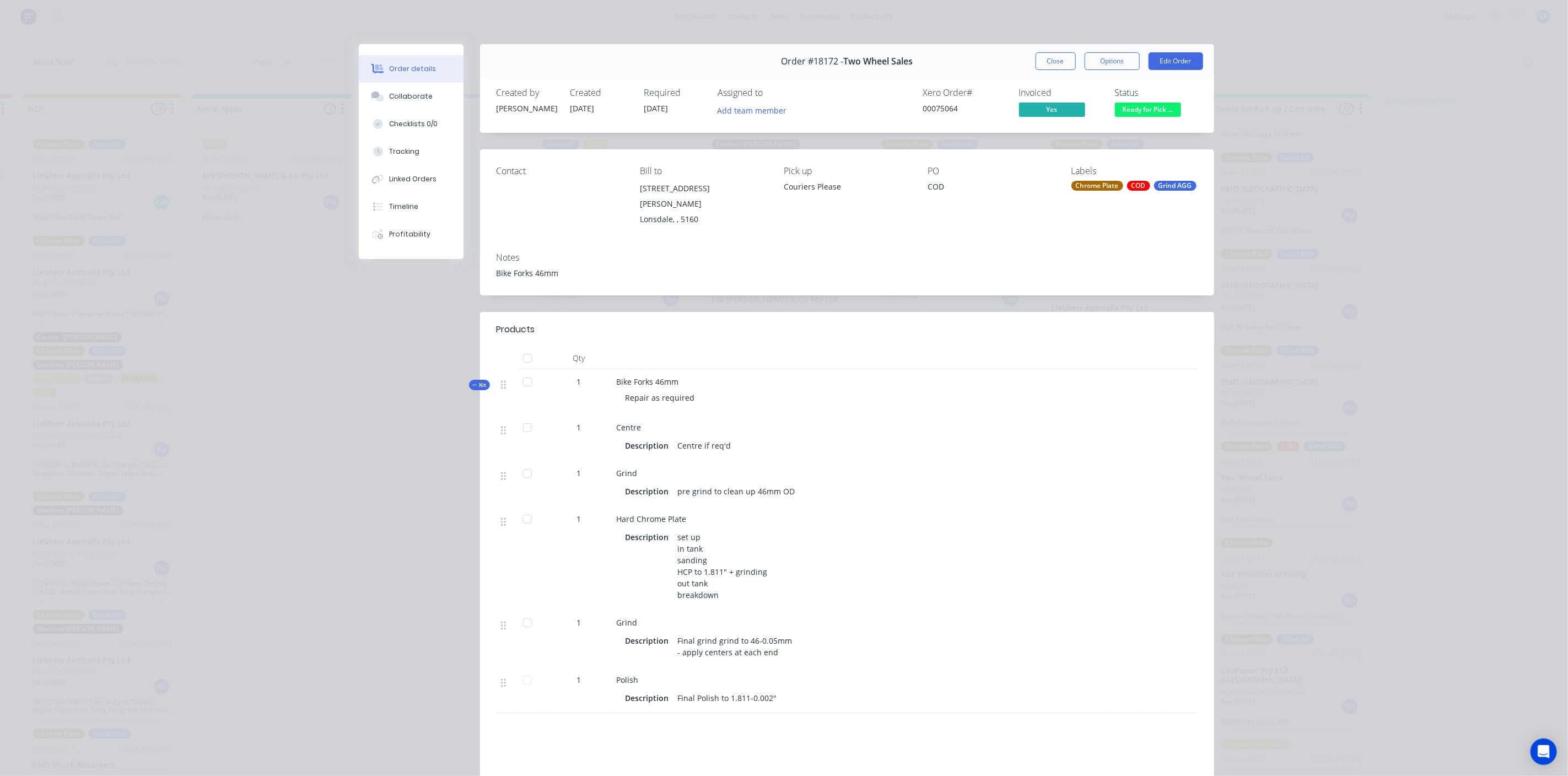
scroll to position [0, 1868]
click at [394, 209] on div "Timeline" at bounding box center [404, 206] width 29 height 10
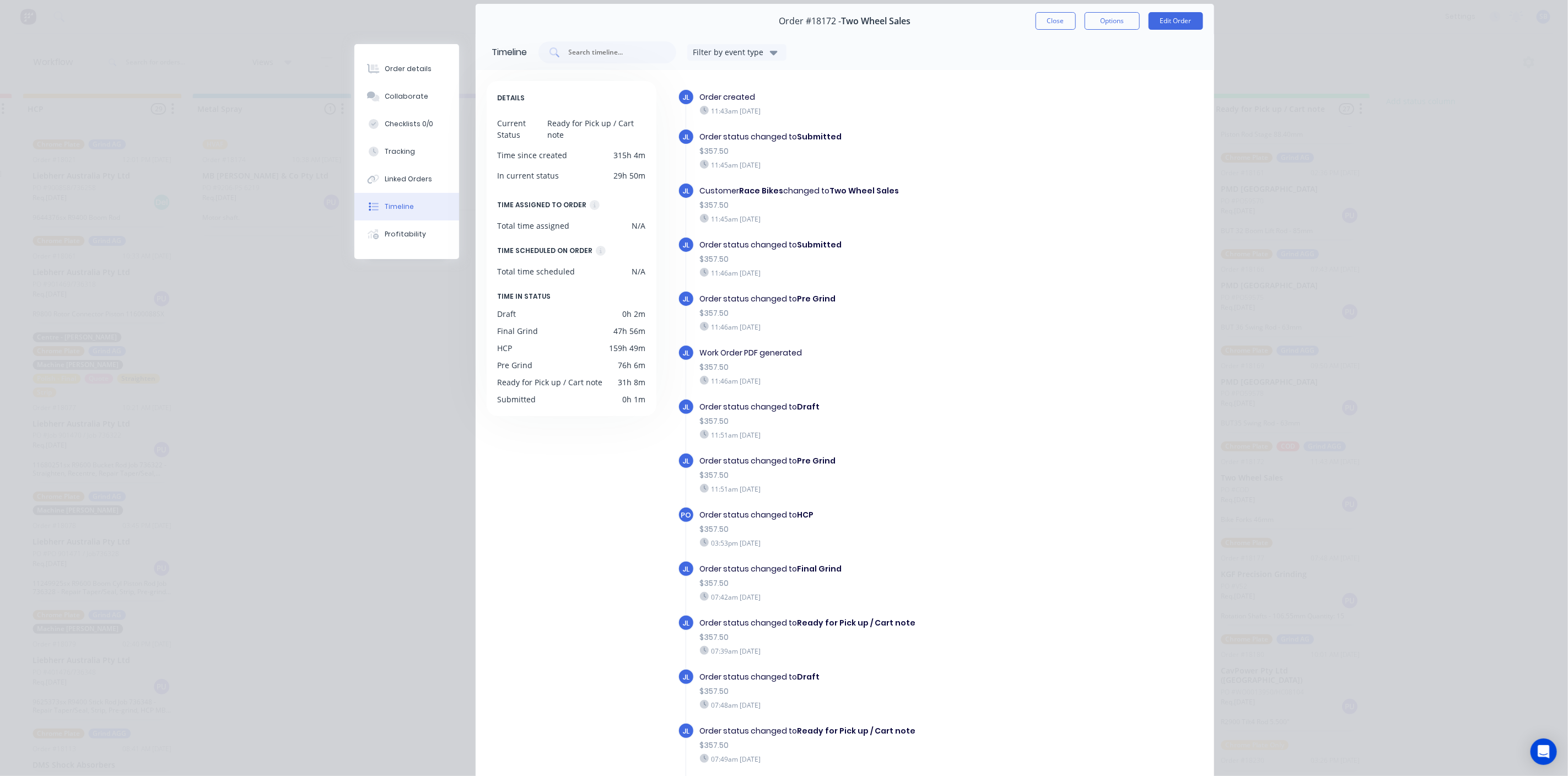
scroll to position [0, 0]
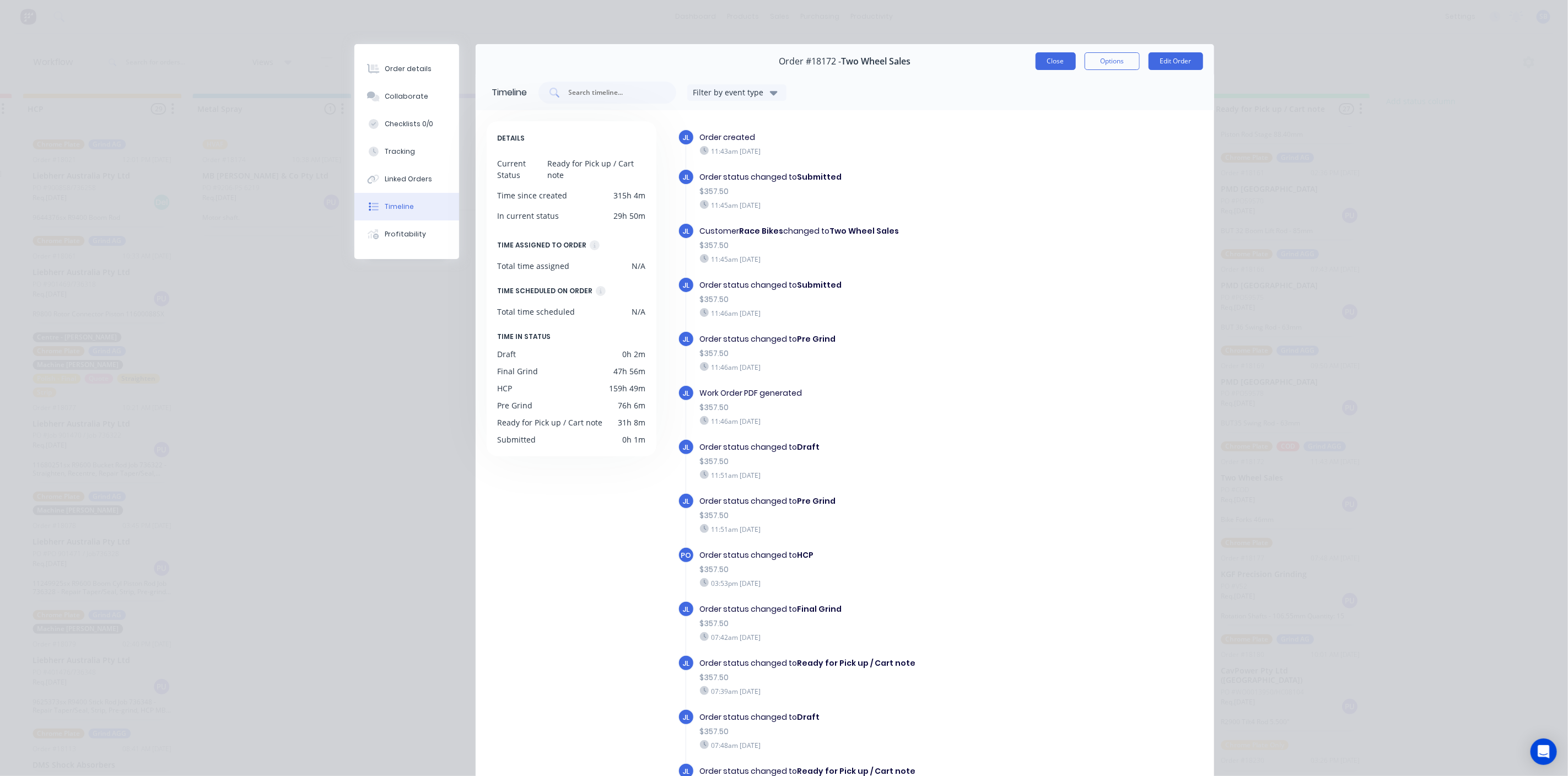
click at [1046, 55] on button "Close" at bounding box center [1055, 61] width 40 height 18
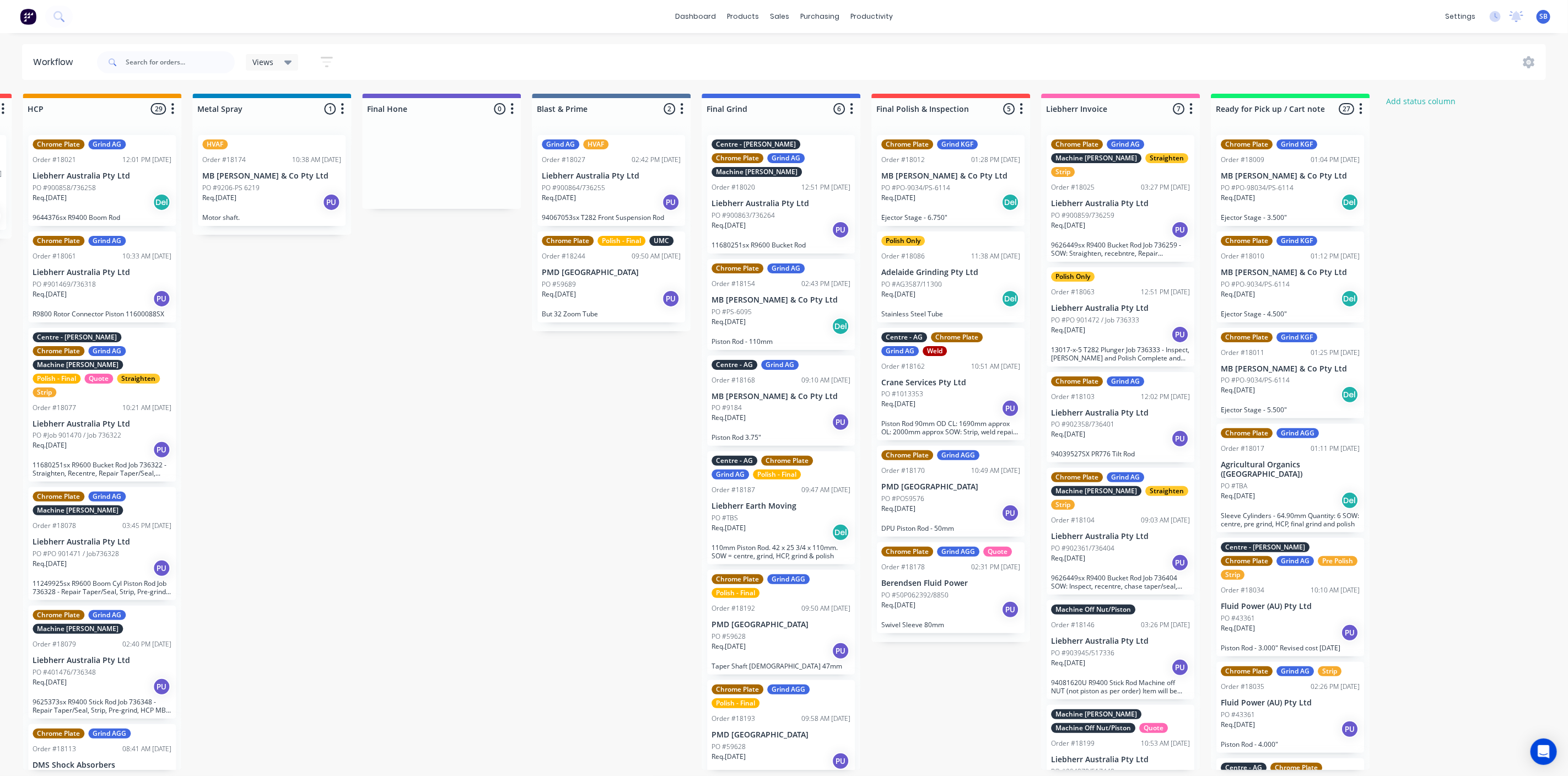
scroll to position [0, 1868]
click at [1114, 207] on p "Liebherr Australia Pty Ltd" at bounding box center [1120, 204] width 139 height 10
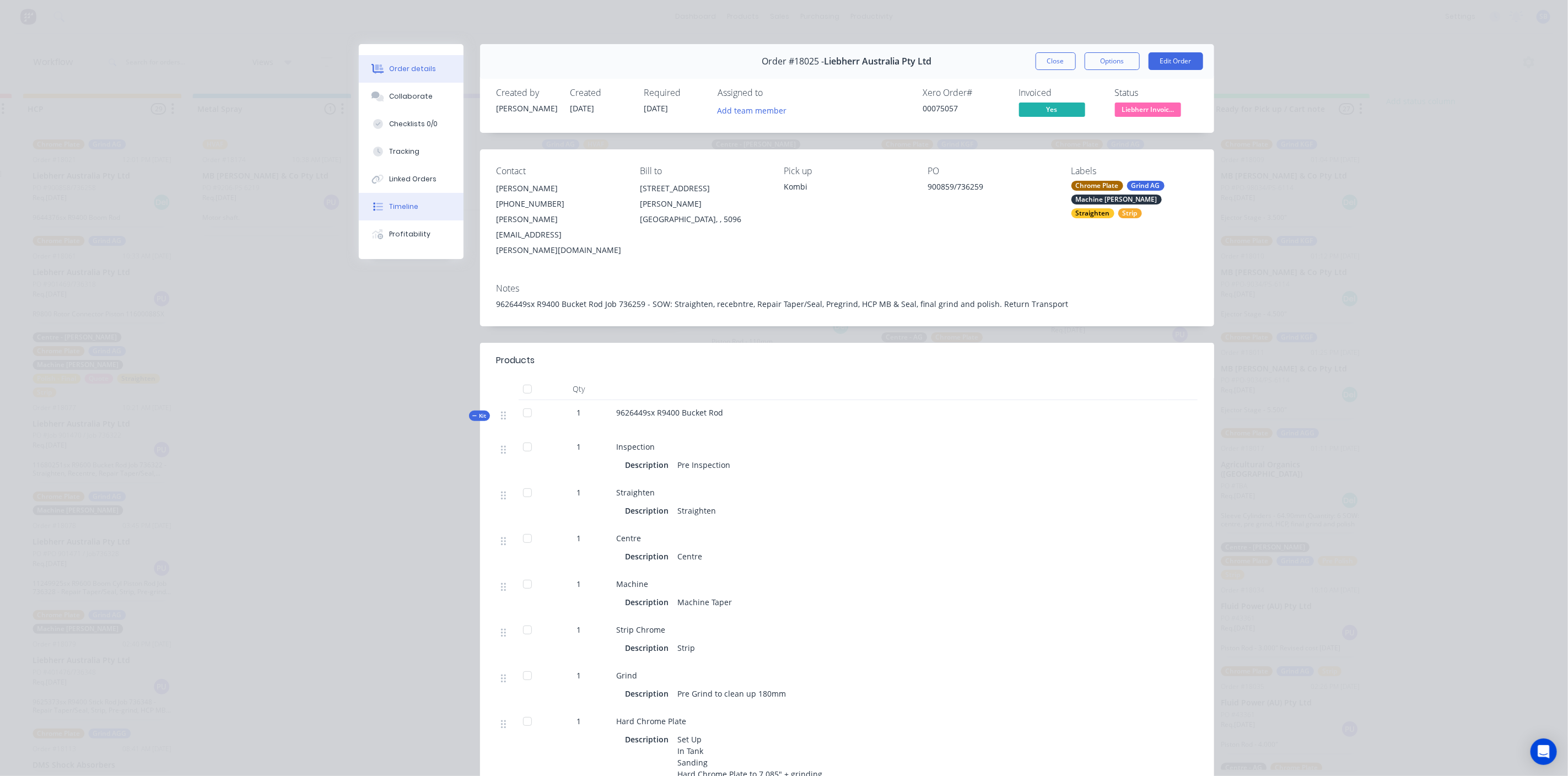
click at [400, 207] on div "Timeline" at bounding box center [404, 206] width 29 height 10
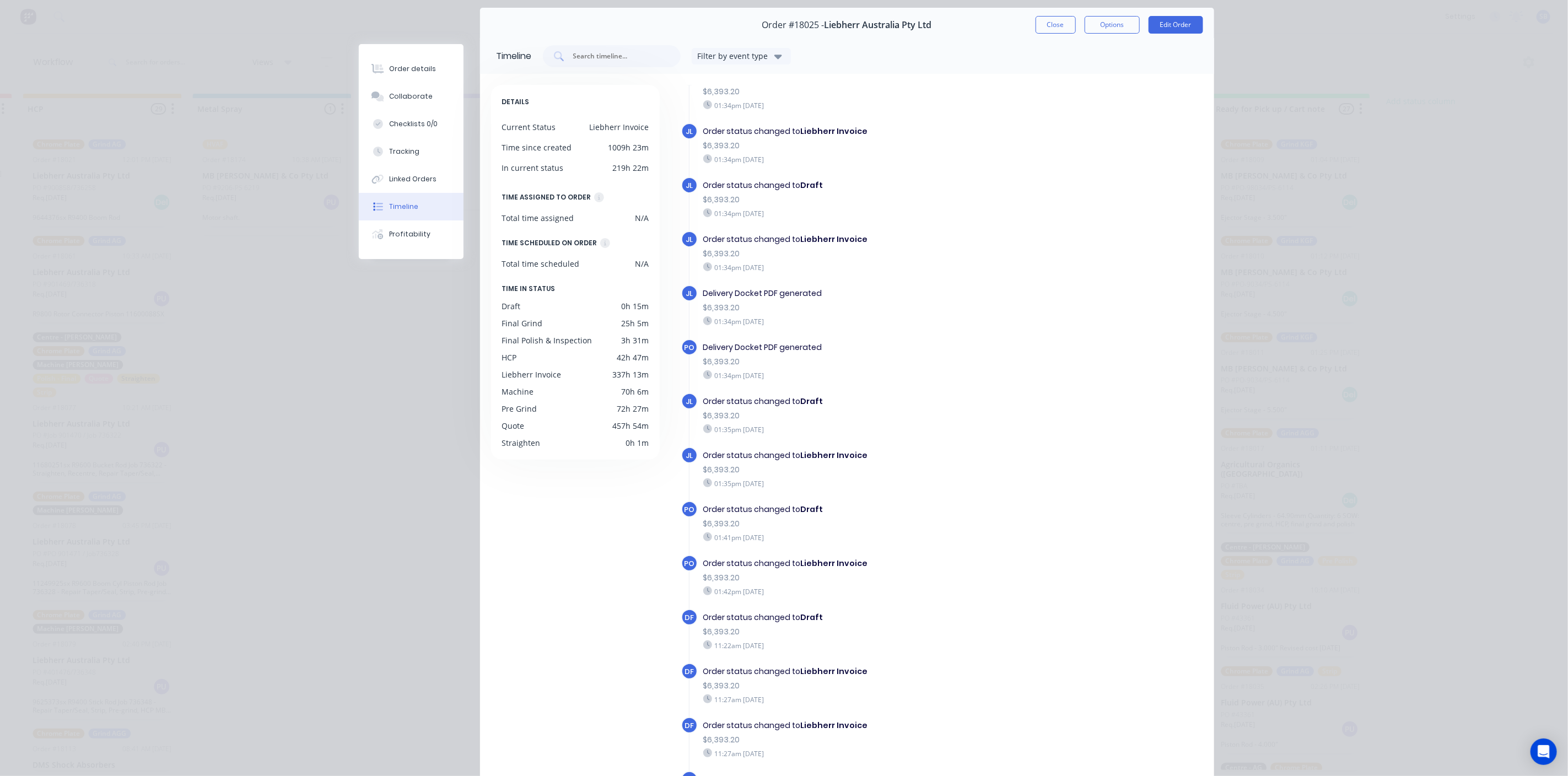
scroll to position [0, 0]
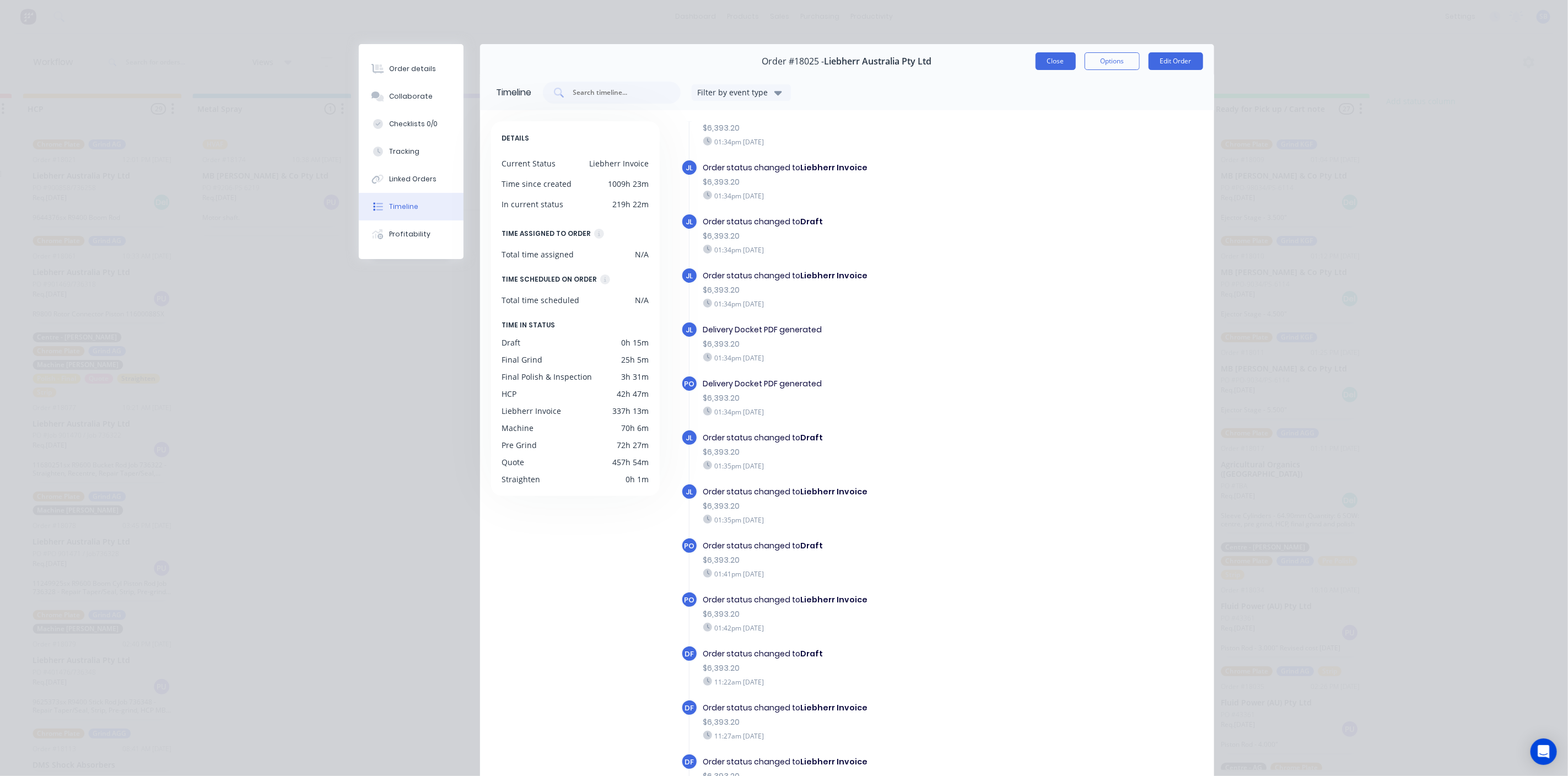
click at [1042, 64] on button "Close" at bounding box center [1055, 61] width 40 height 18
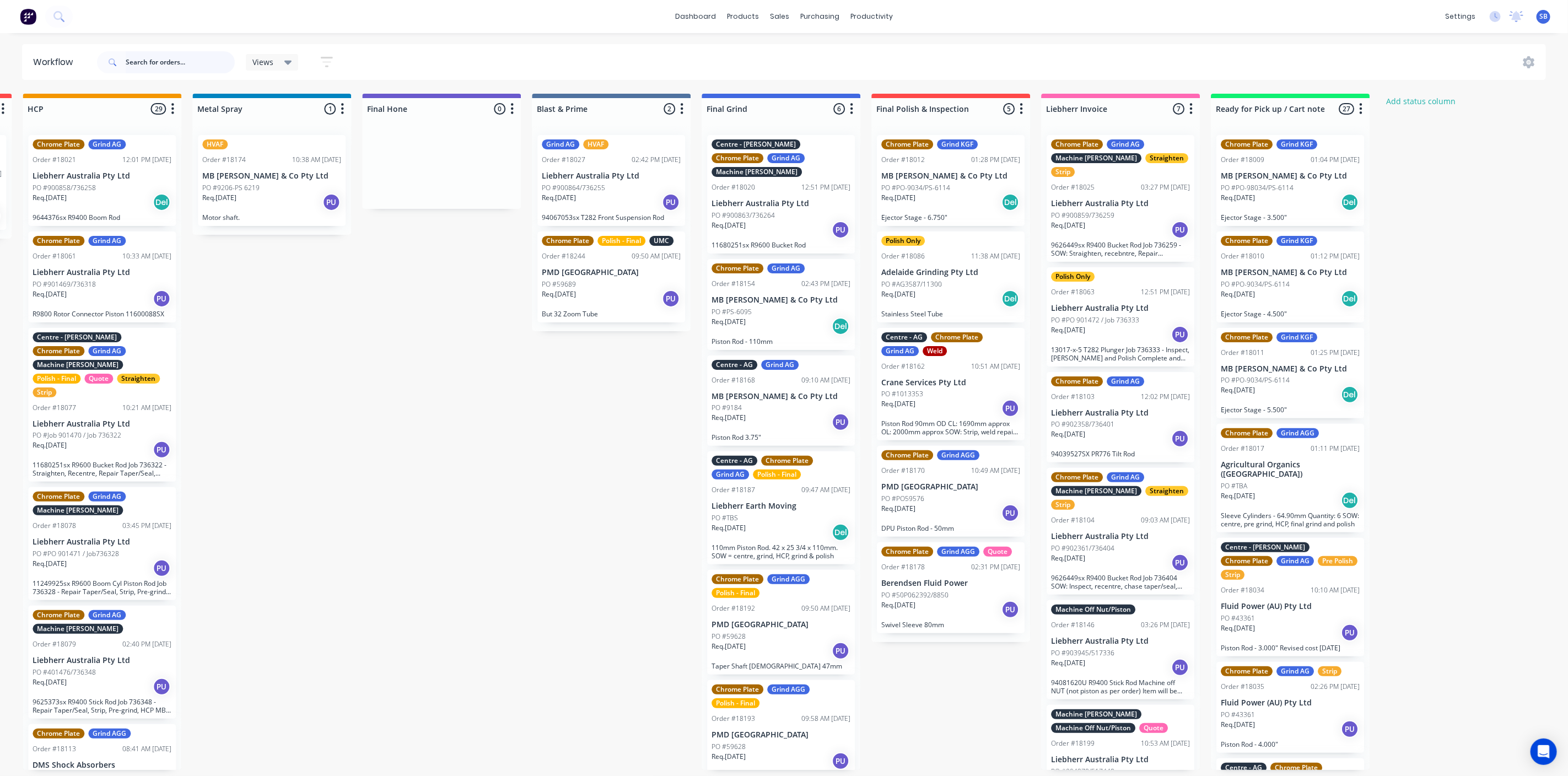
click at [144, 65] on input "text" at bounding box center [180, 62] width 109 height 22
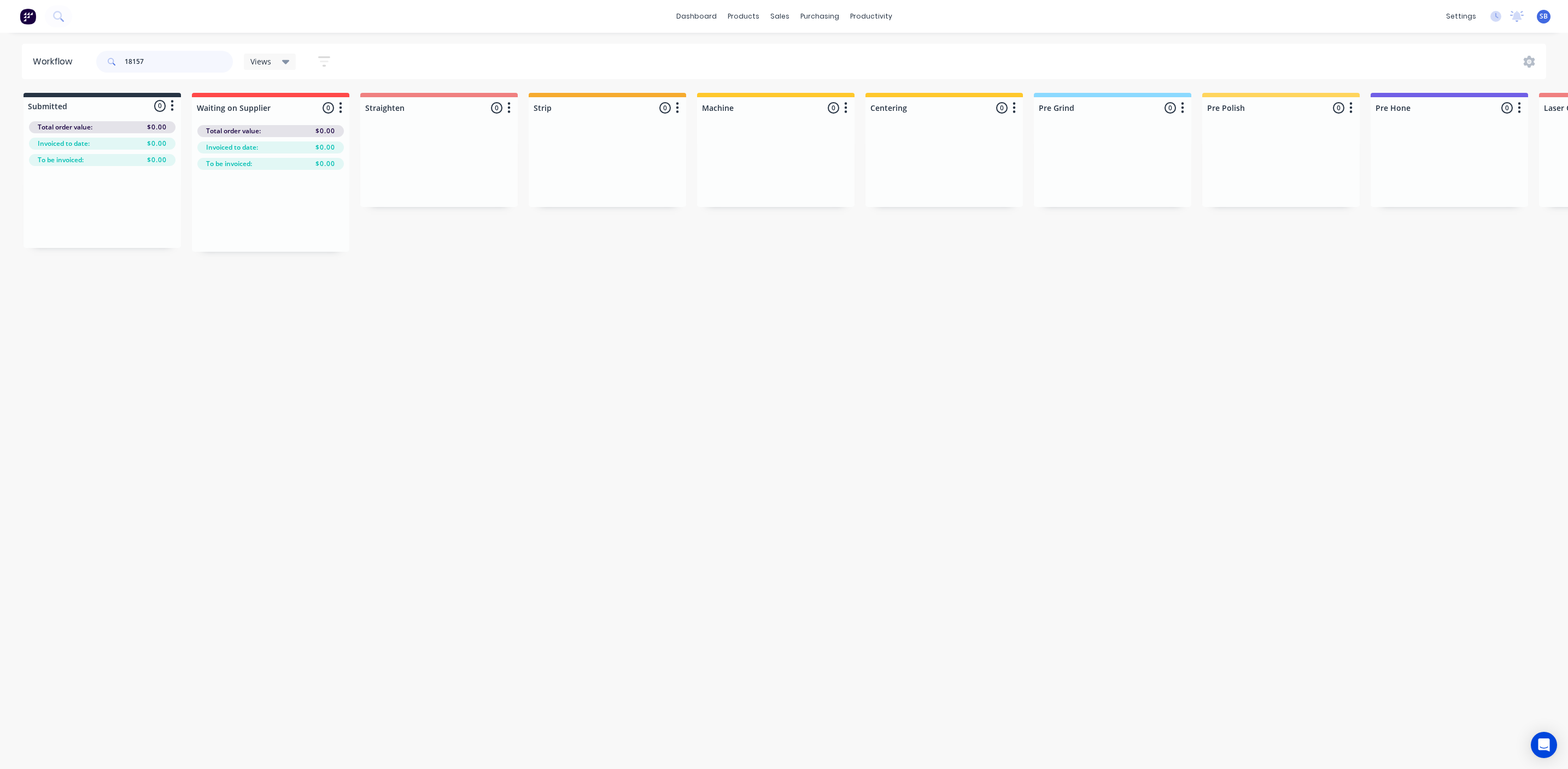
click at [156, 60] on input "18157" at bounding box center [178, 62] width 108 height 22
type input "1"
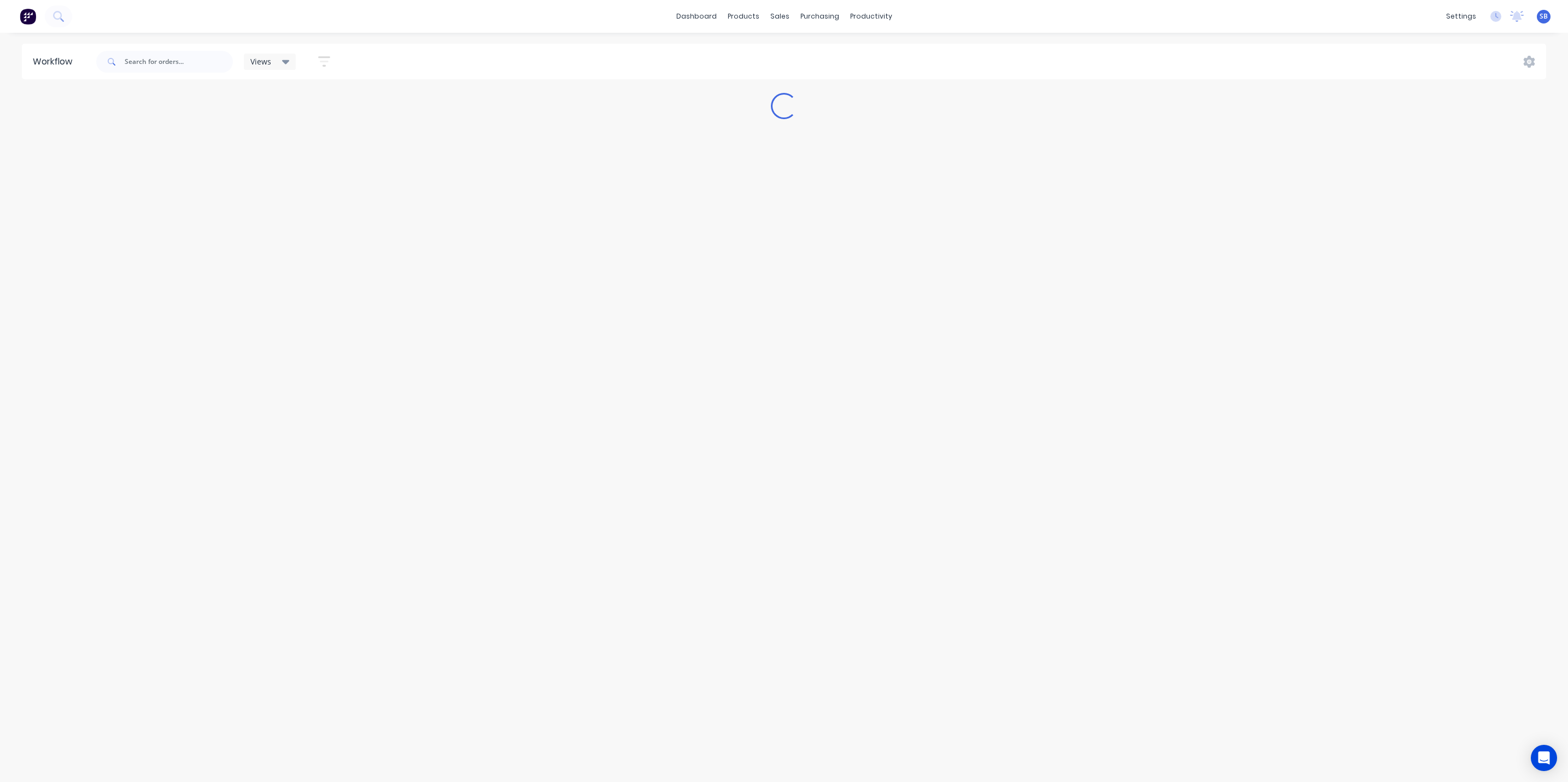
click at [175, 333] on div "Workflow Views Save new view None (Default) edit Default edit Default 1 edit My…" at bounding box center [784, 402] width 1568 height 716
